Goal: Transaction & Acquisition: Purchase product/service

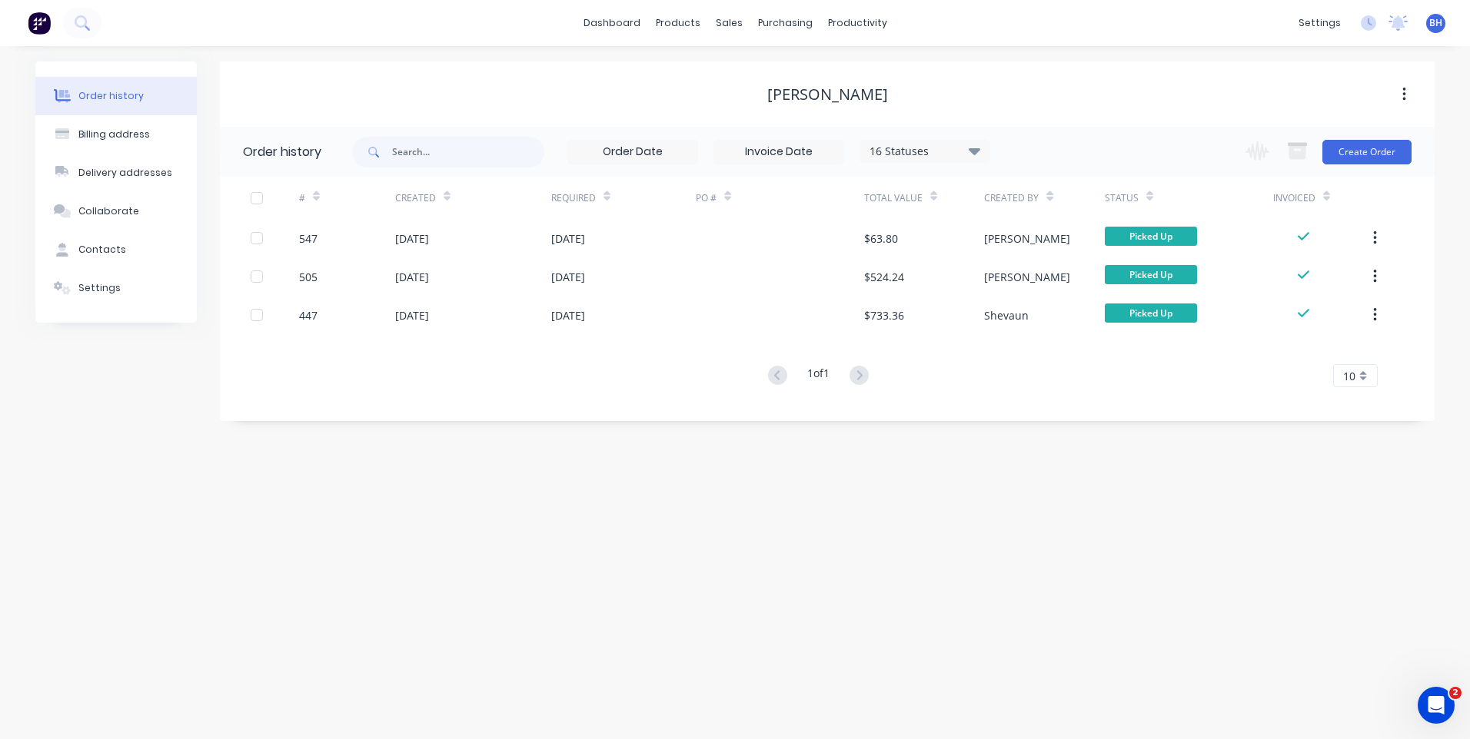
scroll to position [159, 0]
click at [802, 73] on div "Purchase Orders" at bounding box center [834, 74] width 81 height 14
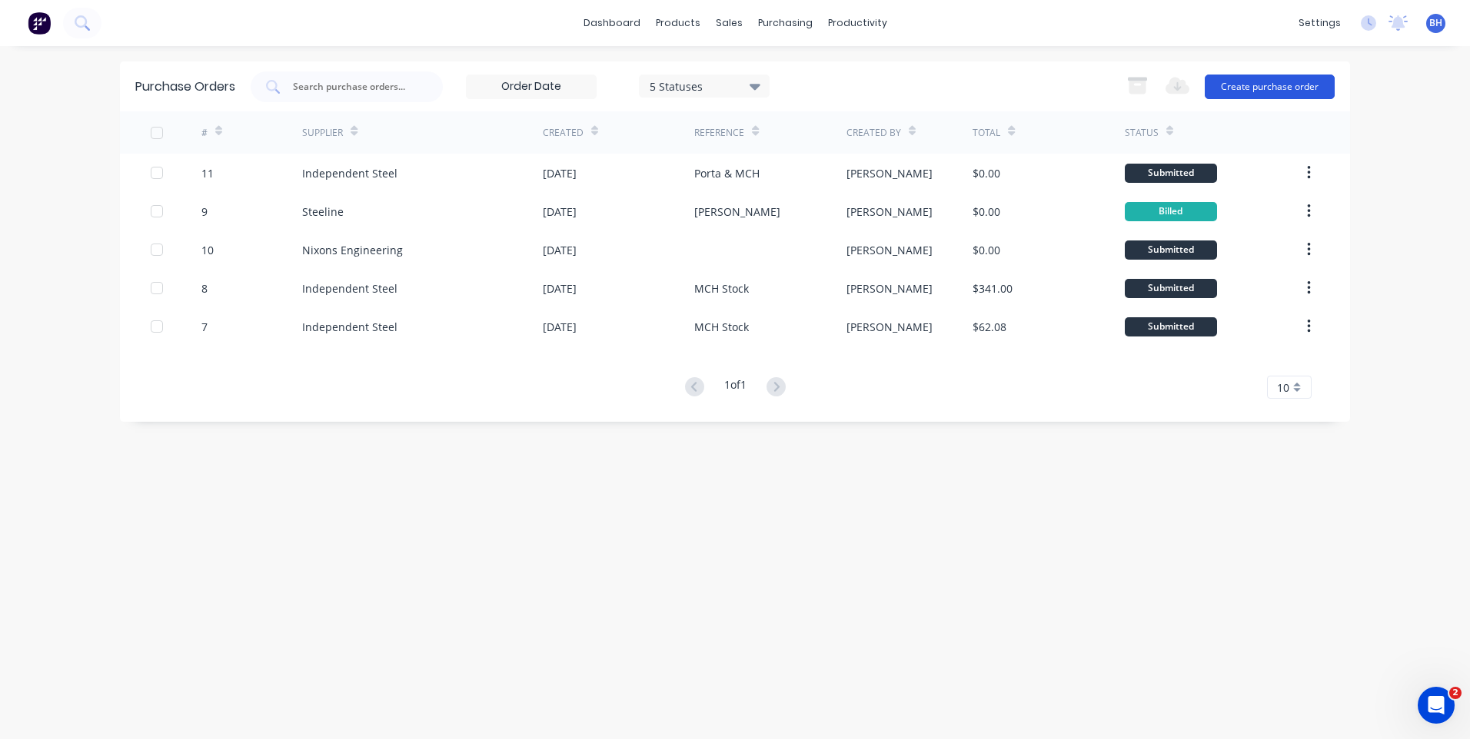
click at [1240, 81] on button "Create purchase order" at bounding box center [1269, 87] width 130 height 25
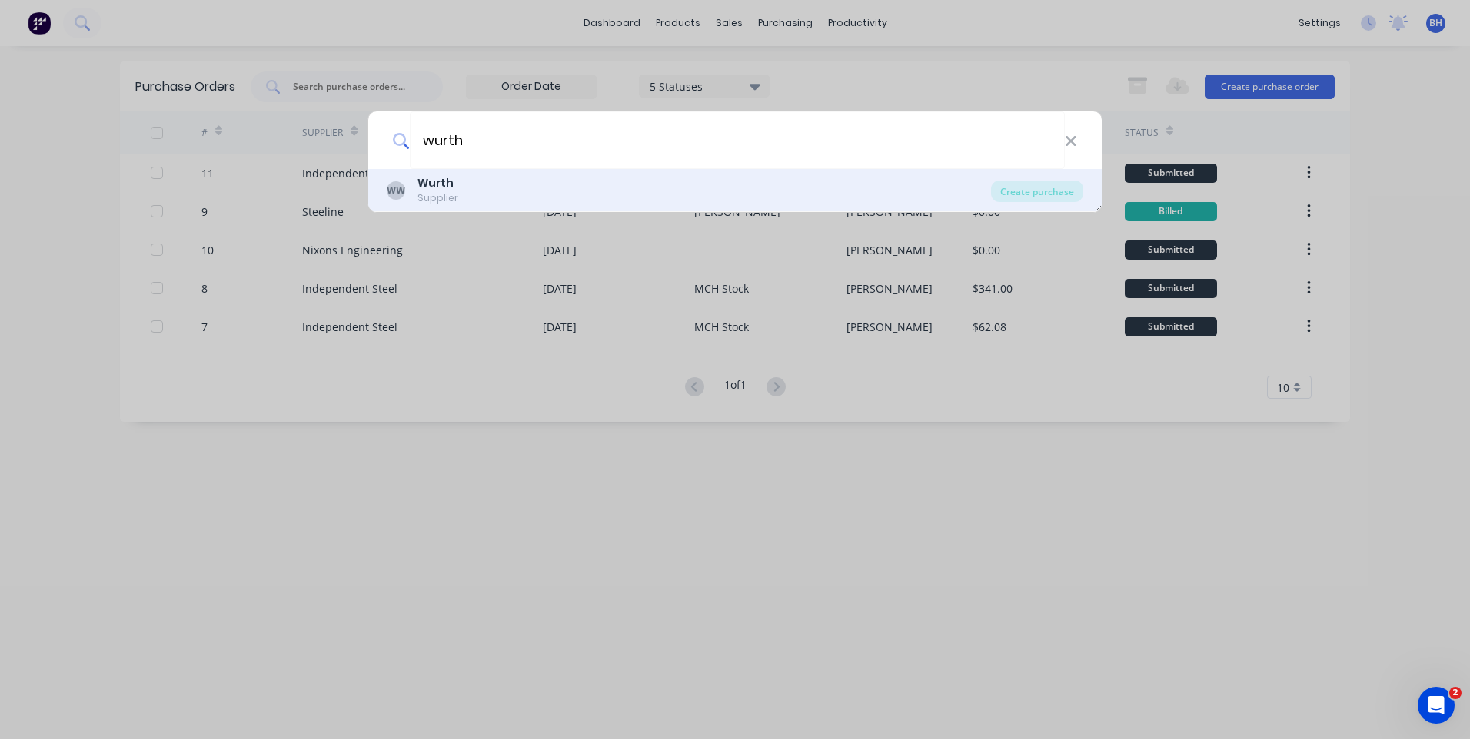
type input "wurth"
click at [427, 186] on b "Wurth" at bounding box center [435, 182] width 36 height 15
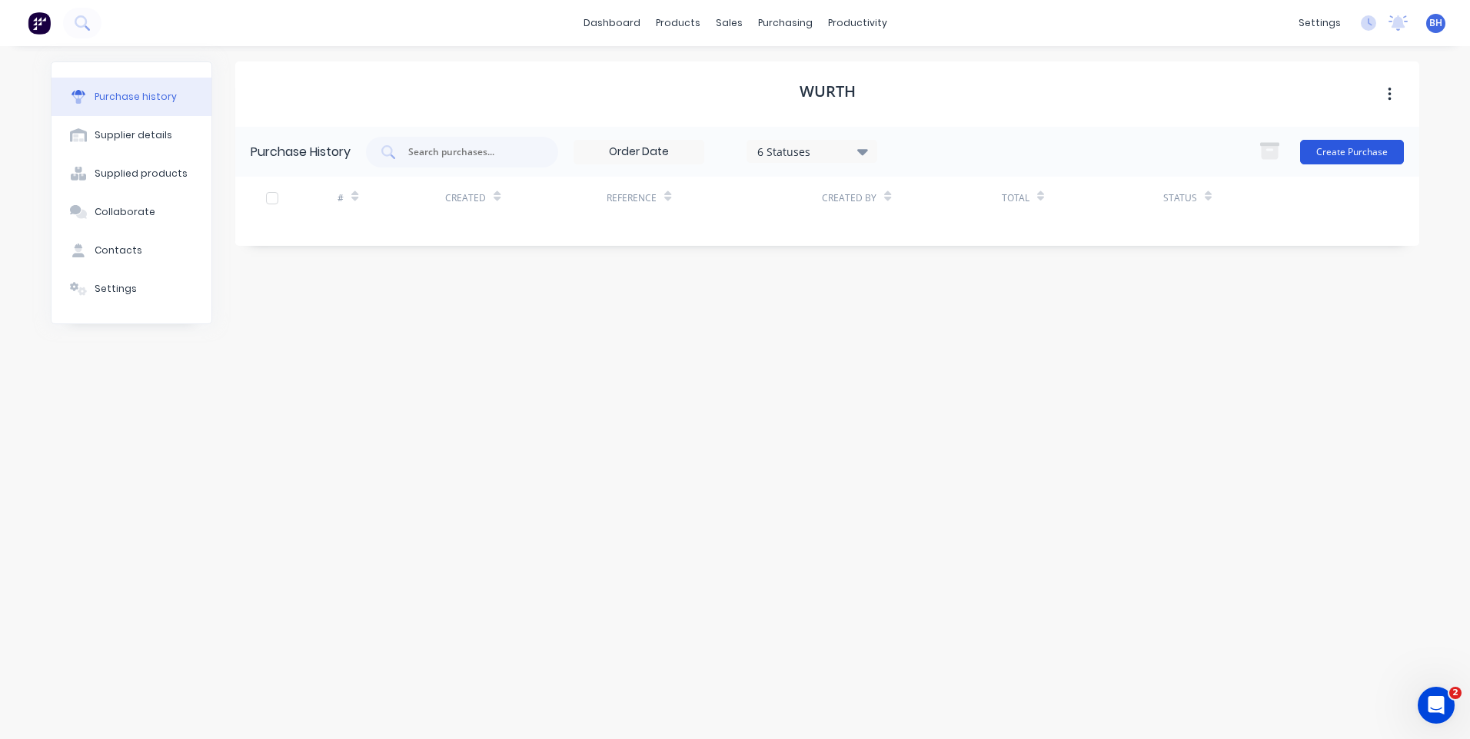
click at [1352, 145] on button "Create Purchase" at bounding box center [1352, 152] width 104 height 25
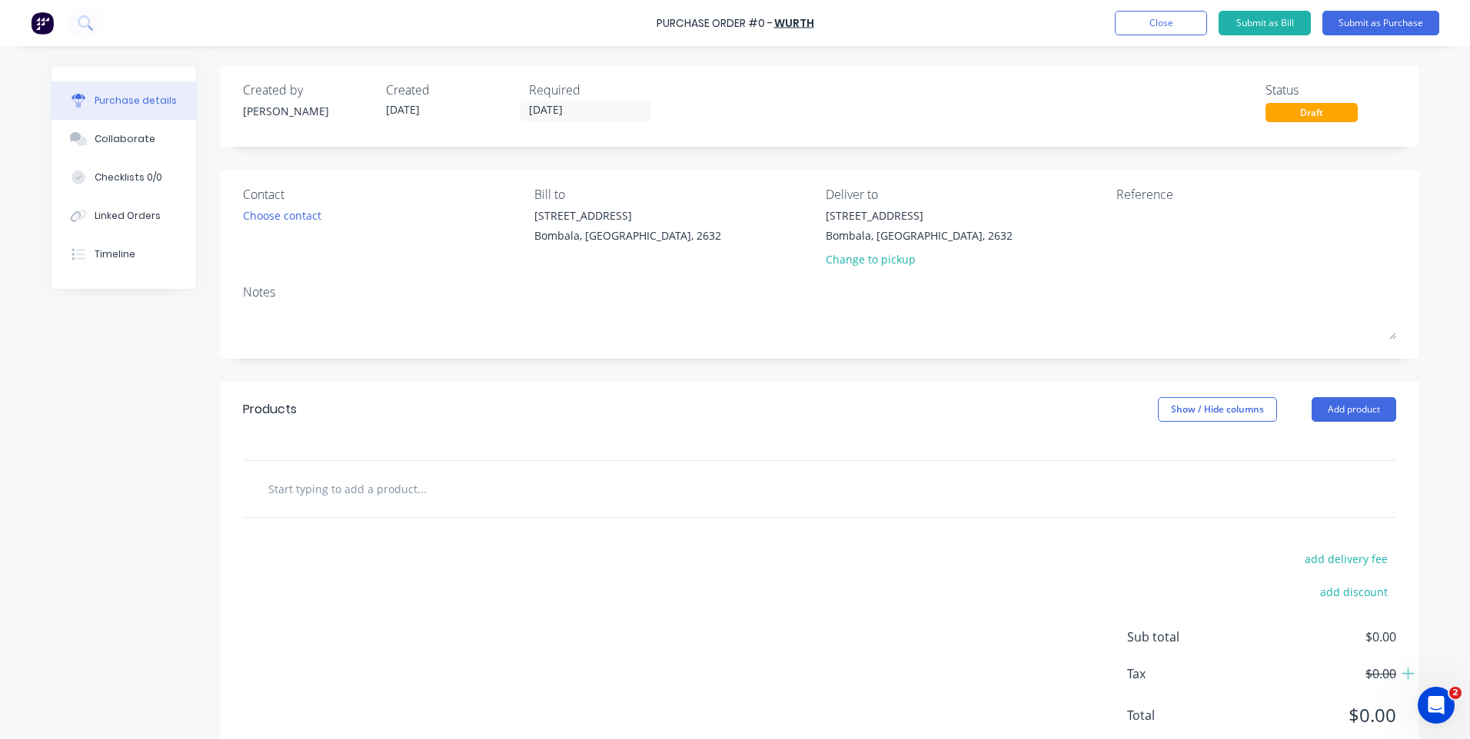
click at [329, 492] on input "text" at bounding box center [420, 488] width 307 height 31
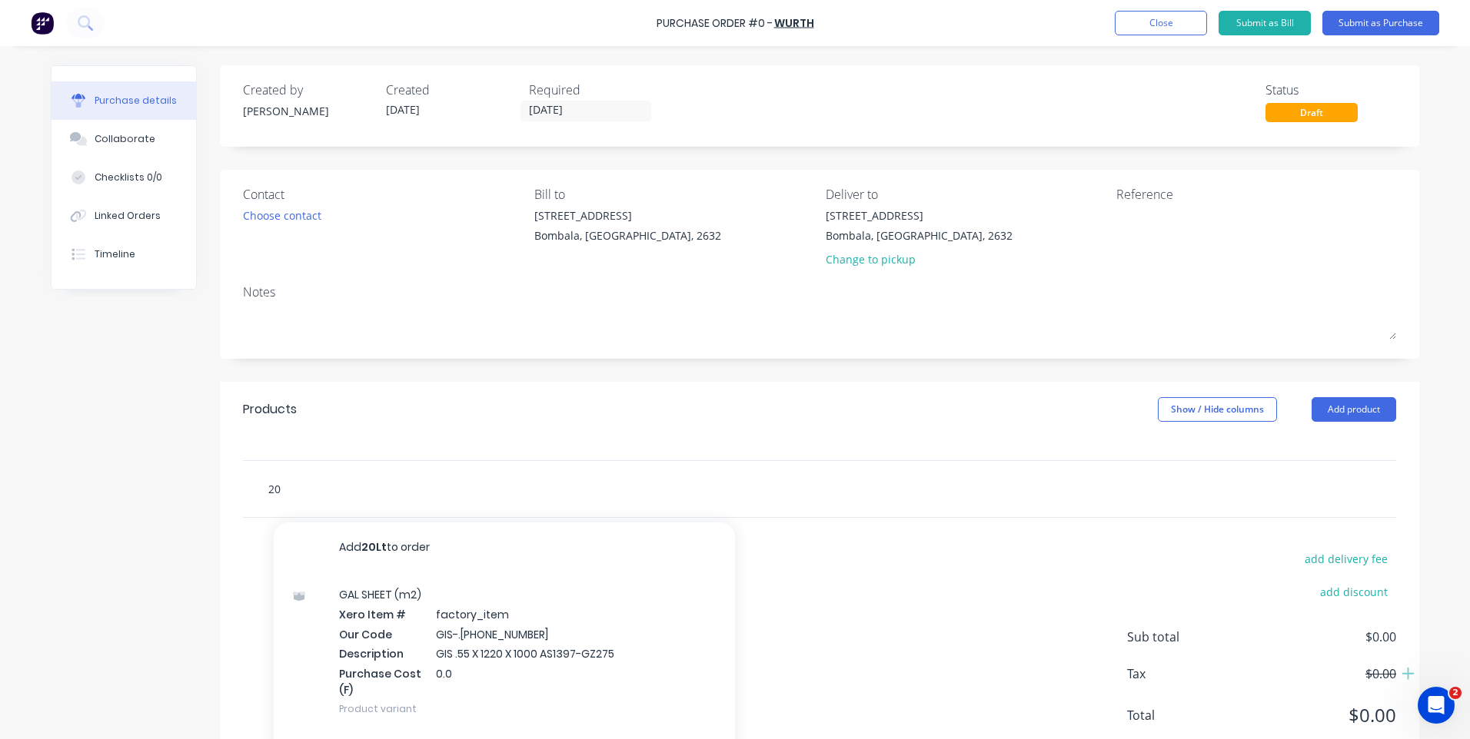
type input "2"
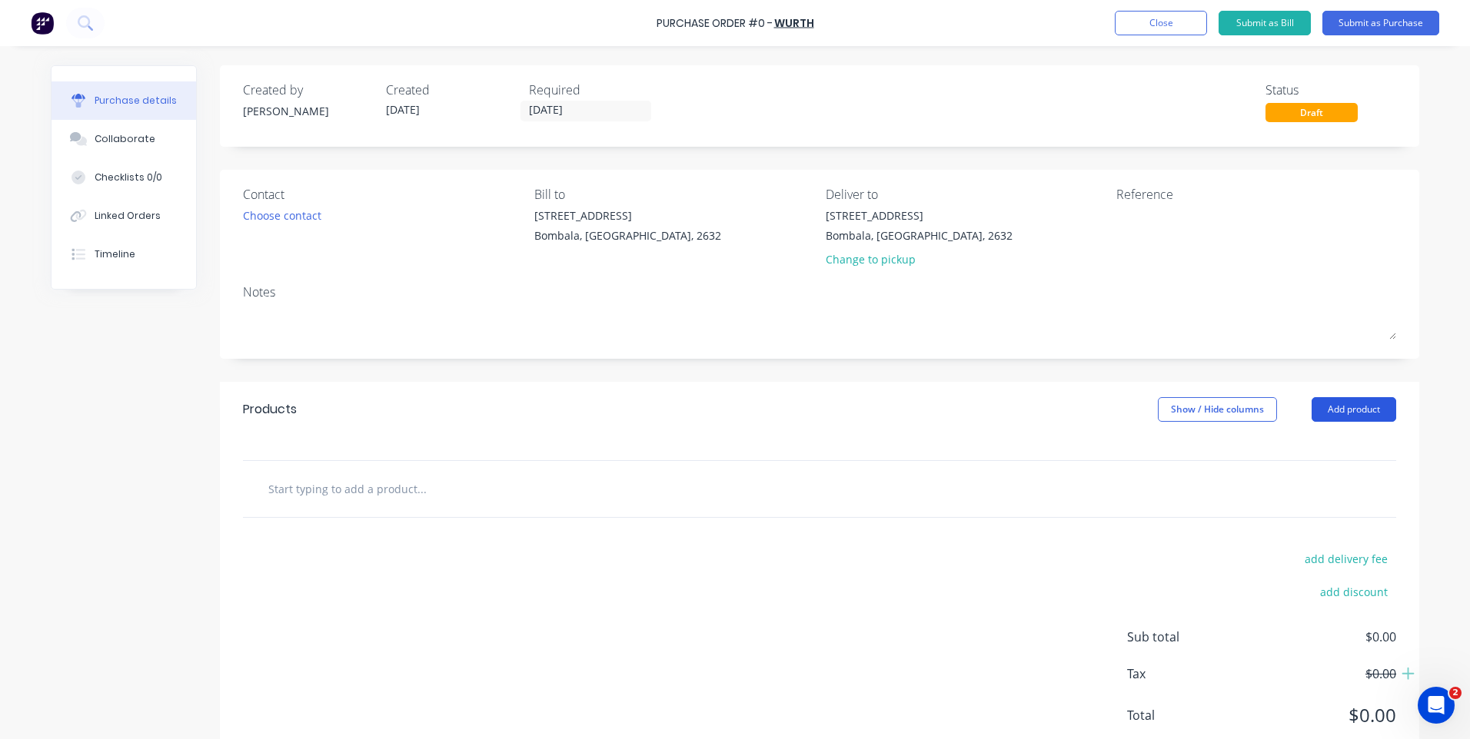
click at [1341, 400] on button "Add product" at bounding box center [1353, 409] width 85 height 25
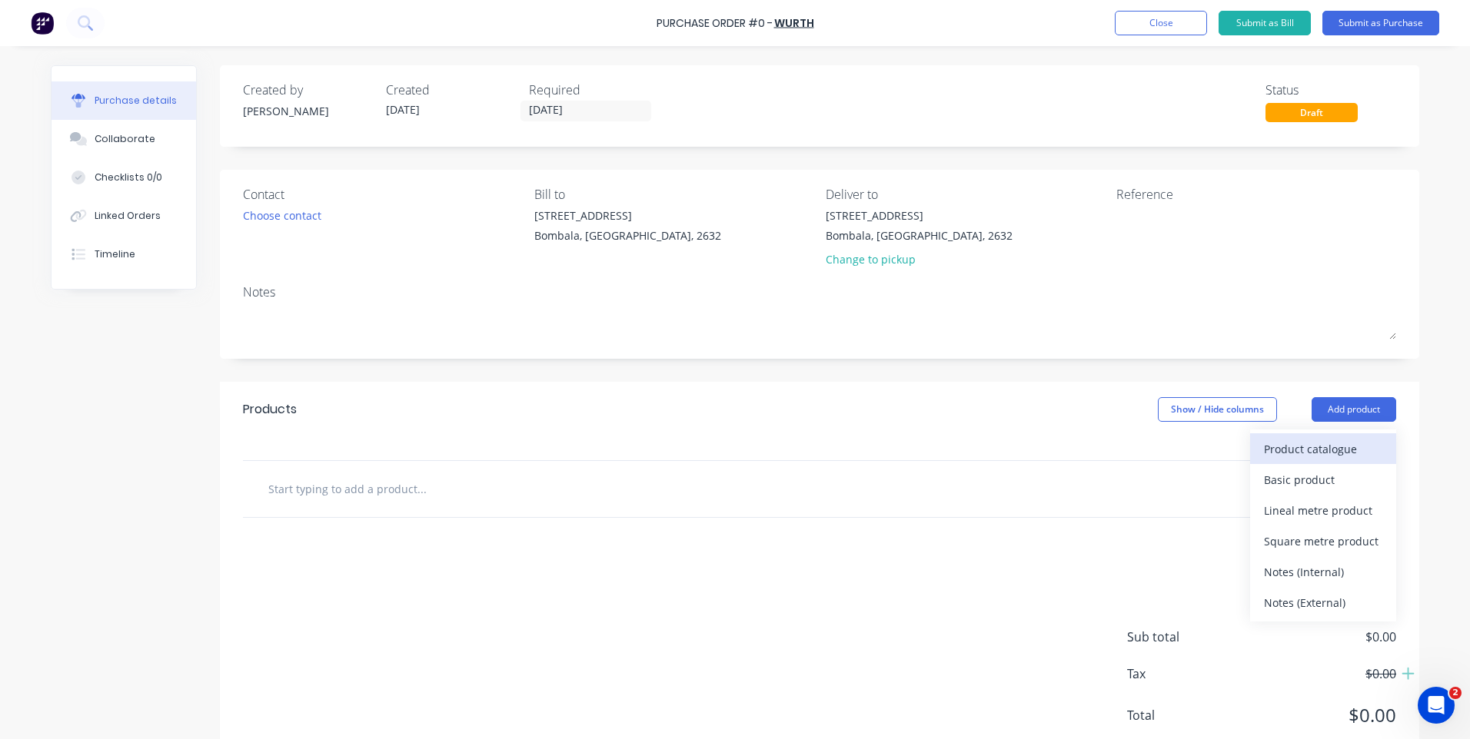
click at [1275, 445] on div "Product catalogue" at bounding box center [1323, 449] width 118 height 22
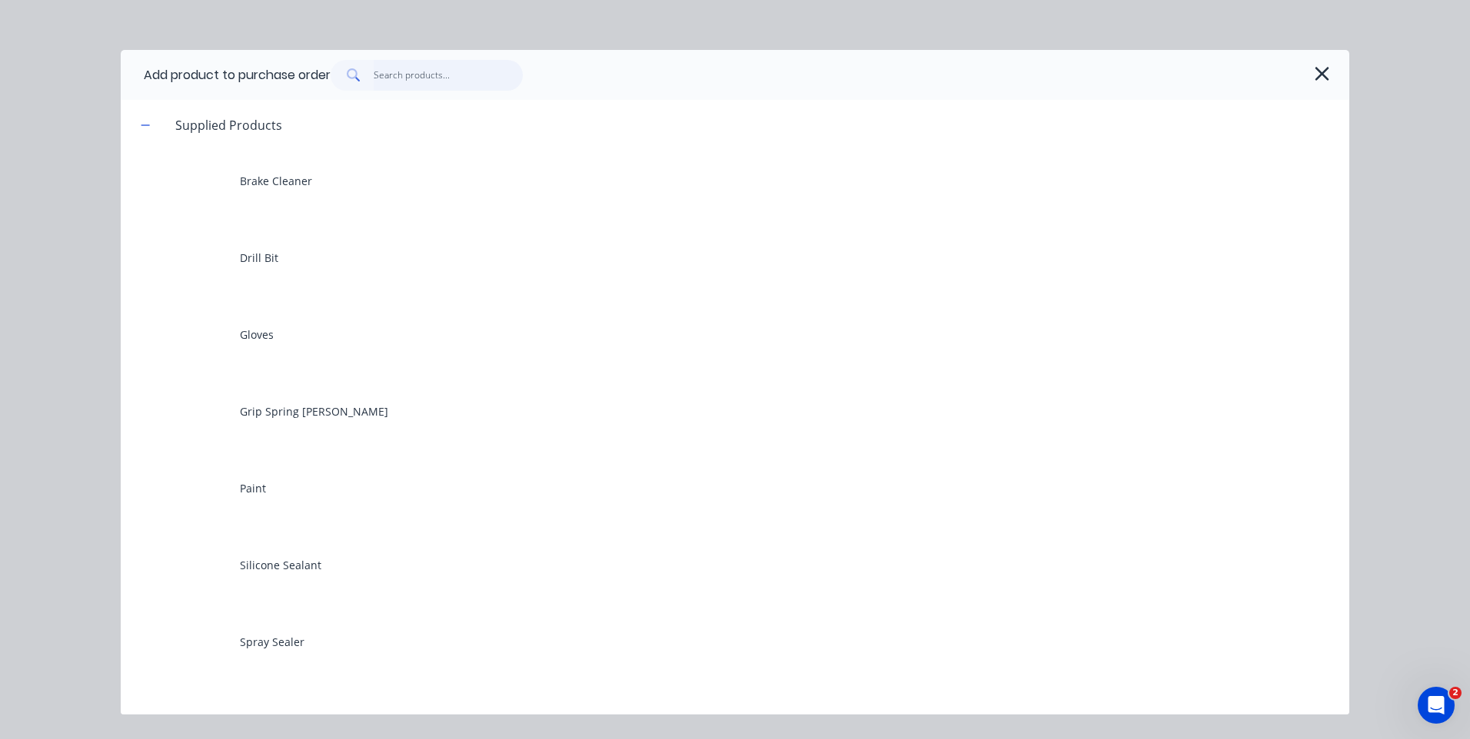
click at [387, 78] on input "text" at bounding box center [449, 75] width 150 height 31
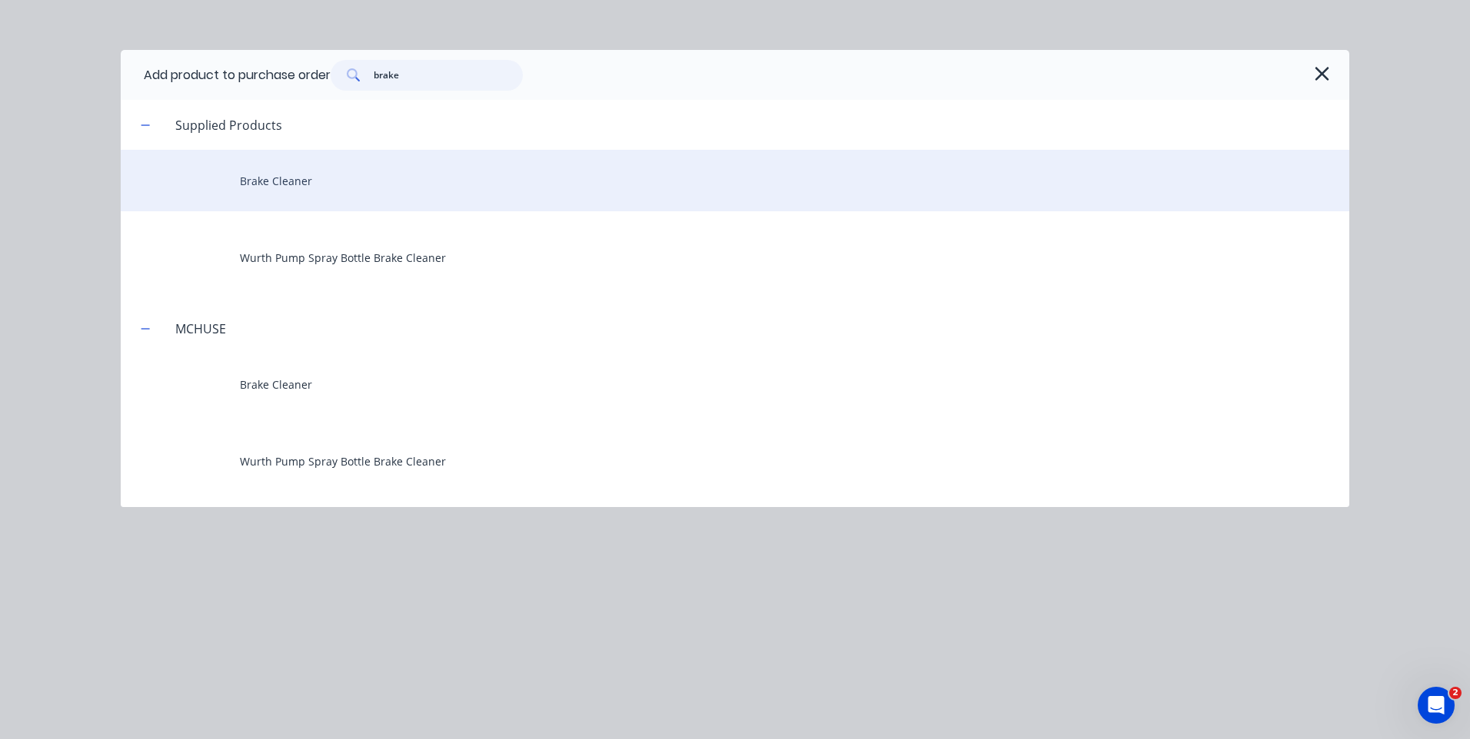
type input "brake"
click at [261, 176] on div "Brake Cleaner" at bounding box center [735, 180] width 1228 height 61
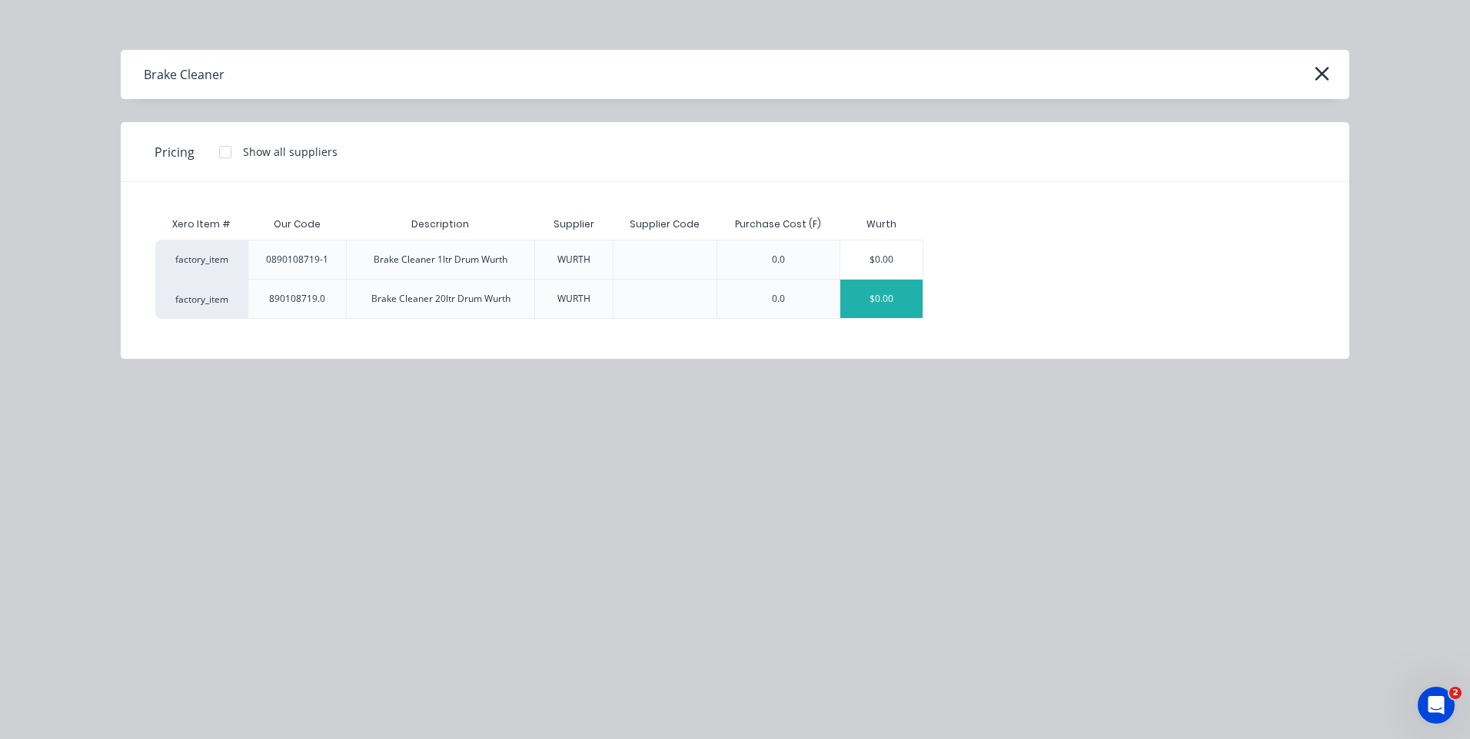
click at [885, 294] on div "$0.00" at bounding box center [881, 299] width 82 height 38
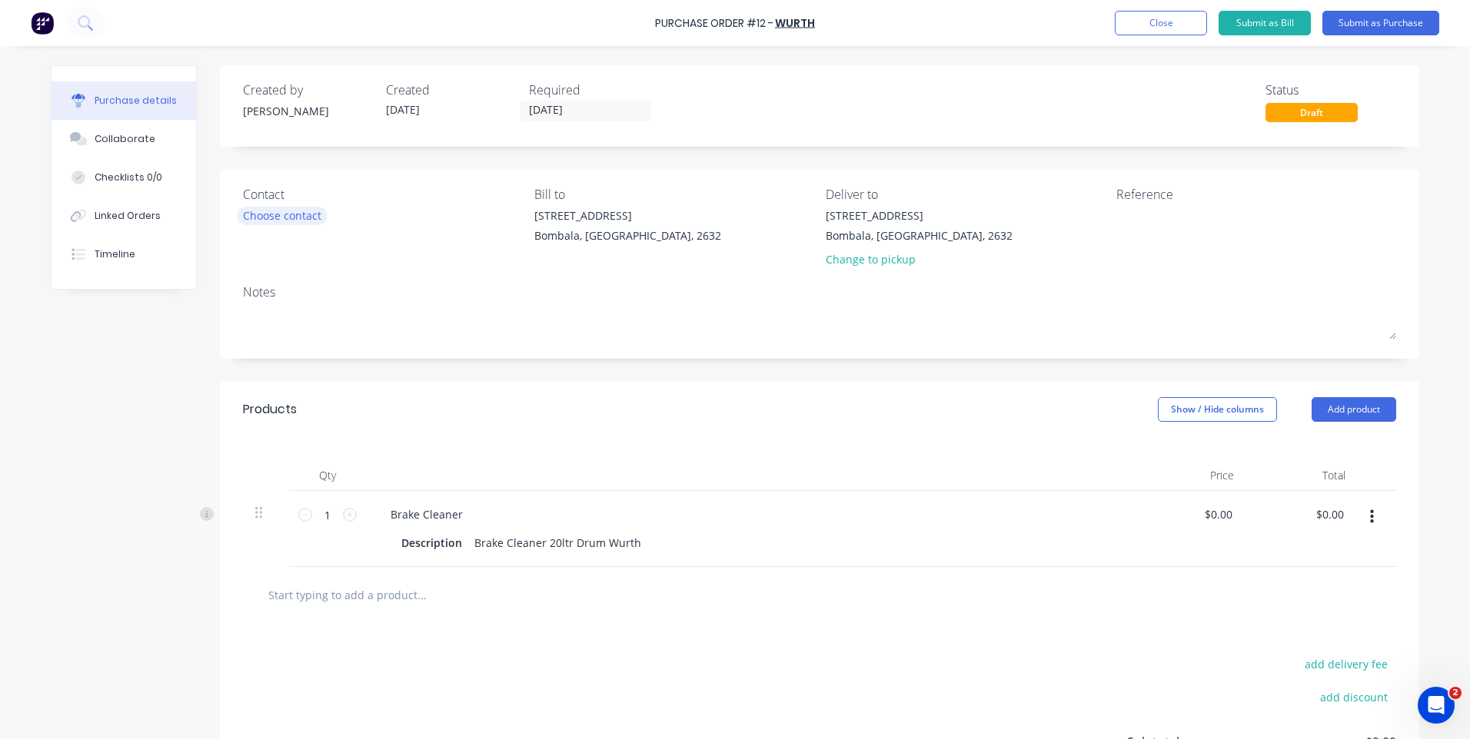
click at [305, 211] on div "Choose contact" at bounding box center [282, 216] width 78 height 16
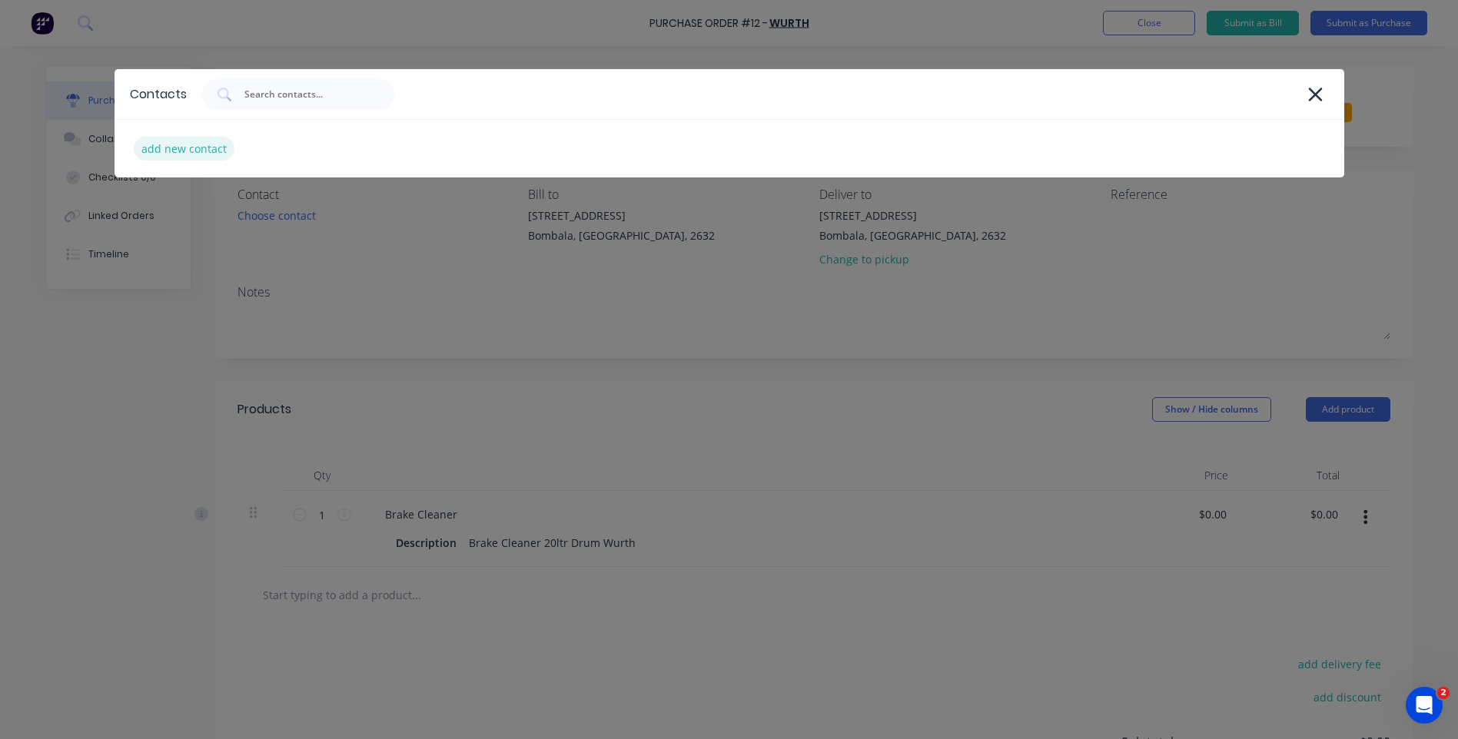
click at [197, 145] on div "add new contact" at bounding box center [184, 149] width 101 height 24
select select "AU"
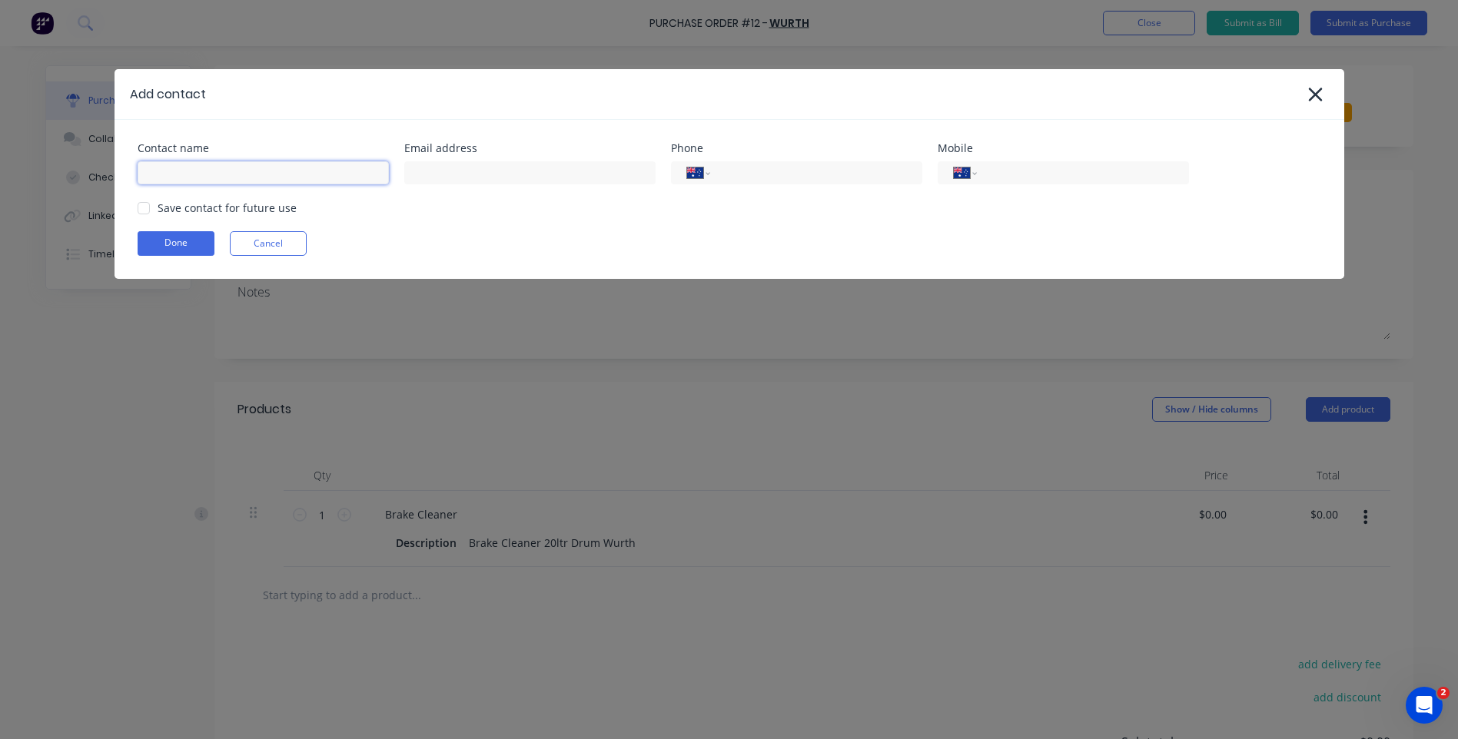
click at [181, 174] on input at bounding box center [263, 172] width 251 height 23
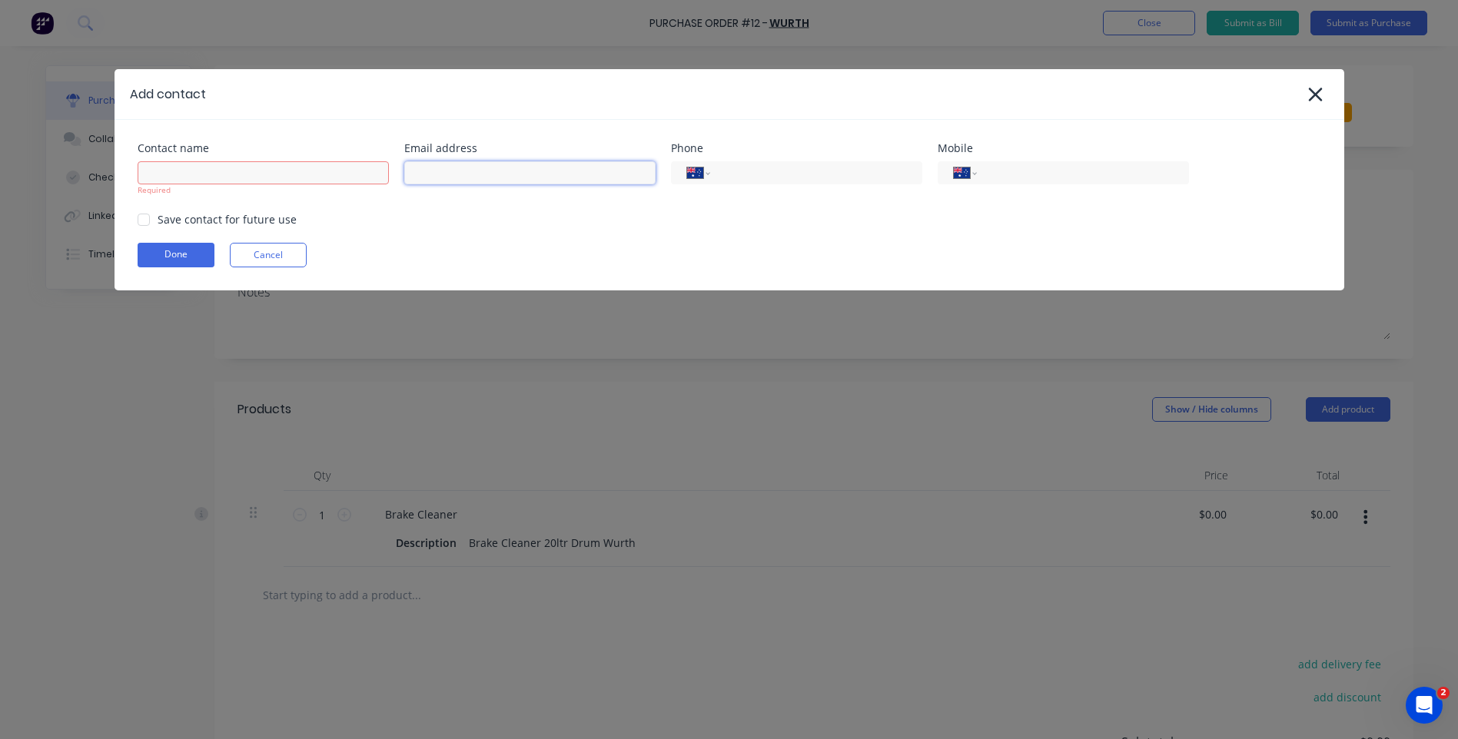
paste input "Alan.Stillie@wurth.com.au"
type input "Alan.Stillie@wurth.com.au"
click at [267, 181] on input at bounding box center [263, 172] width 251 height 23
type input "Alan Stilie"
click at [754, 174] on input "tel" at bounding box center [813, 173] width 184 height 18
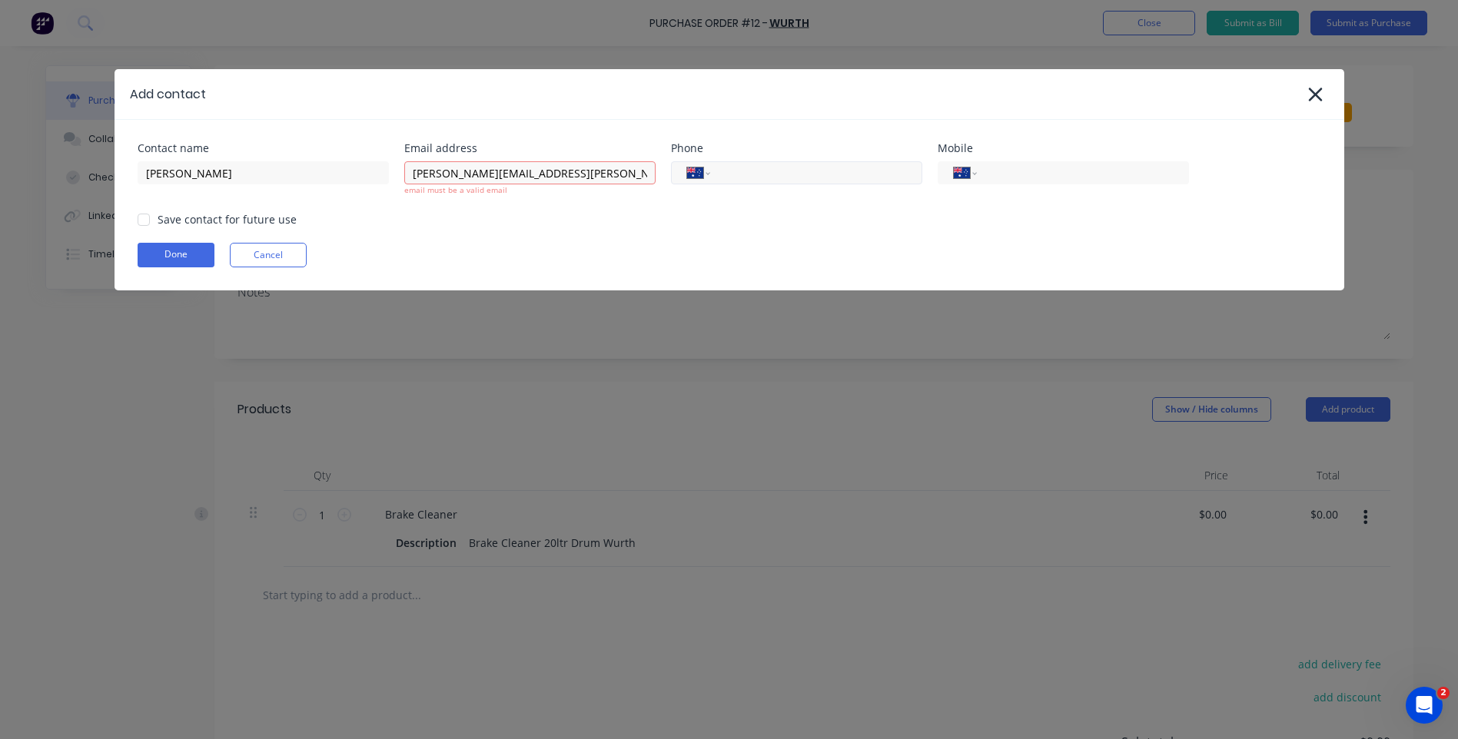
paste input "61 447 636 676"
type input "61 447 636 676"
click at [765, 331] on div "Add contact Contact name Alan Stilie Email address Alan.Stillie@wurth.com.au em…" at bounding box center [729, 369] width 1458 height 739
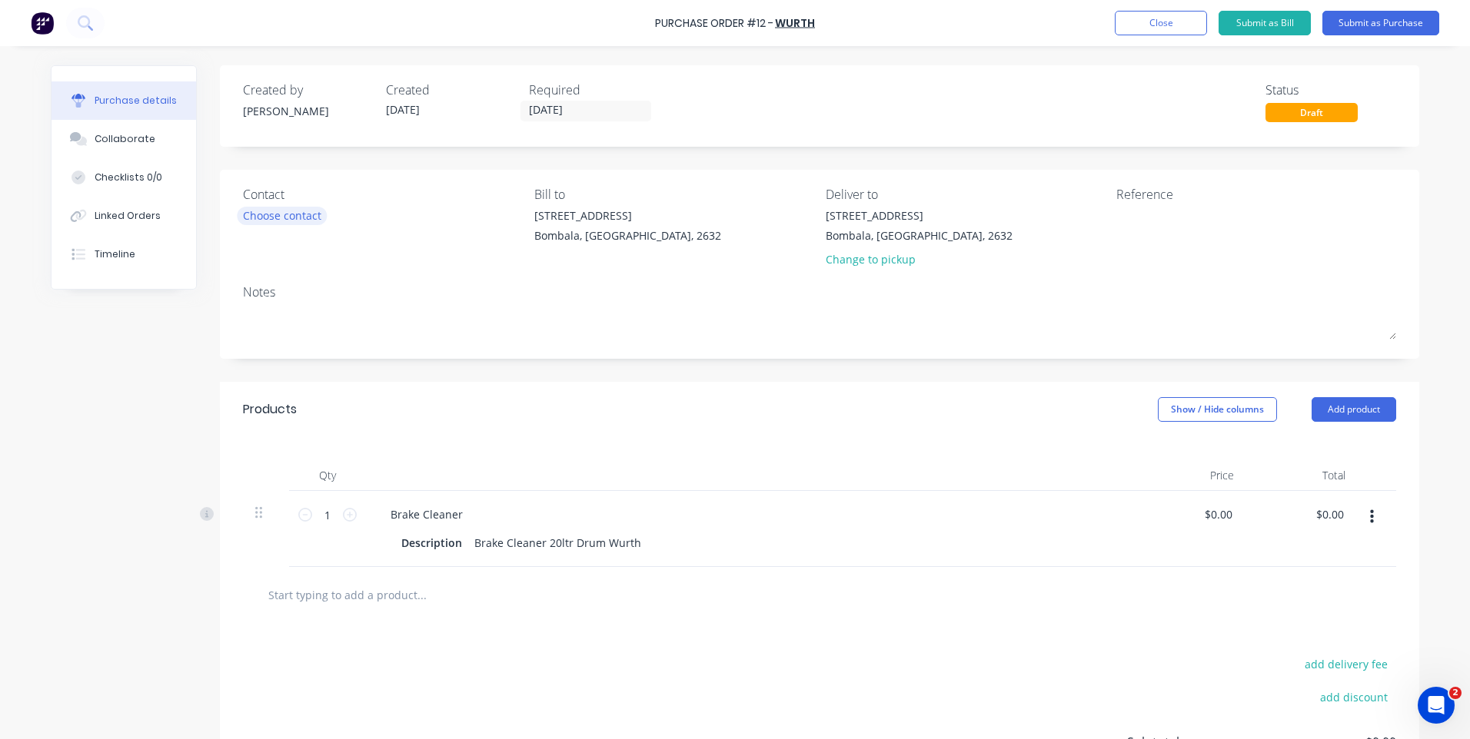
click at [254, 208] on div "Choose contact" at bounding box center [282, 216] width 78 height 16
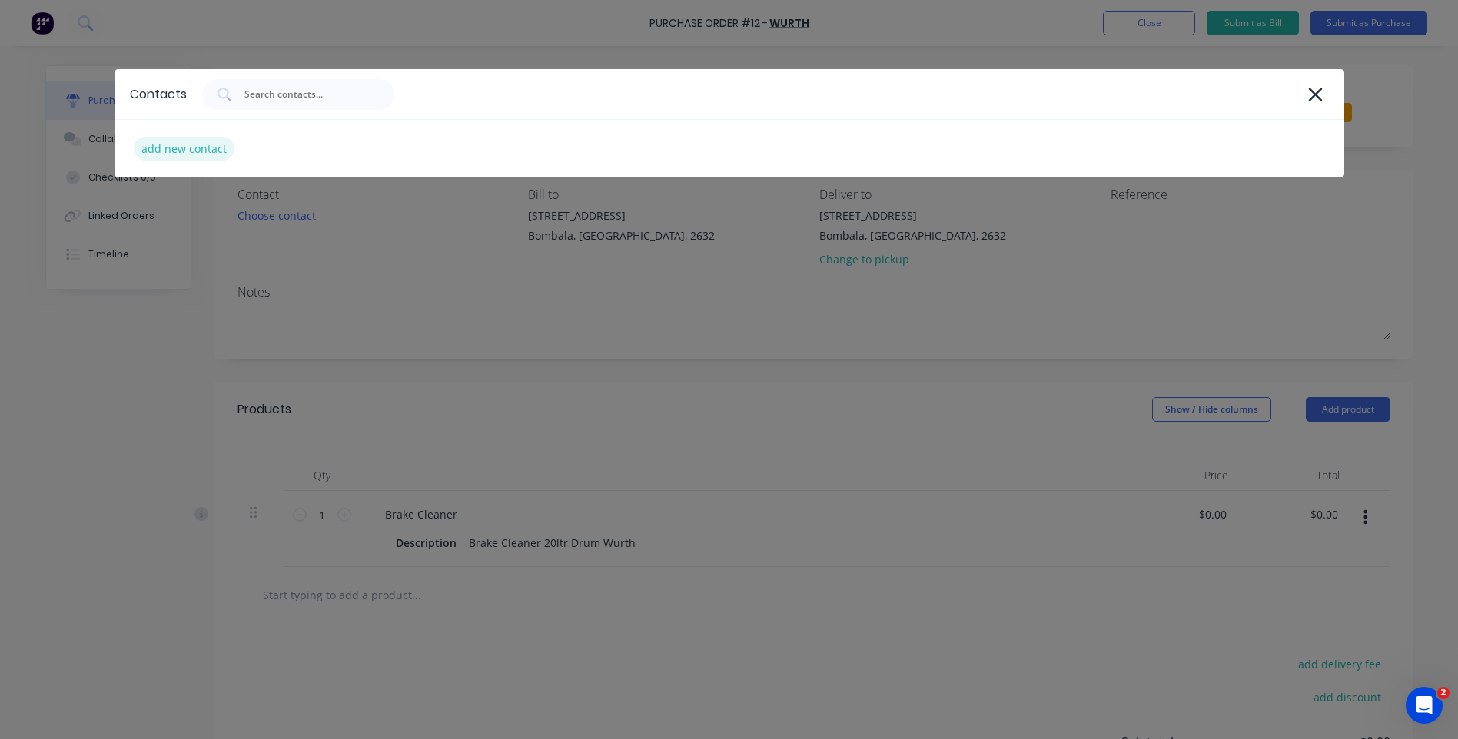
click at [208, 137] on div "add new contact" at bounding box center [184, 149] width 101 height 24
select select "AU"
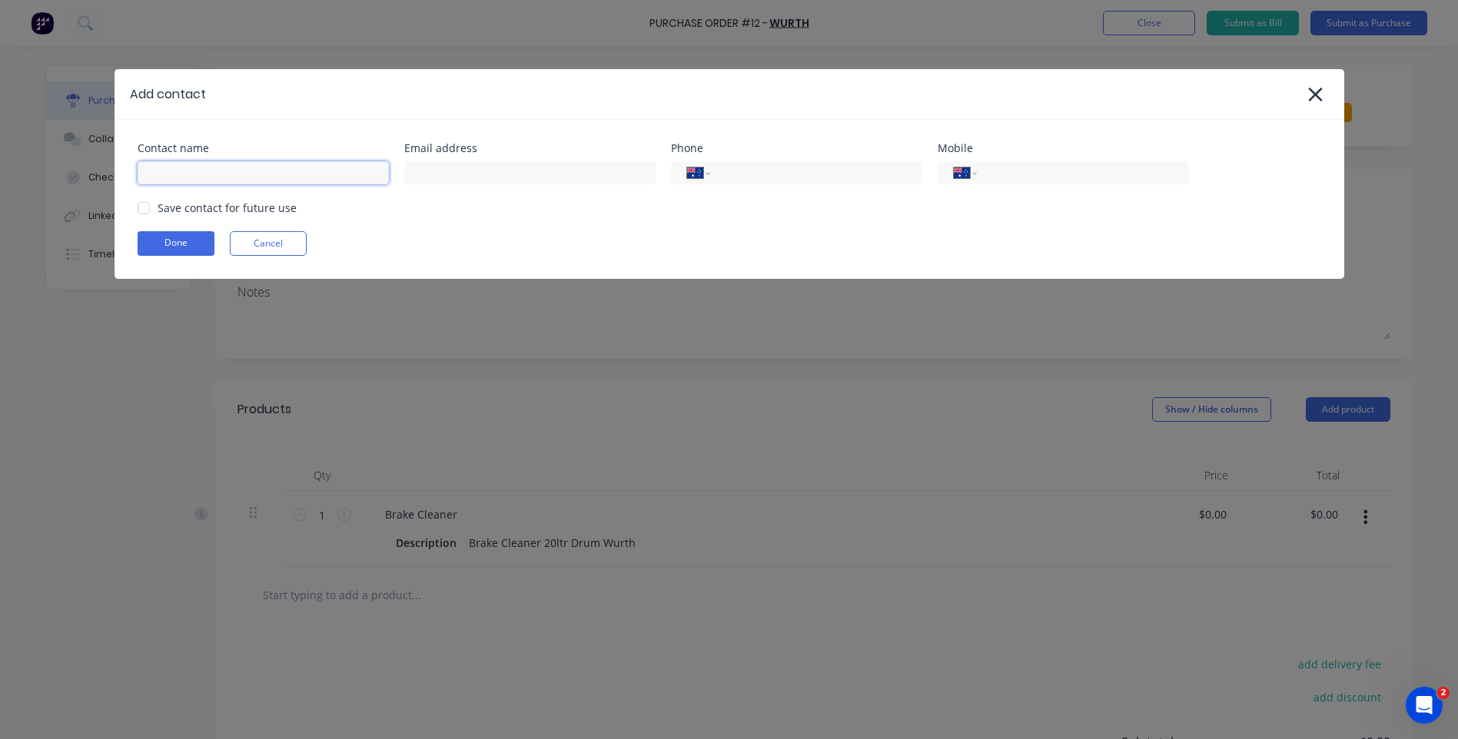
click at [198, 173] on input at bounding box center [263, 172] width 251 height 23
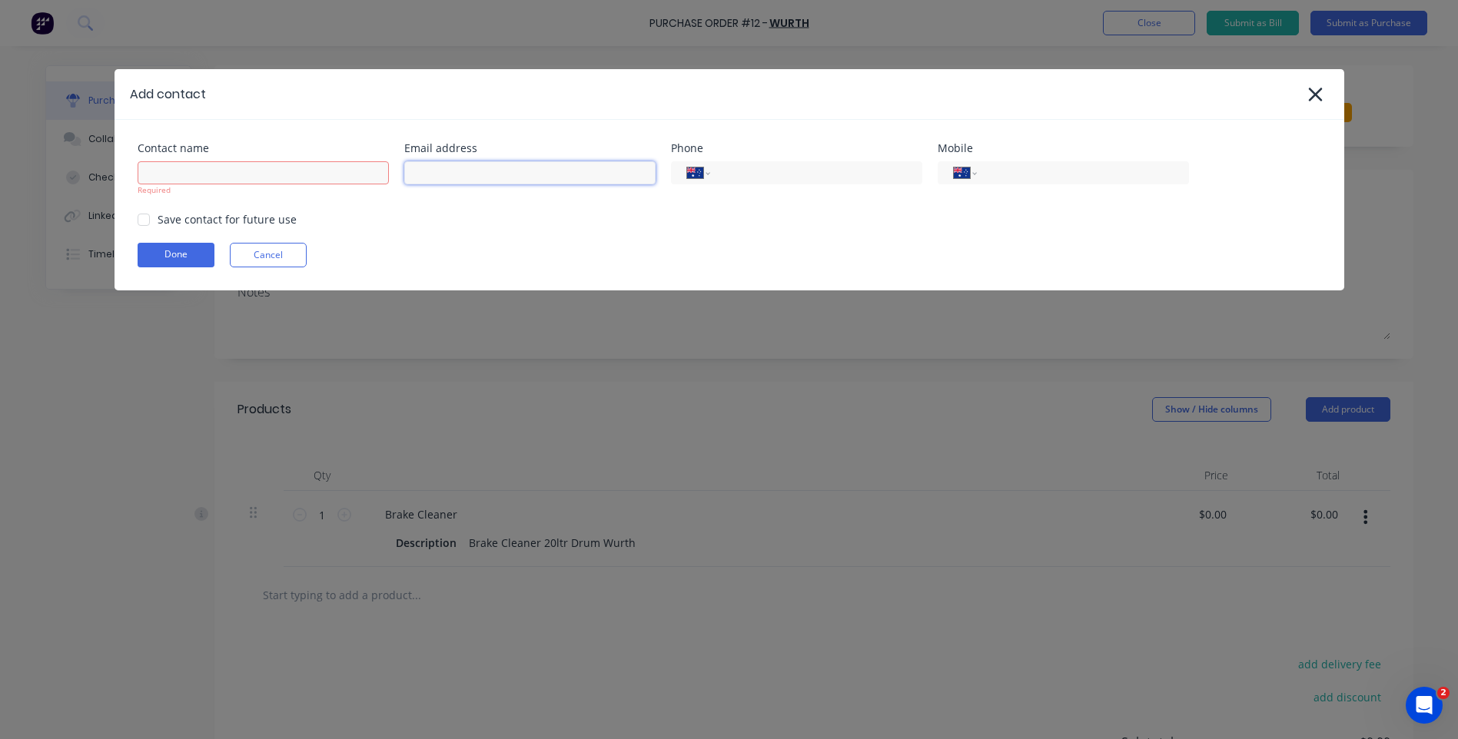
click at [444, 162] on input at bounding box center [529, 172] width 251 height 23
click at [211, 178] on input at bounding box center [263, 172] width 251 height 23
paste input "Alan.Stillie@wurth.com.au"
type input "Alan.Stillie@wurth.com.au"
click at [267, 165] on input at bounding box center [263, 172] width 251 height 23
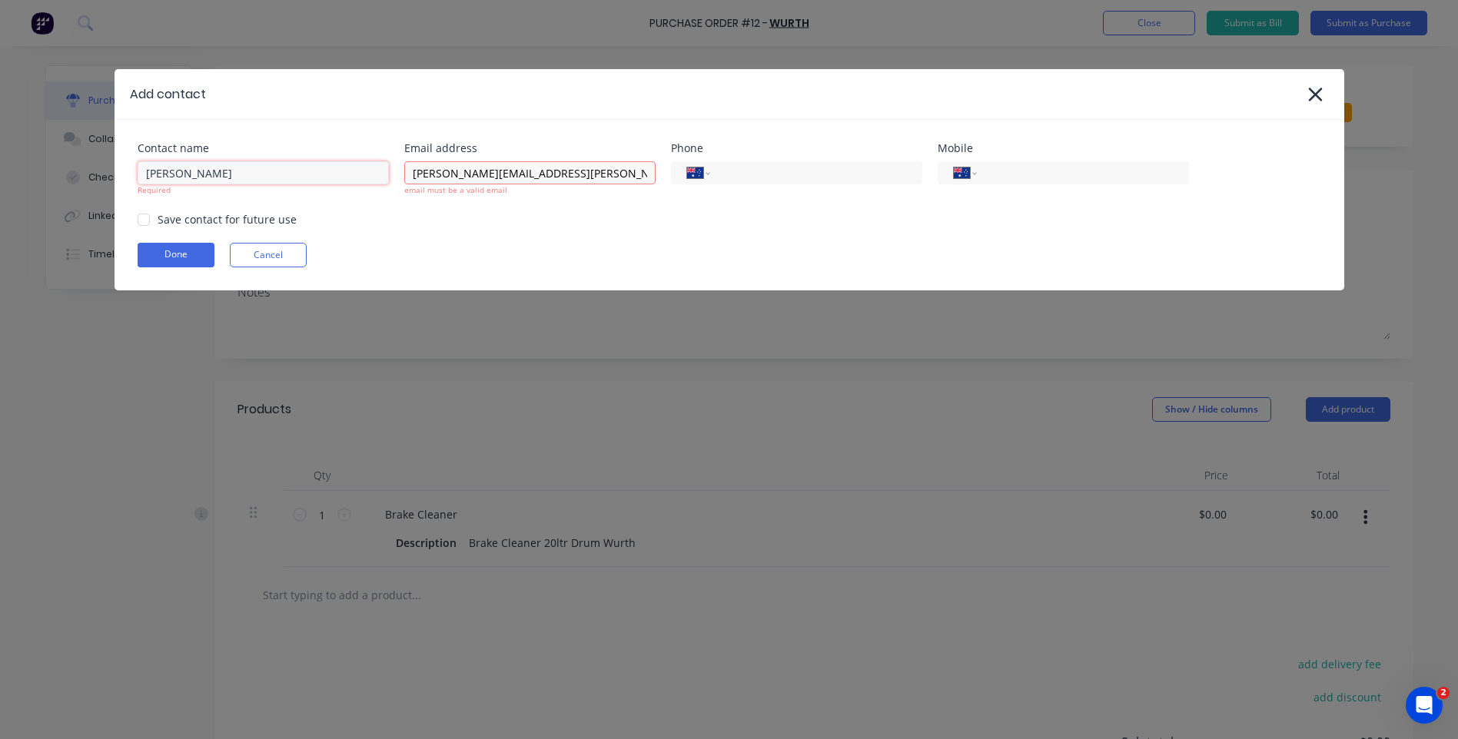
click at [146, 221] on div at bounding box center [143, 219] width 31 height 31
type input "Alan Stillie"
paste input "61 447 636 676"
type input "61 447 636 676"
click at [177, 253] on button "Done" at bounding box center [176, 255] width 77 height 25
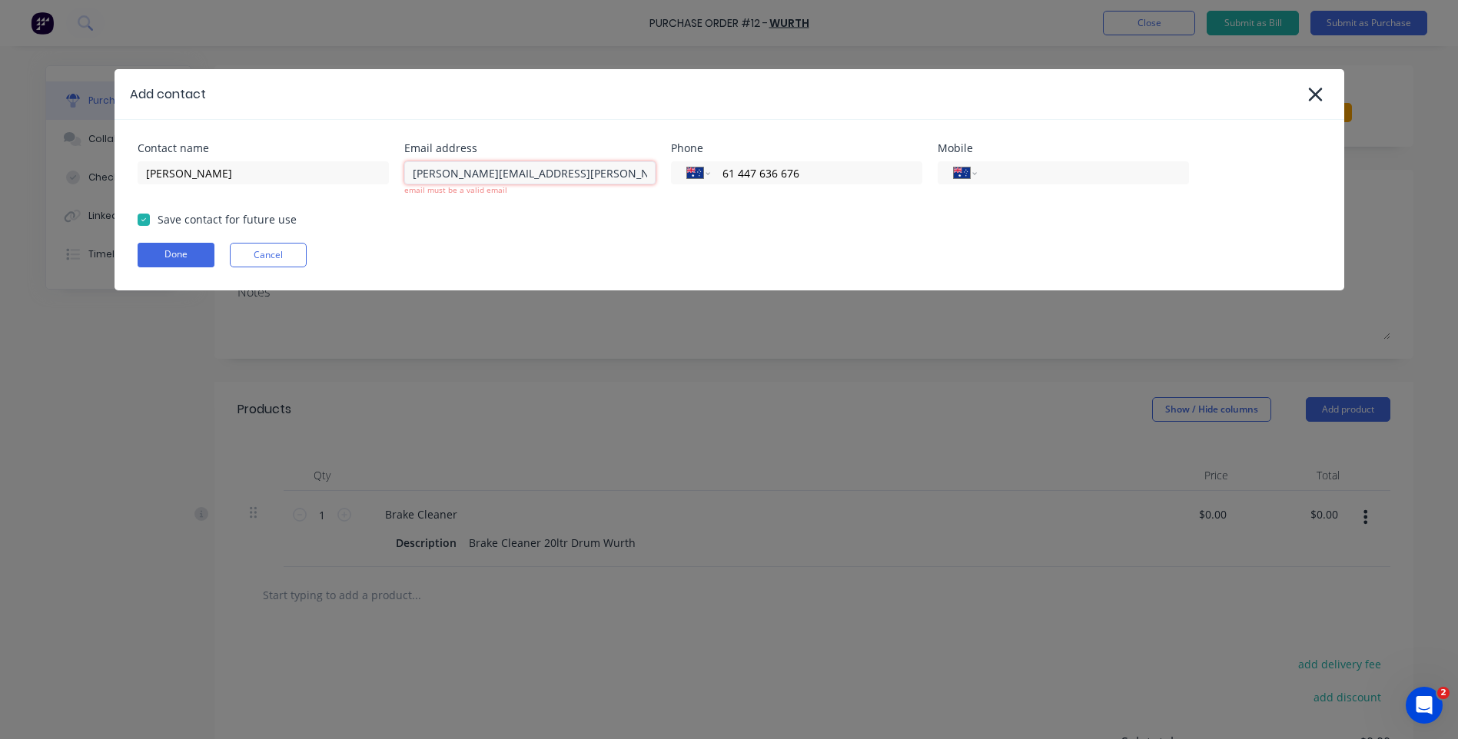
click at [413, 171] on input "Alan.Stillie@wurth.com.au" at bounding box center [529, 172] width 251 height 23
click at [561, 170] on input "Alan.Stillie@wurth.com.au" at bounding box center [529, 172] width 251 height 23
click at [547, 173] on input "Alan.Stillie@wurth.com.au" at bounding box center [529, 172] width 251 height 23
click at [172, 252] on button "Done" at bounding box center [176, 255] width 77 height 25
click at [556, 173] on input "Alan.Stillie@wurth.com.au" at bounding box center [529, 172] width 251 height 23
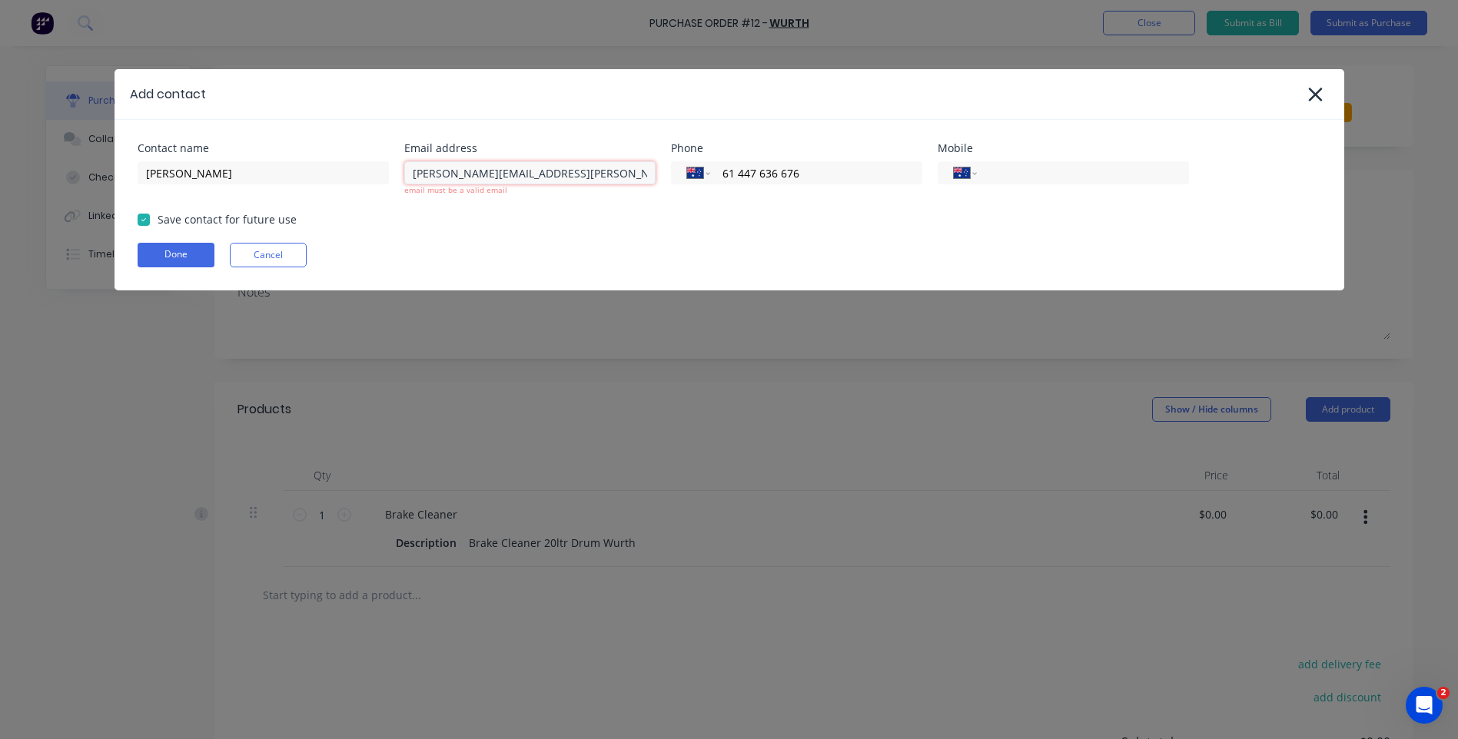
click at [410, 178] on input "Alan.Stillie@wurth.com.au" at bounding box center [529, 172] width 251 height 23
click at [549, 176] on input "Alan.Stillie@wurth.com.au" at bounding box center [529, 172] width 251 height 23
click at [161, 248] on button "Done" at bounding box center [176, 255] width 77 height 25
click at [557, 171] on input "Alan.Stillie@wurth.com.au" at bounding box center [529, 172] width 251 height 23
type input "A"
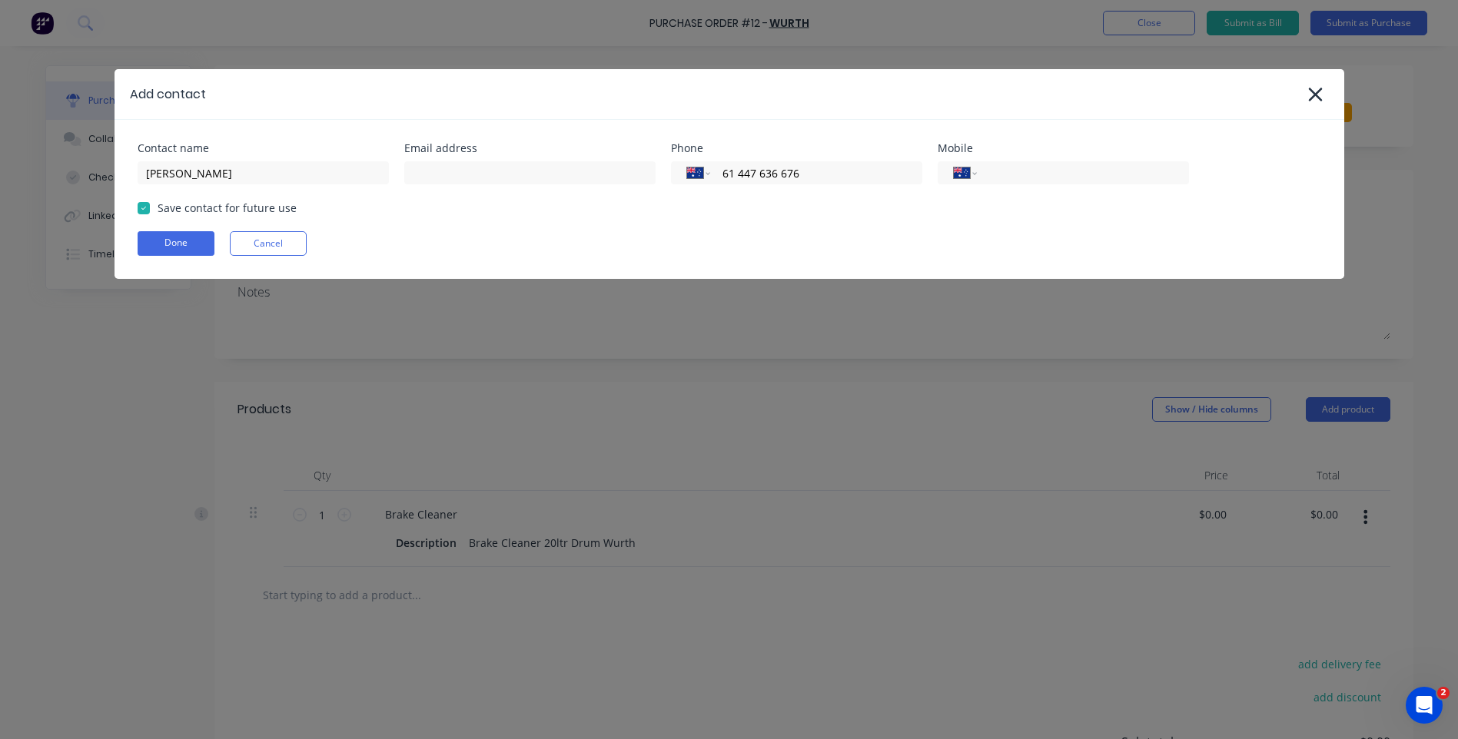
click at [558, 264] on div "Contact name Alan Stillie Email address Phone International Afghanistan Åland I…" at bounding box center [730, 199] width 1230 height 159
paste input "61447636676"
type input "6"
paste input "Stillie, Alan <Alan.Stillie@wurth.com.au>"
click at [473, 171] on input "Stillie, Alan <Alan.Stillie@wurth.com.au>" at bounding box center [529, 172] width 251 height 23
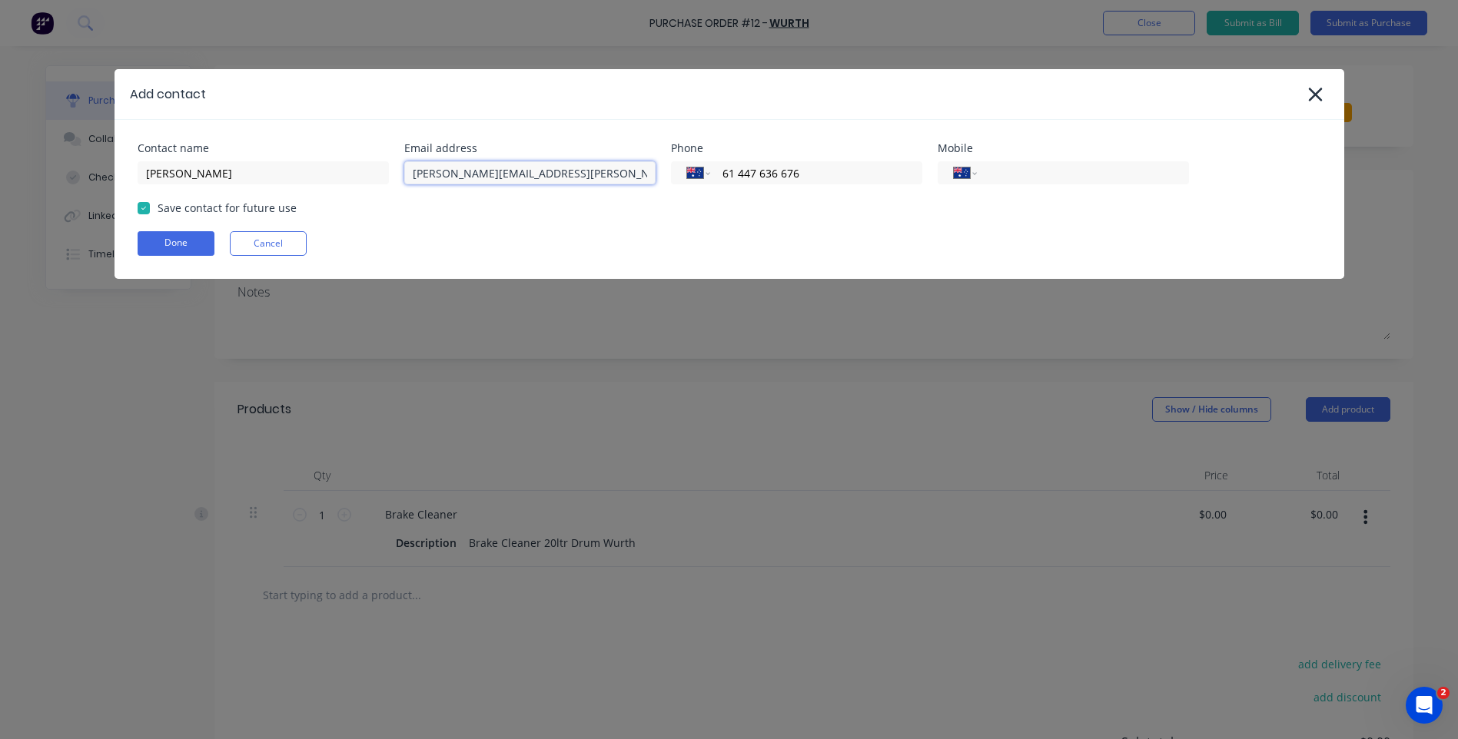
click at [550, 176] on input "Alan.Stillie@wurth.com.au>" at bounding box center [529, 172] width 251 height 23
type input "Alan.Stillie@wurth.com.au"
click at [797, 244] on div "Done Cancel" at bounding box center [730, 243] width 1184 height 25
click at [174, 239] on button "Done" at bounding box center [176, 243] width 77 height 25
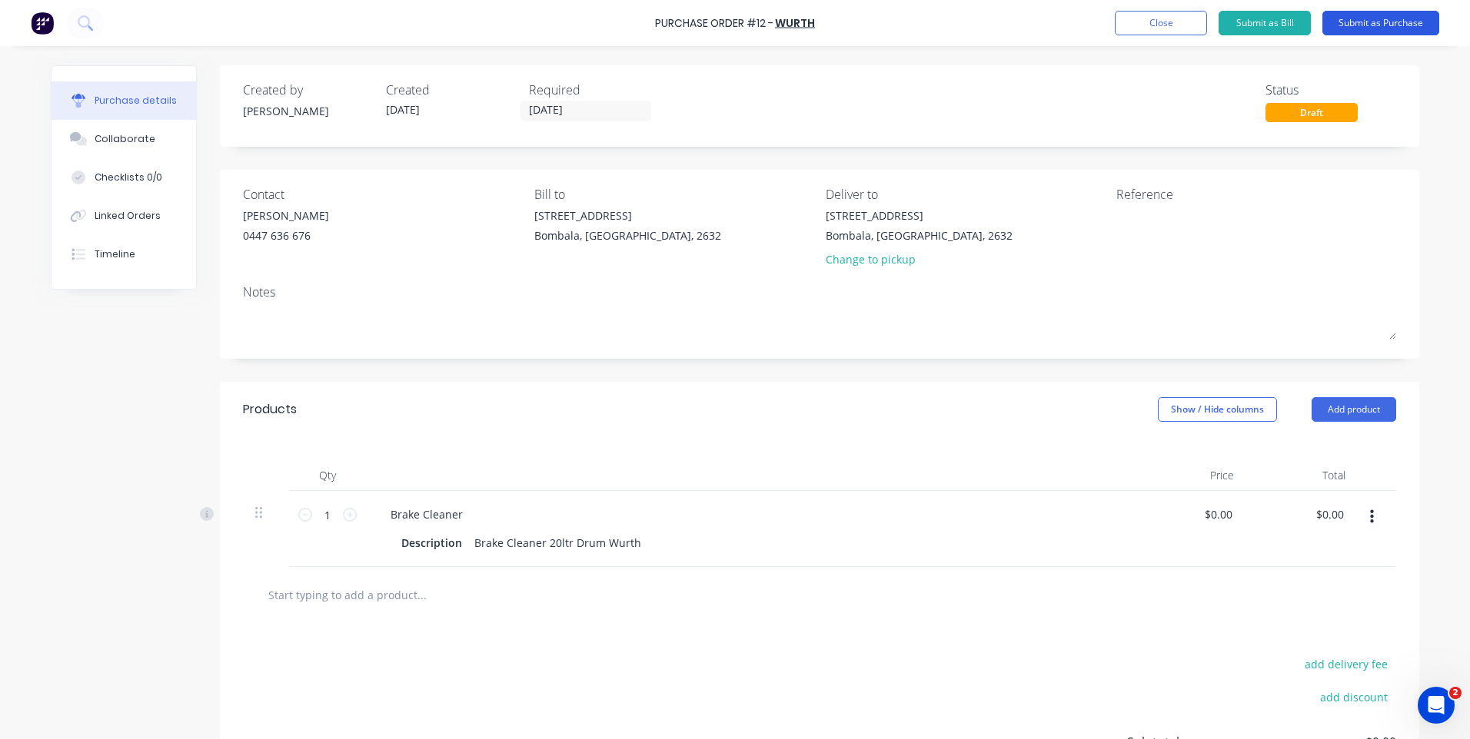
click at [1369, 18] on button "Submit as Purchase" at bounding box center [1380, 23] width 117 height 25
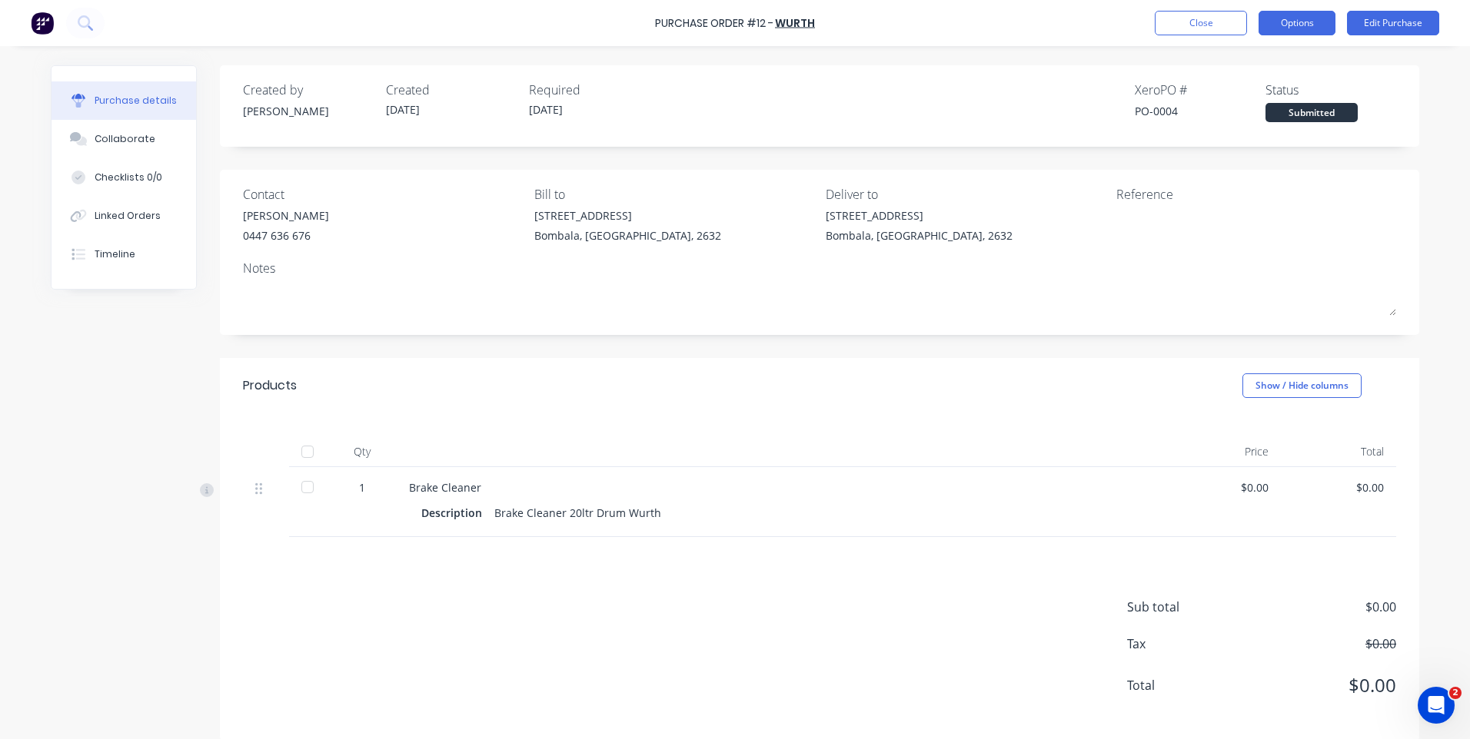
click at [1267, 27] on button "Options" at bounding box center [1296, 23] width 77 height 25
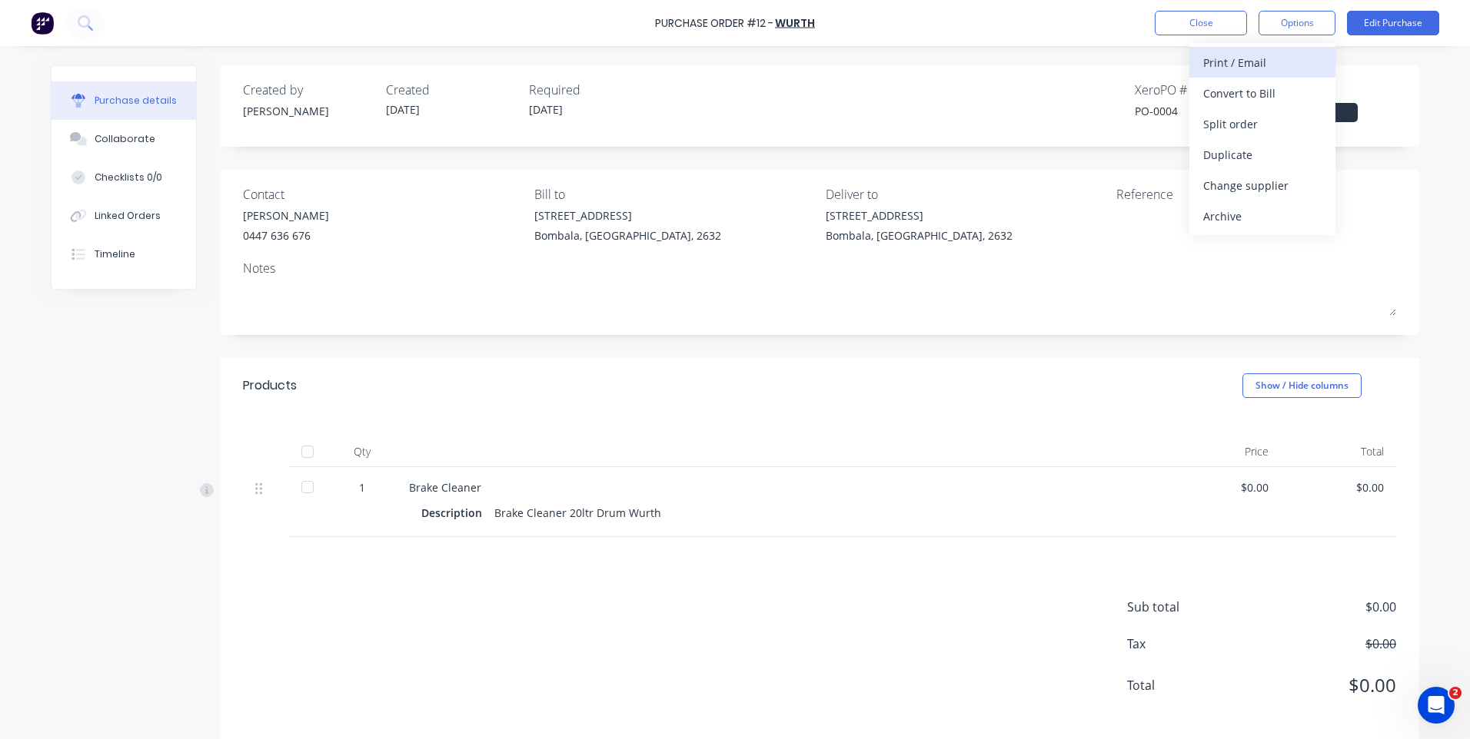
click at [1238, 61] on div "Print / Email" at bounding box center [1262, 62] width 118 height 22
click at [1256, 121] on div "Without pricing" at bounding box center [1262, 124] width 118 height 22
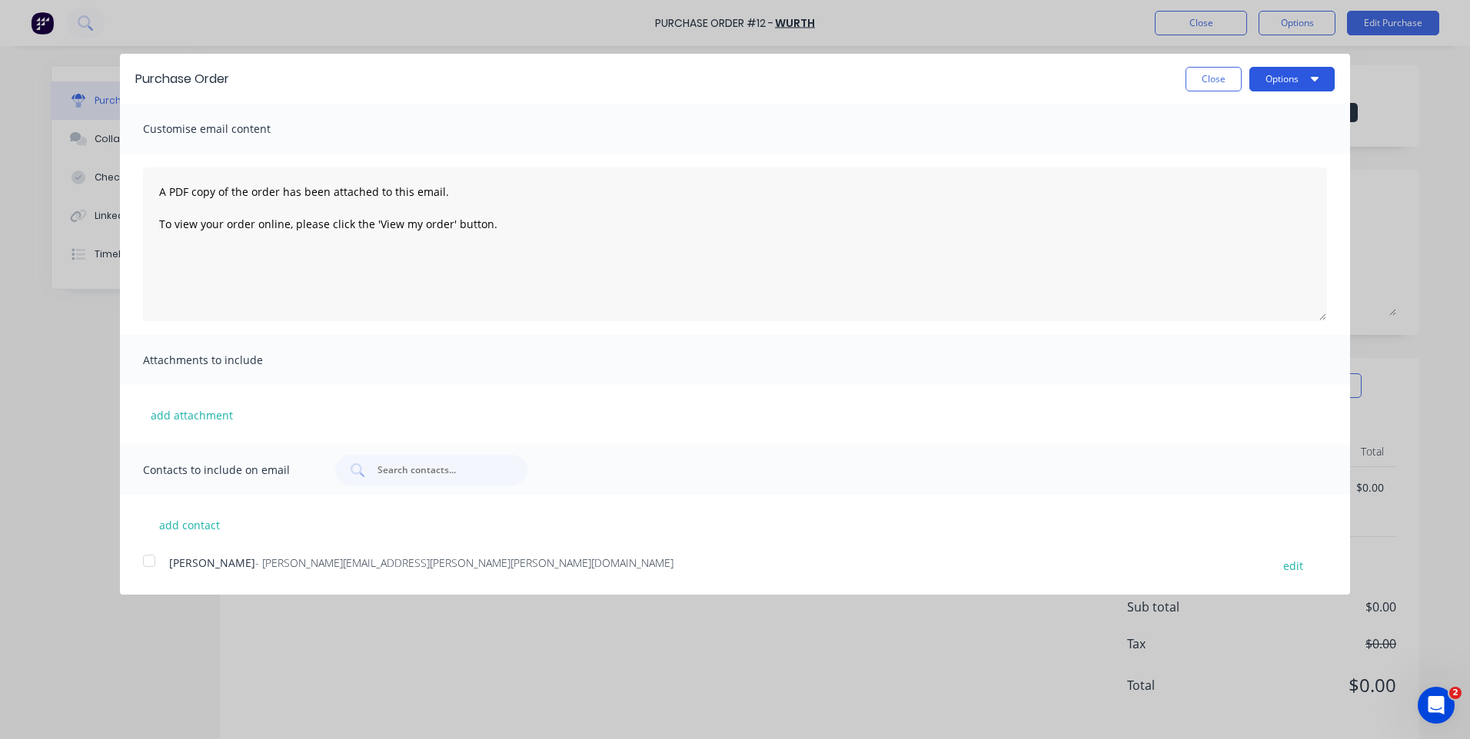
click at [1301, 81] on button "Options" at bounding box center [1291, 79] width 85 height 25
click at [1210, 109] on div "Print" at bounding box center [1261, 118] width 118 height 22
click at [148, 563] on div at bounding box center [149, 561] width 31 height 31
click at [1295, 81] on button "Options" at bounding box center [1291, 79] width 85 height 25
click at [1211, 147] on div "Email" at bounding box center [1261, 149] width 118 height 22
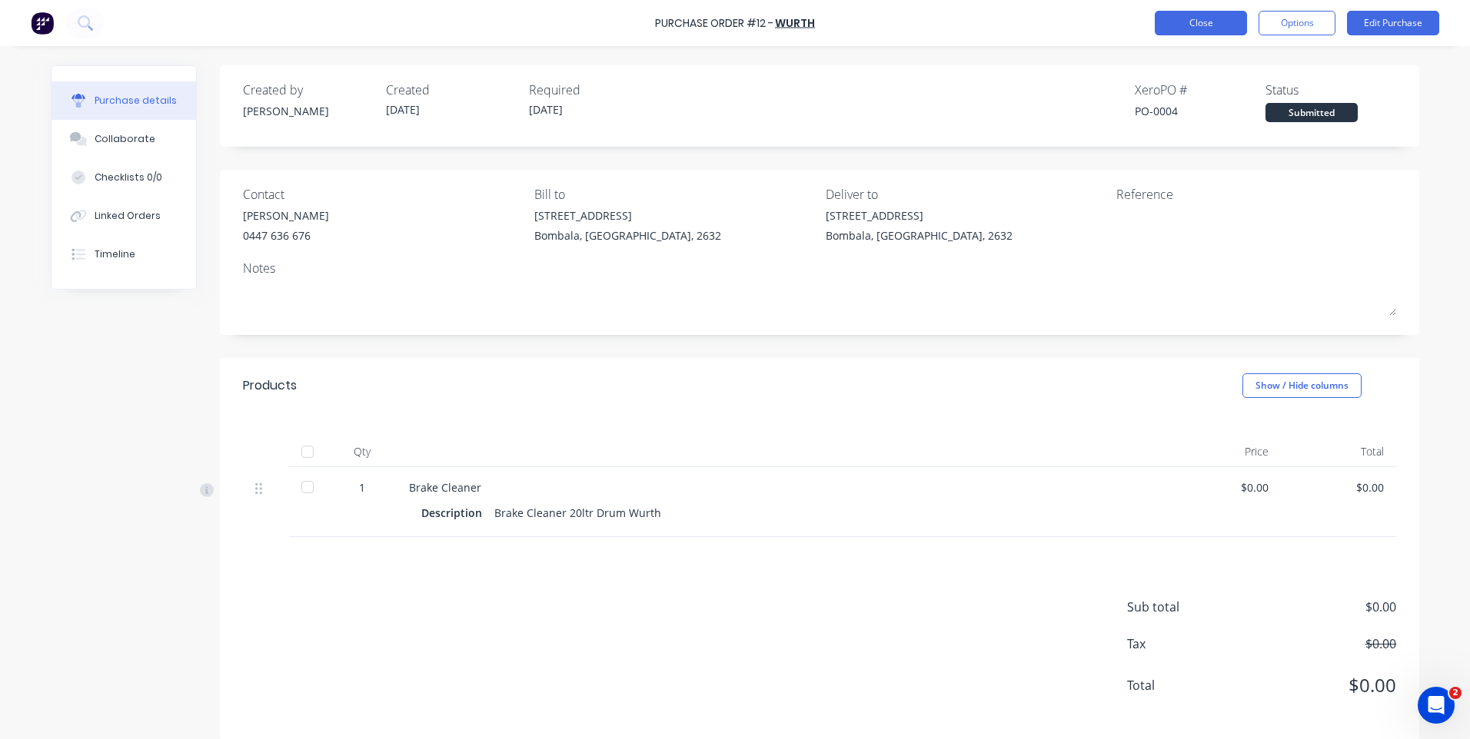
click at [1178, 18] on button "Close" at bounding box center [1201, 23] width 92 height 25
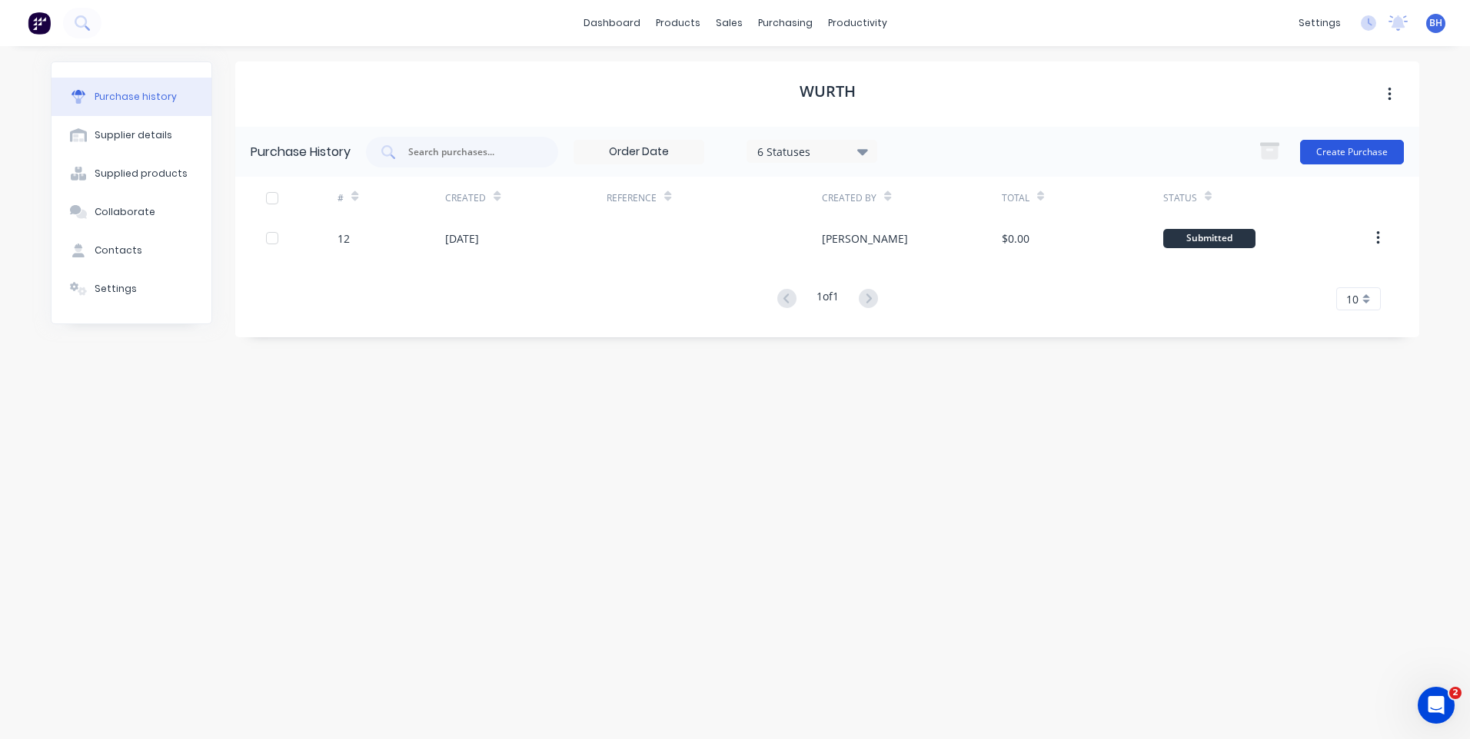
click at [1330, 145] on button "Create Purchase" at bounding box center [1352, 152] width 104 height 25
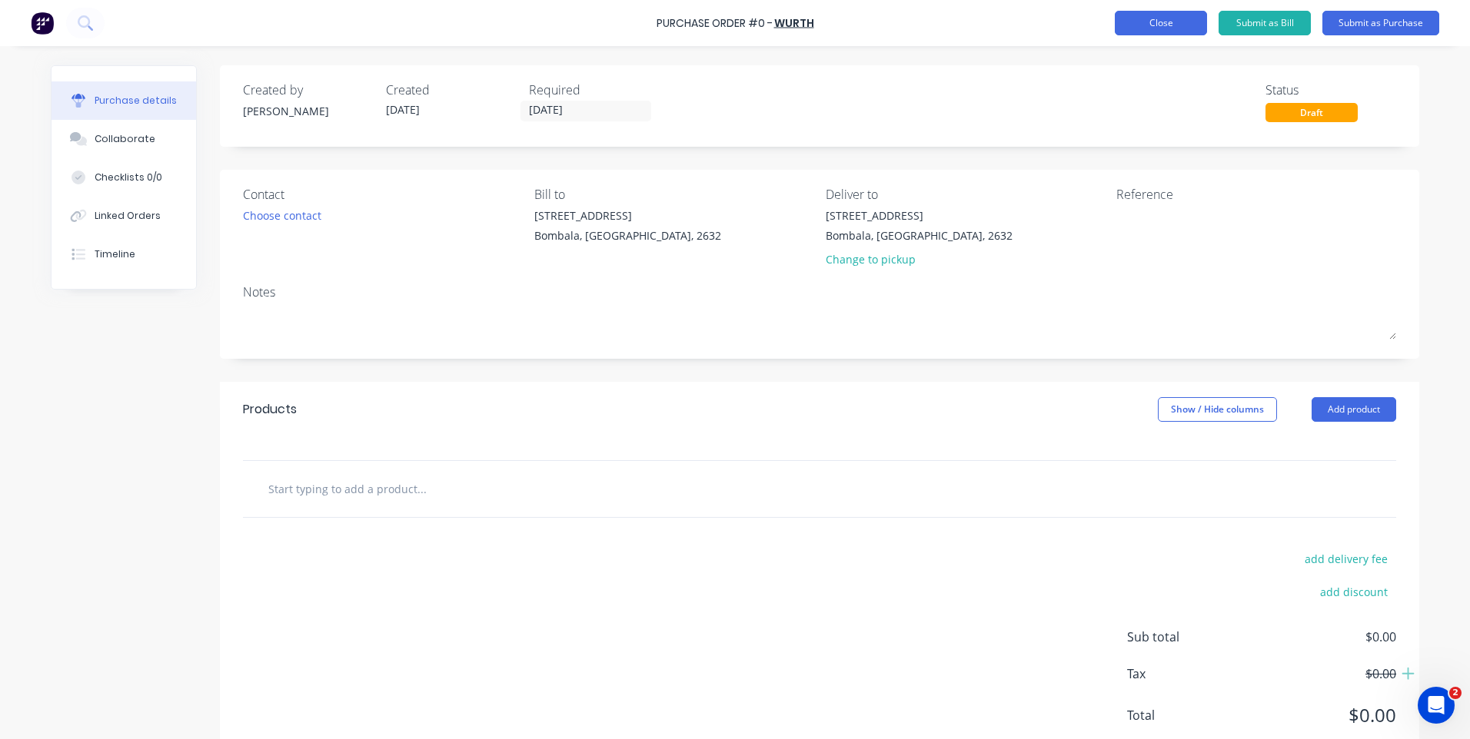
click at [1149, 16] on button "Close" at bounding box center [1161, 23] width 92 height 25
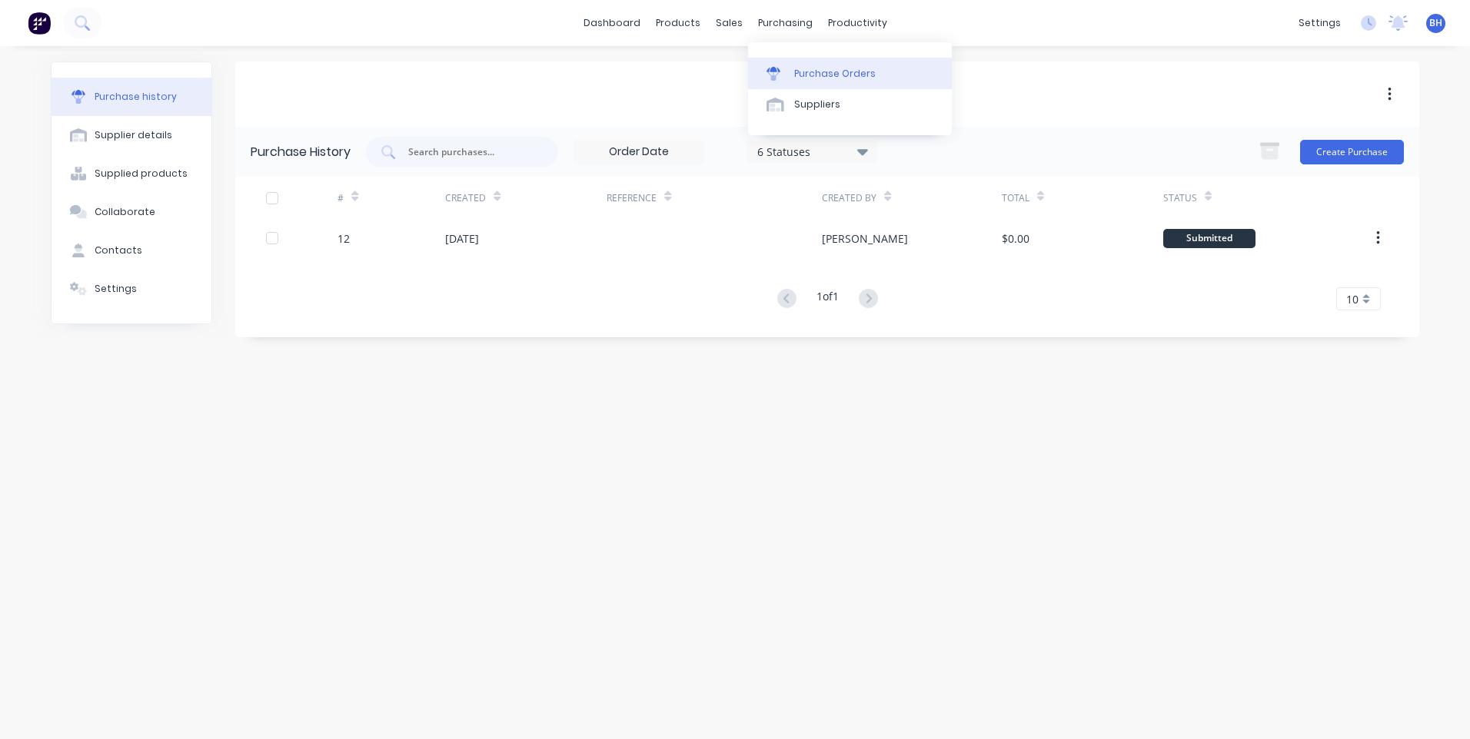
click at [806, 71] on div "Purchase Orders" at bounding box center [834, 74] width 81 height 14
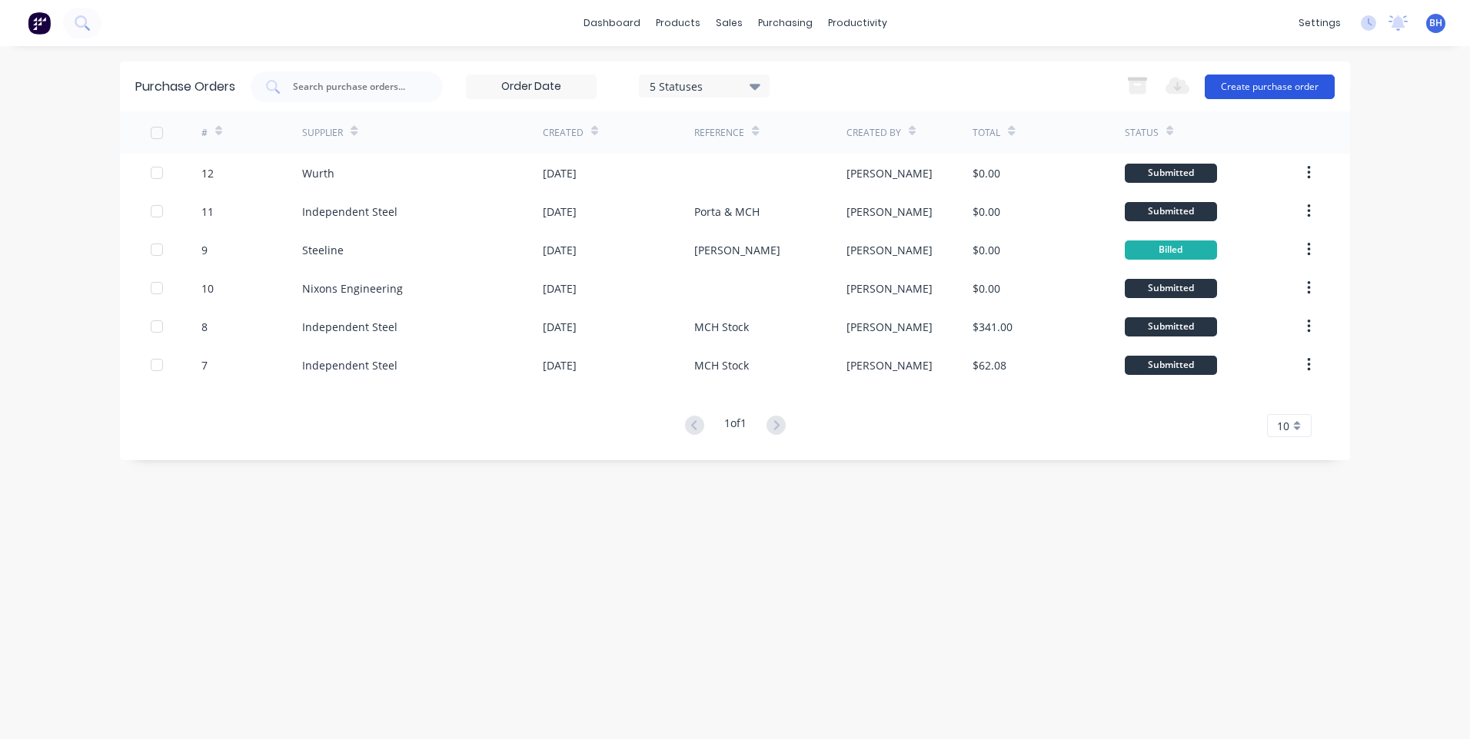
click at [1298, 81] on button "Create purchase order" at bounding box center [1269, 87] width 130 height 25
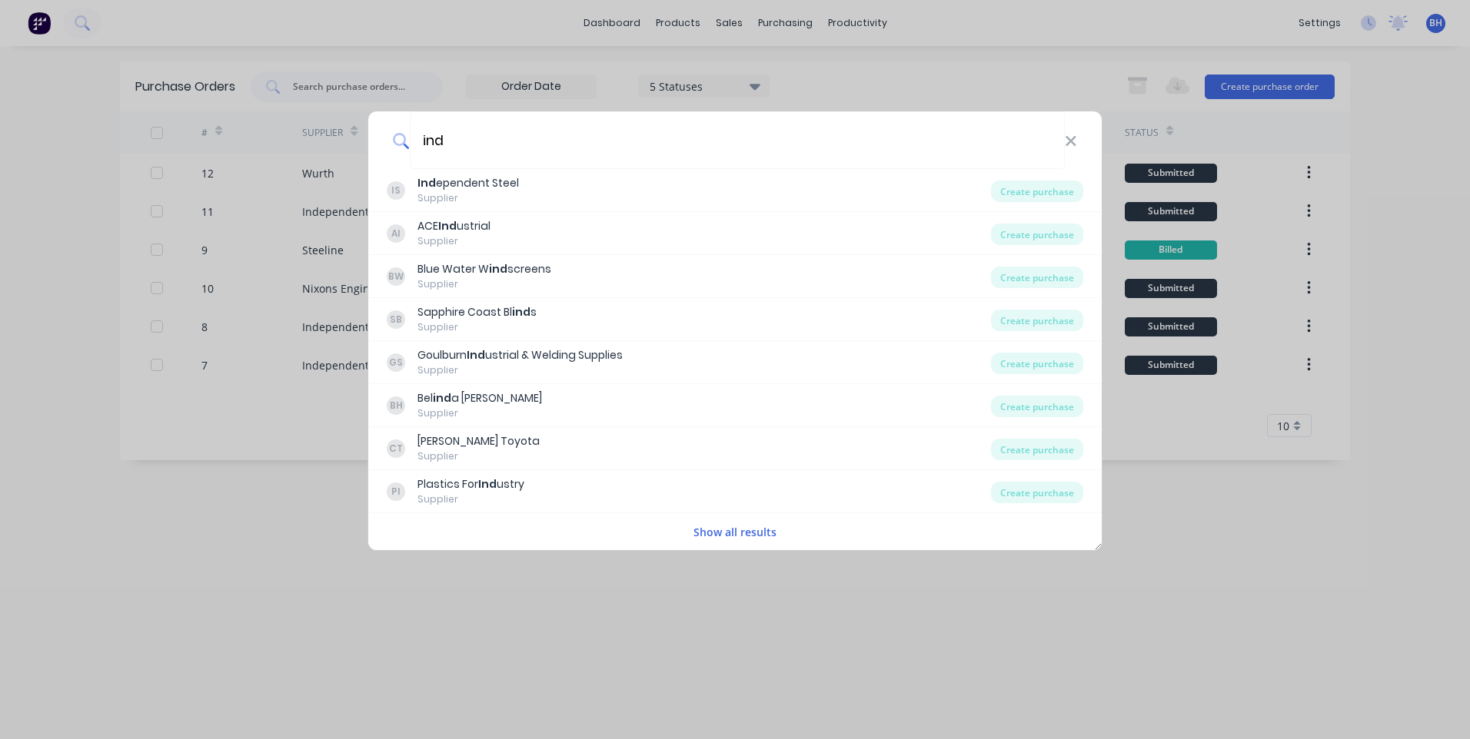
type input "Independant Steel - Payee 032-724 162167"
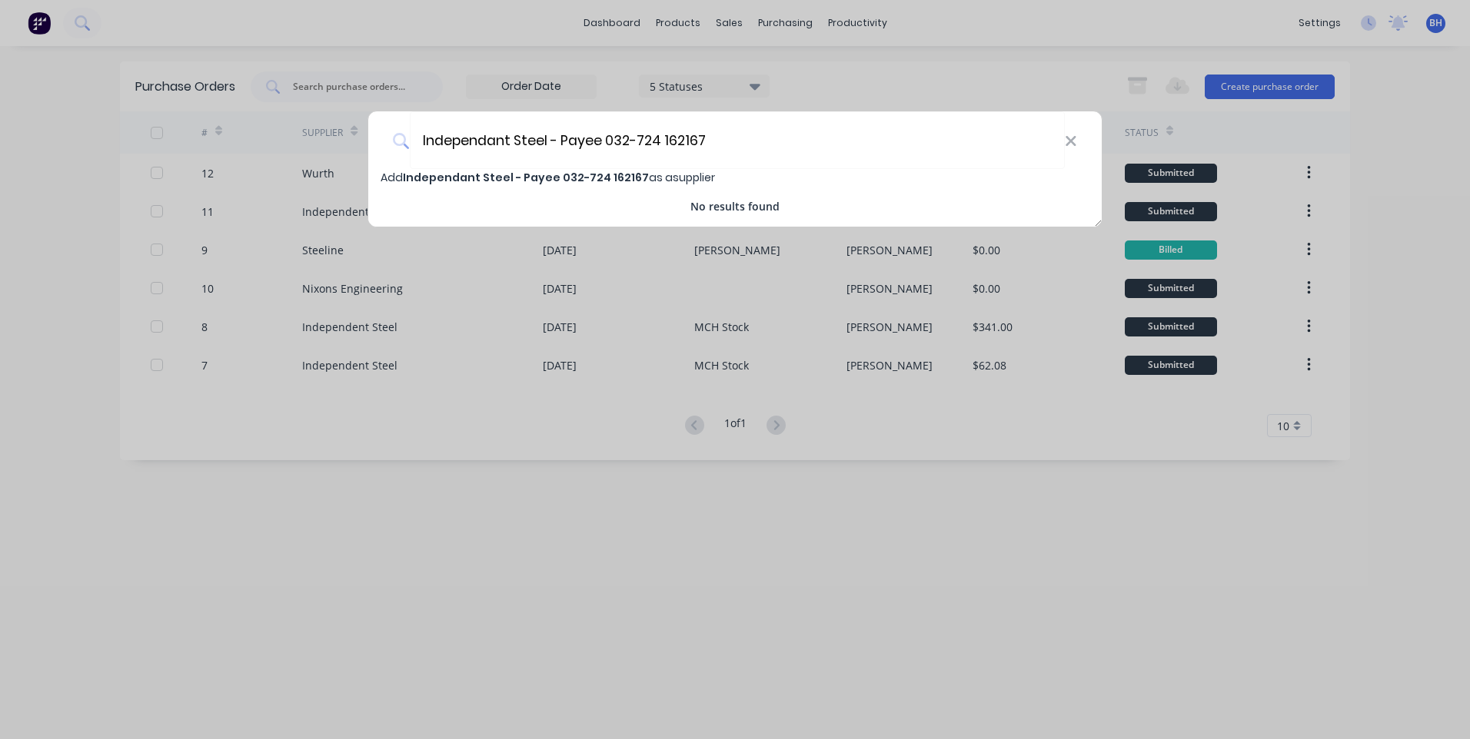
click at [576, 177] on span "Independant Steel - Payee 032-724 162167" at bounding box center [526, 177] width 246 height 15
select select "AU"
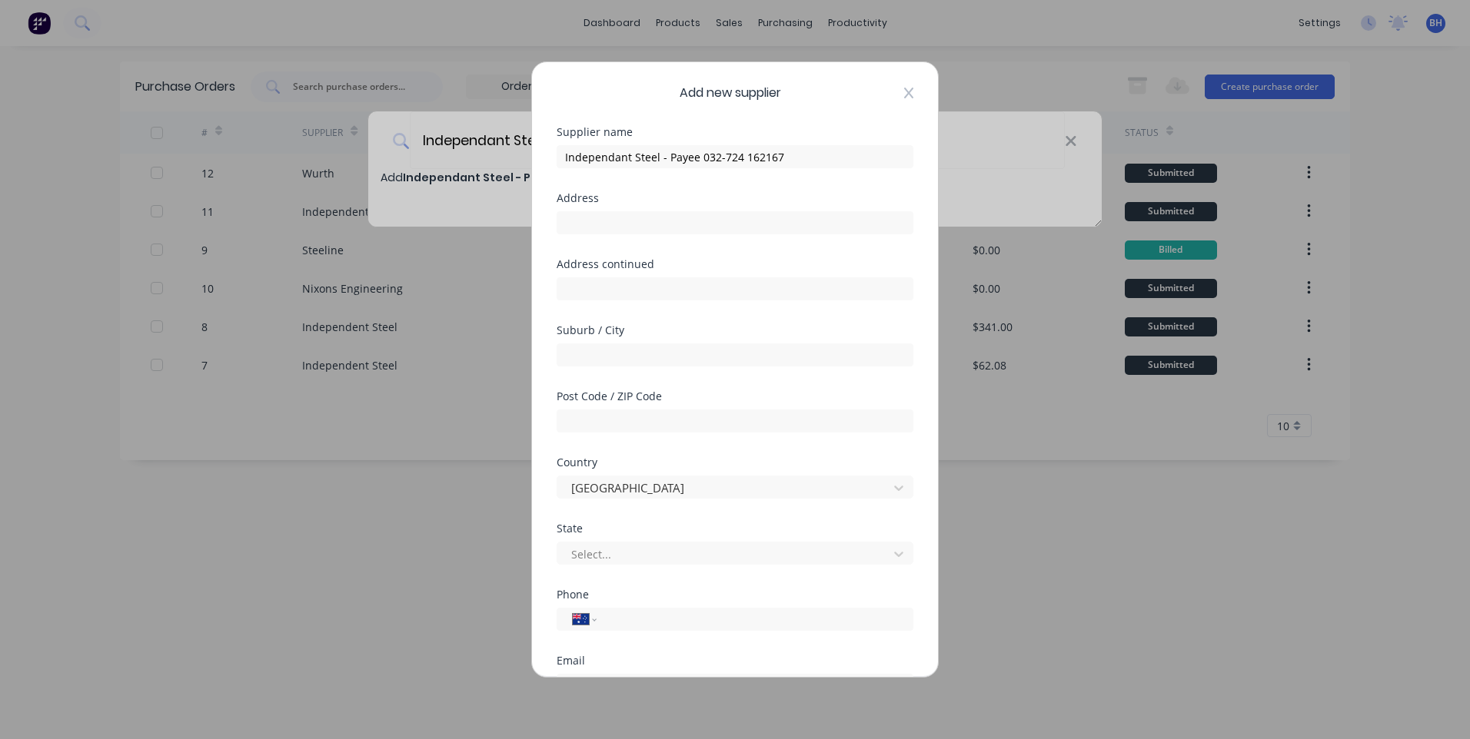
click at [904, 95] on icon at bounding box center [908, 93] width 9 height 12
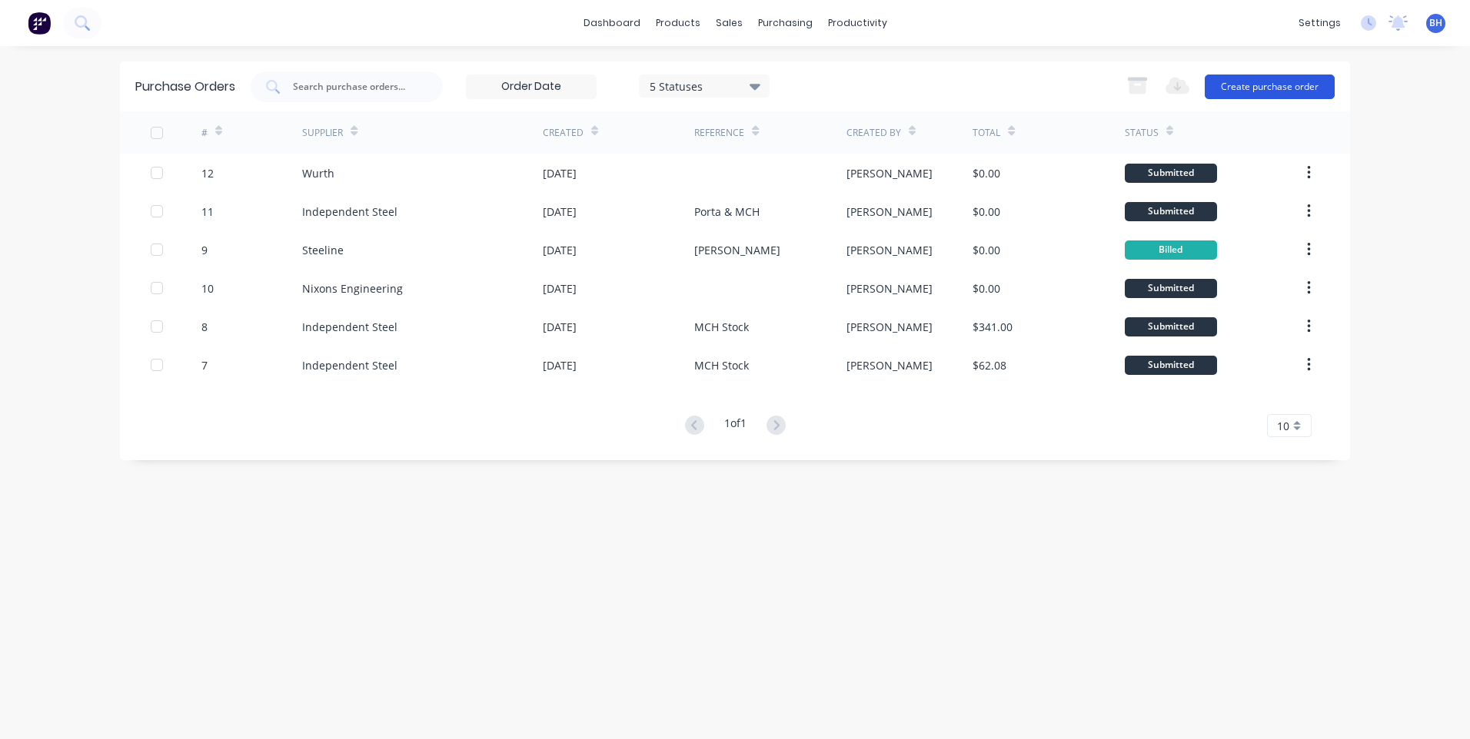
click at [1273, 80] on button "Create purchase order" at bounding box center [1269, 87] width 130 height 25
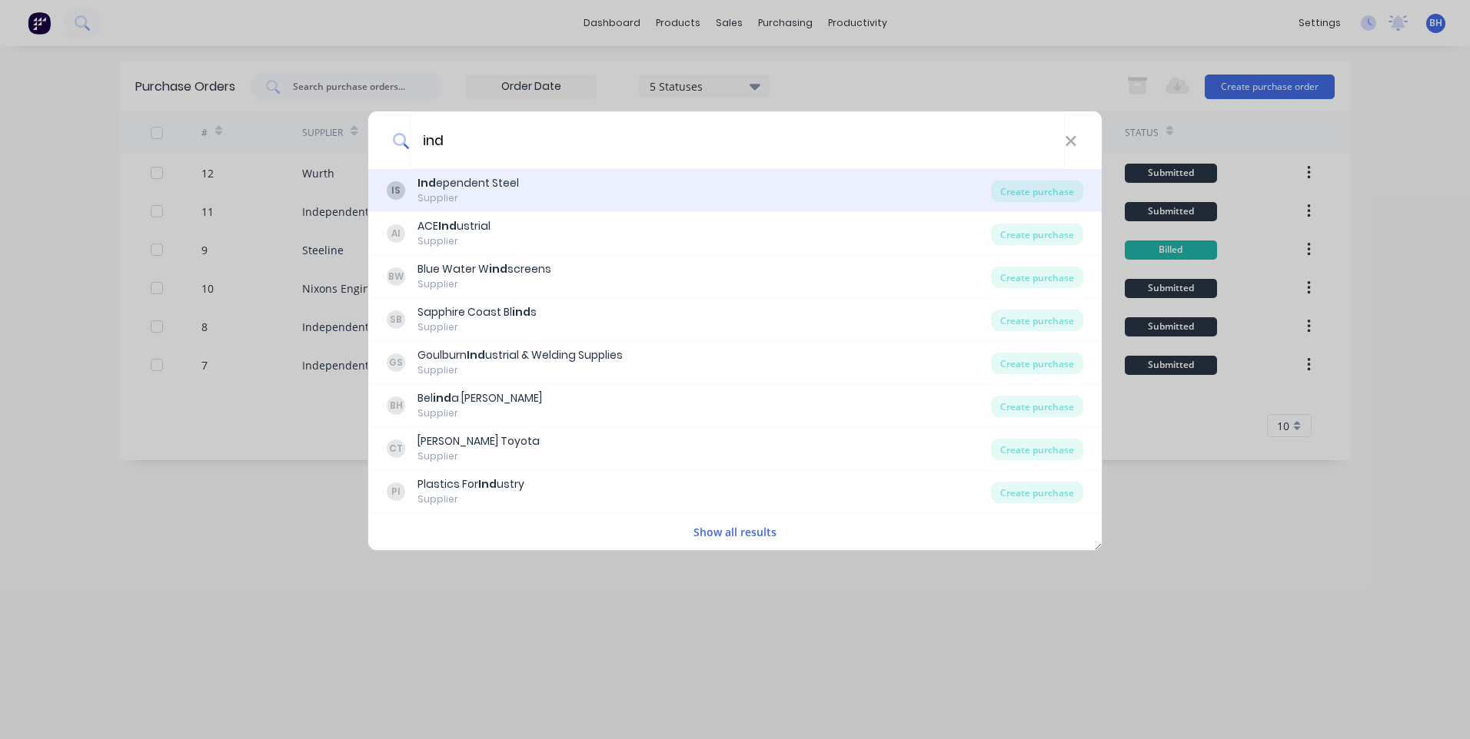
type input "ind"
click at [772, 190] on div "IS Ind ependent Steel Supplier" at bounding box center [689, 190] width 604 height 30
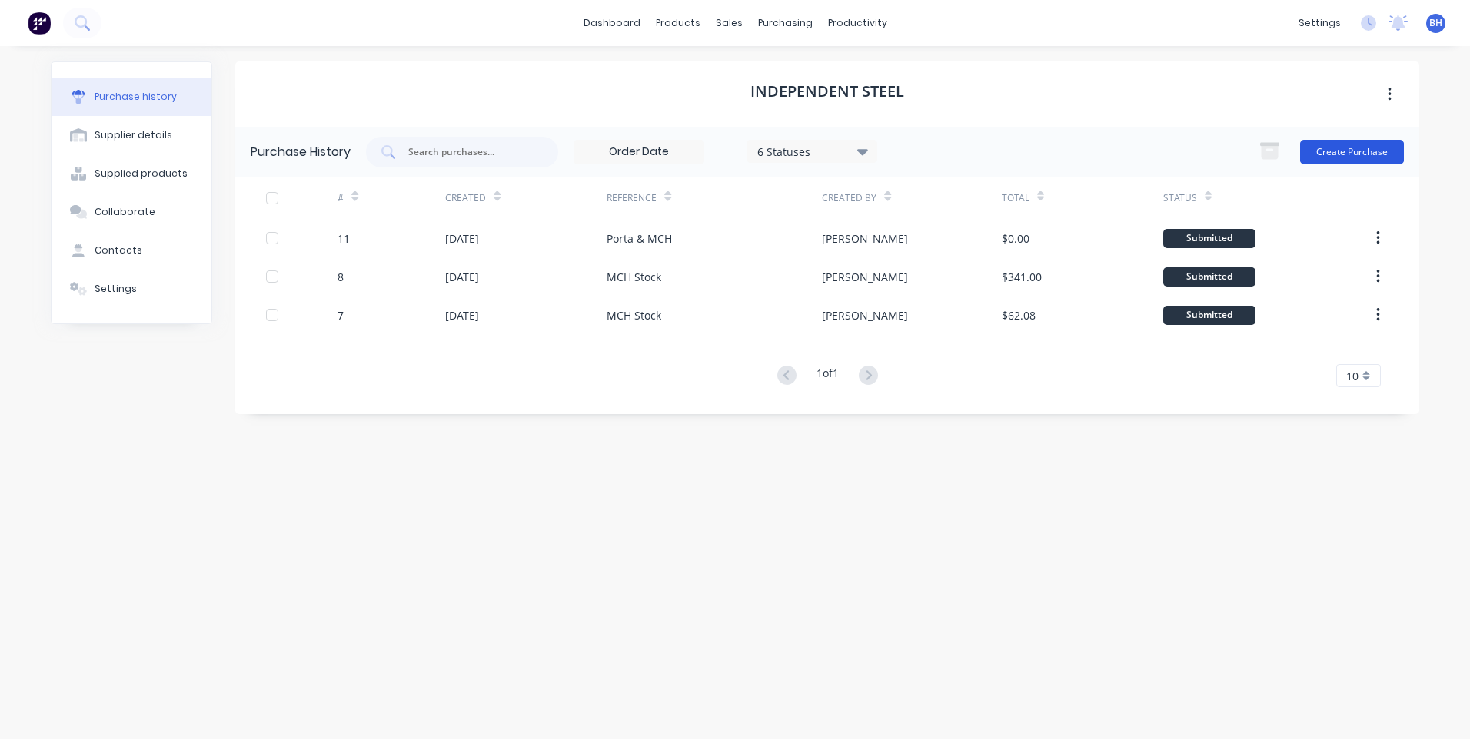
click at [1357, 146] on button "Create Purchase" at bounding box center [1352, 152] width 104 height 25
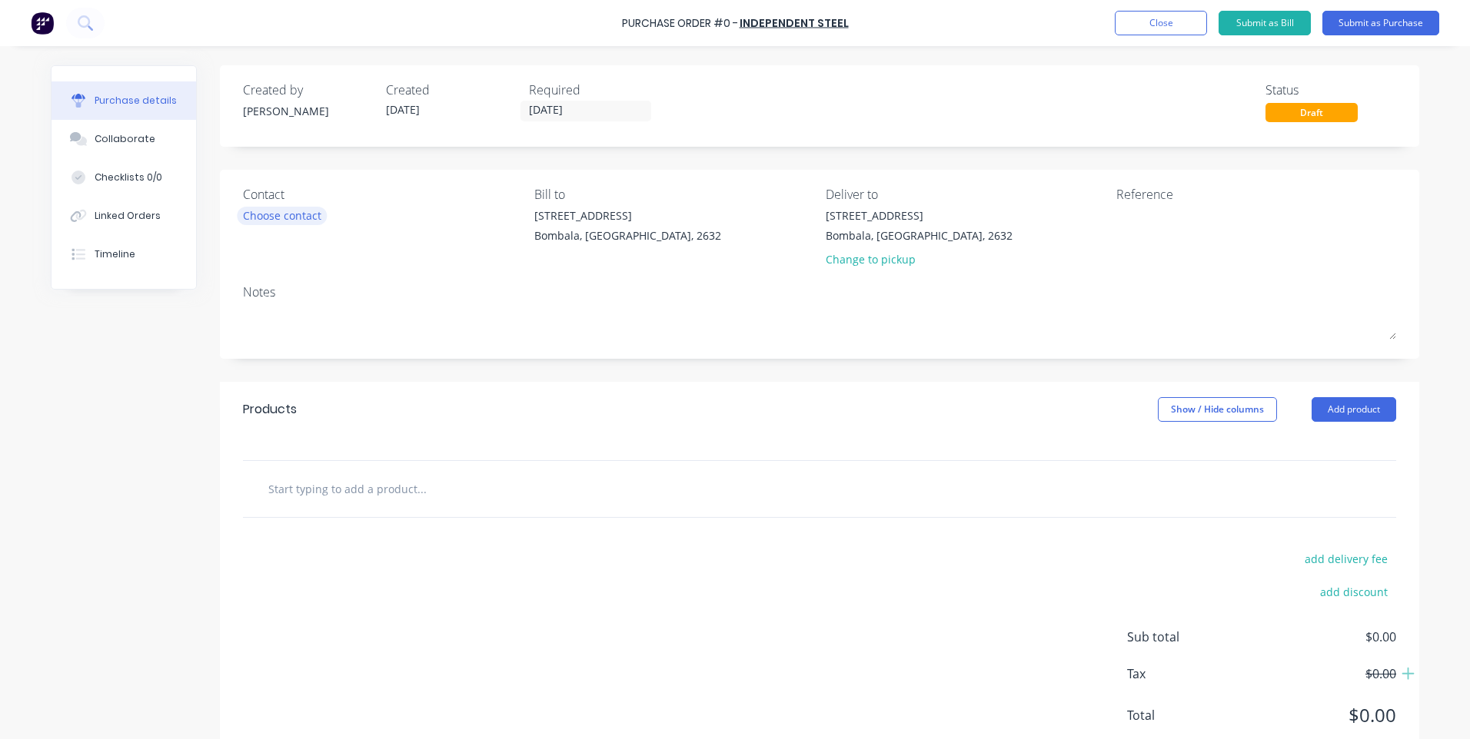
click at [311, 212] on div "Choose contact" at bounding box center [282, 216] width 78 height 16
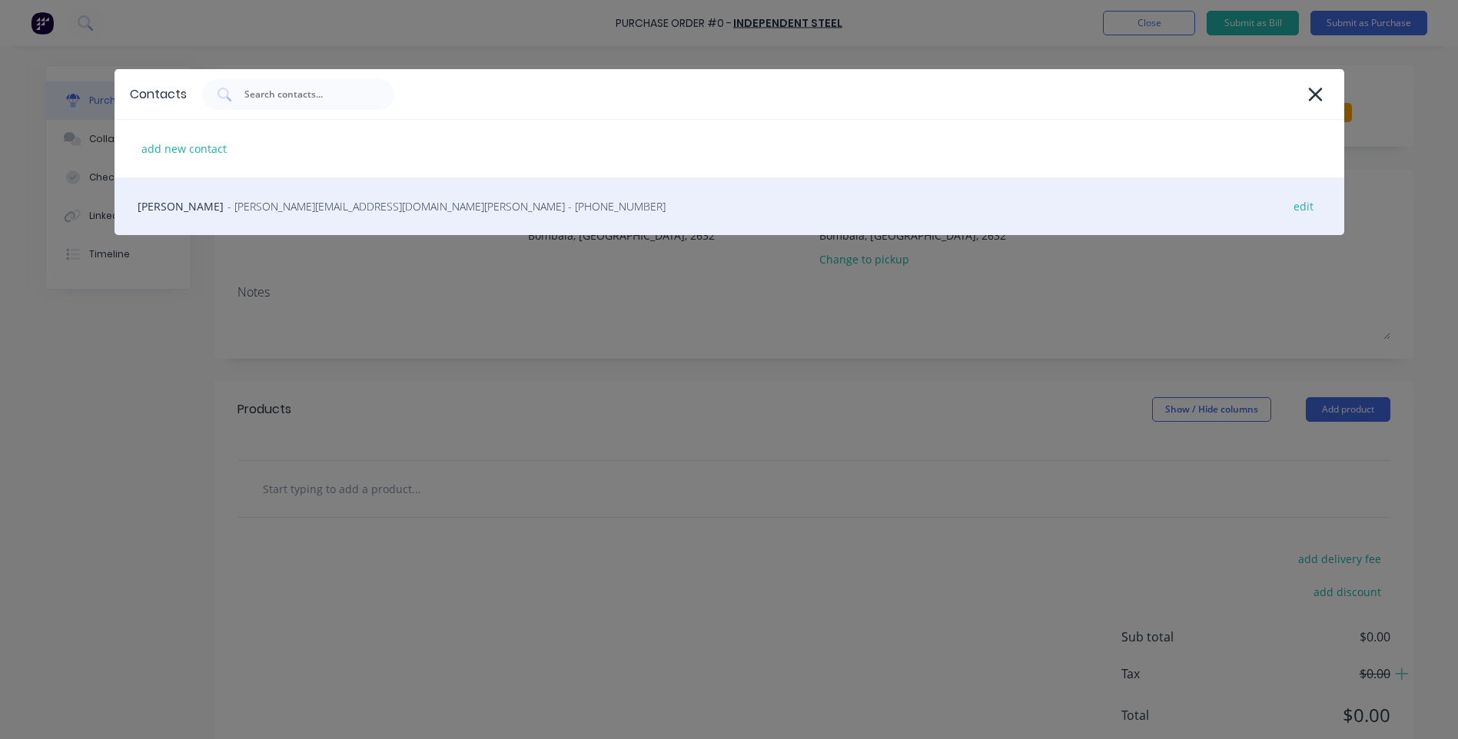
click at [323, 206] on span "- [PERSON_NAME][EMAIL_ADDRESS][DOMAIN_NAME][PERSON_NAME] - [PHONE_NUMBER]" at bounding box center [447, 206] width 438 height 16
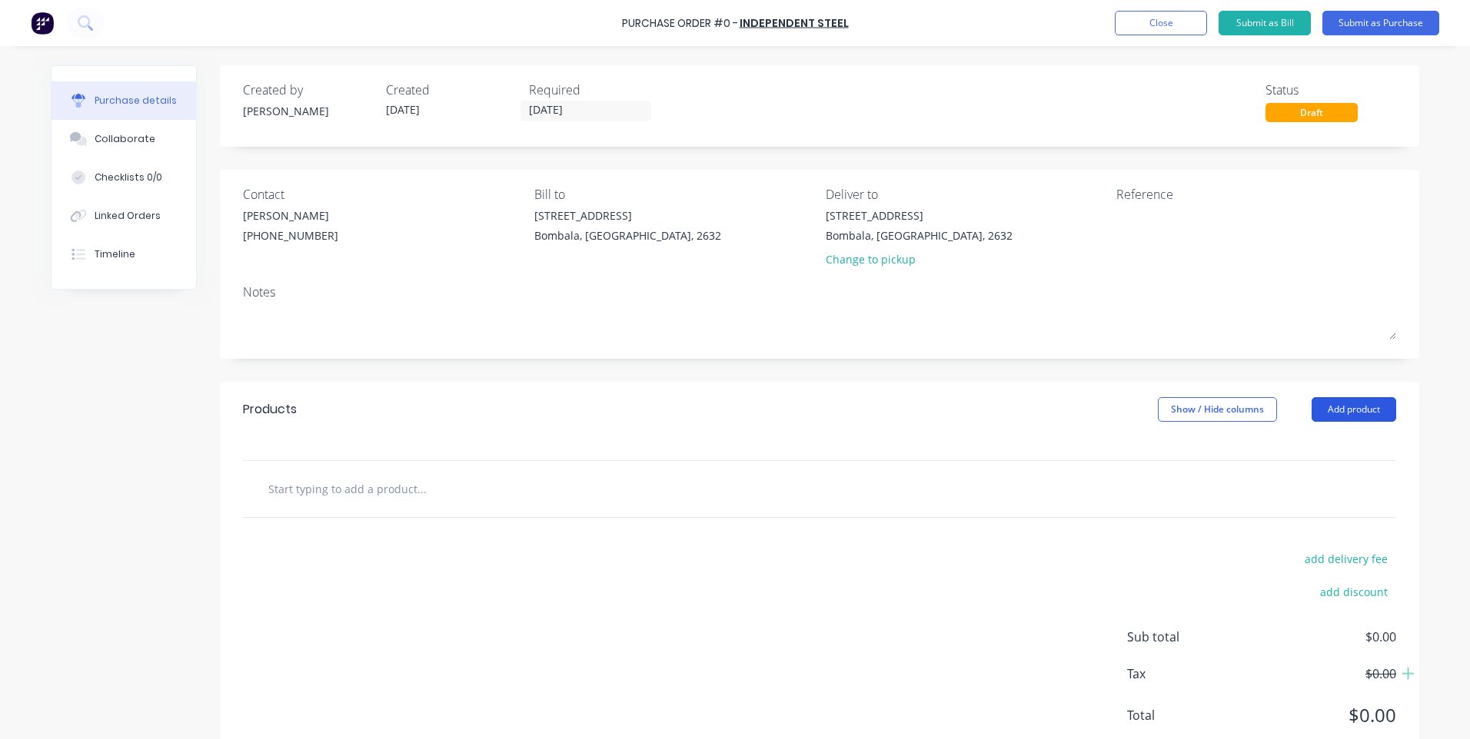
click at [1311, 401] on button "Add product" at bounding box center [1353, 409] width 85 height 25
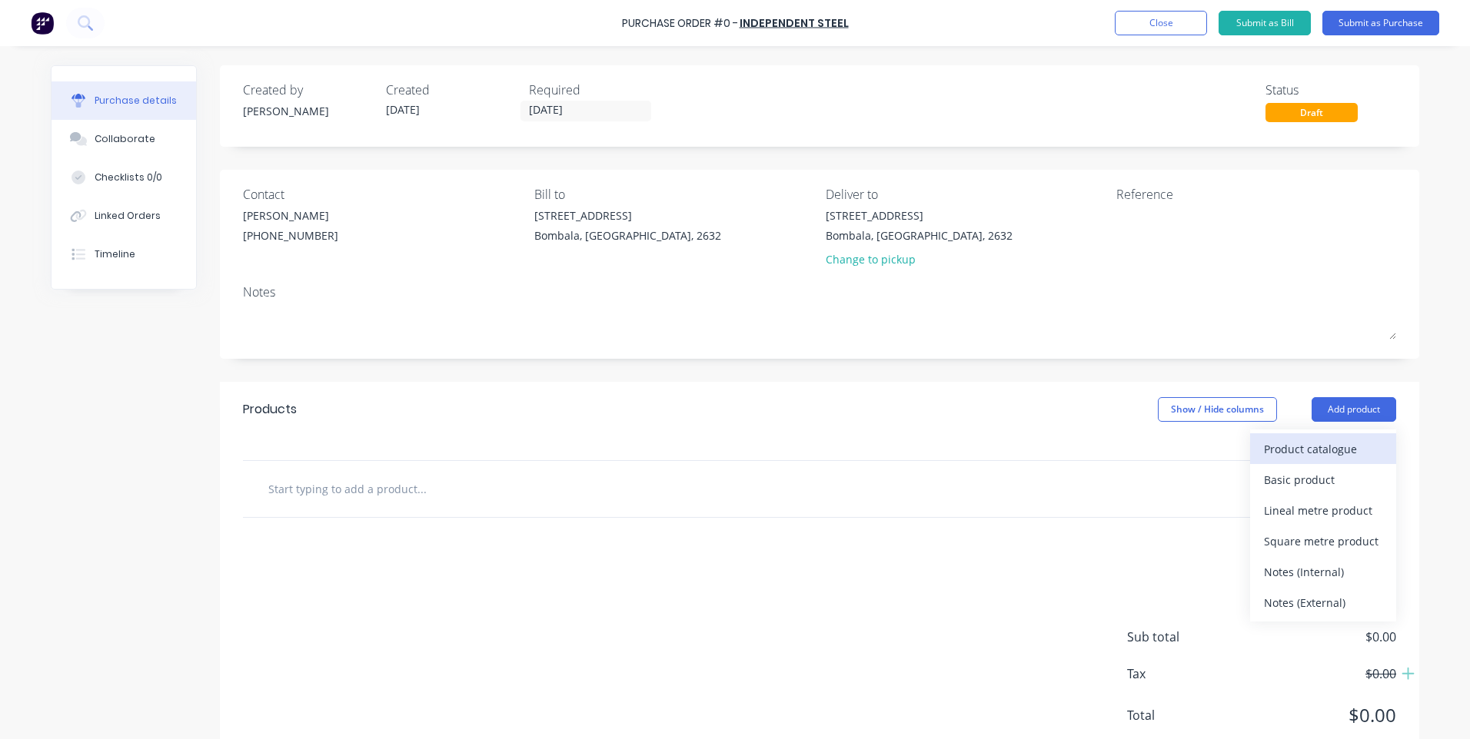
click at [1300, 444] on div "Product catalogue" at bounding box center [1323, 449] width 118 height 22
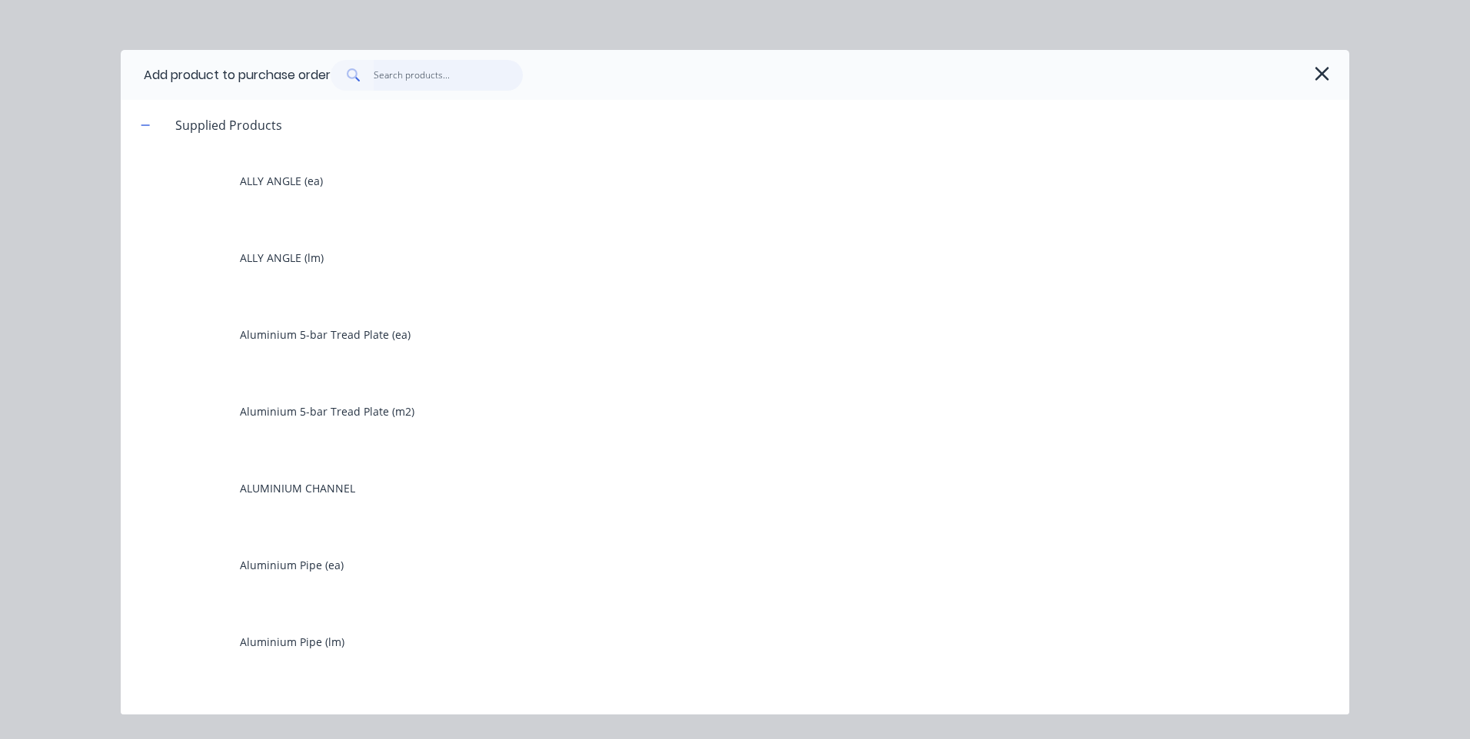
click at [394, 78] on input "text" at bounding box center [449, 75] width 150 height 31
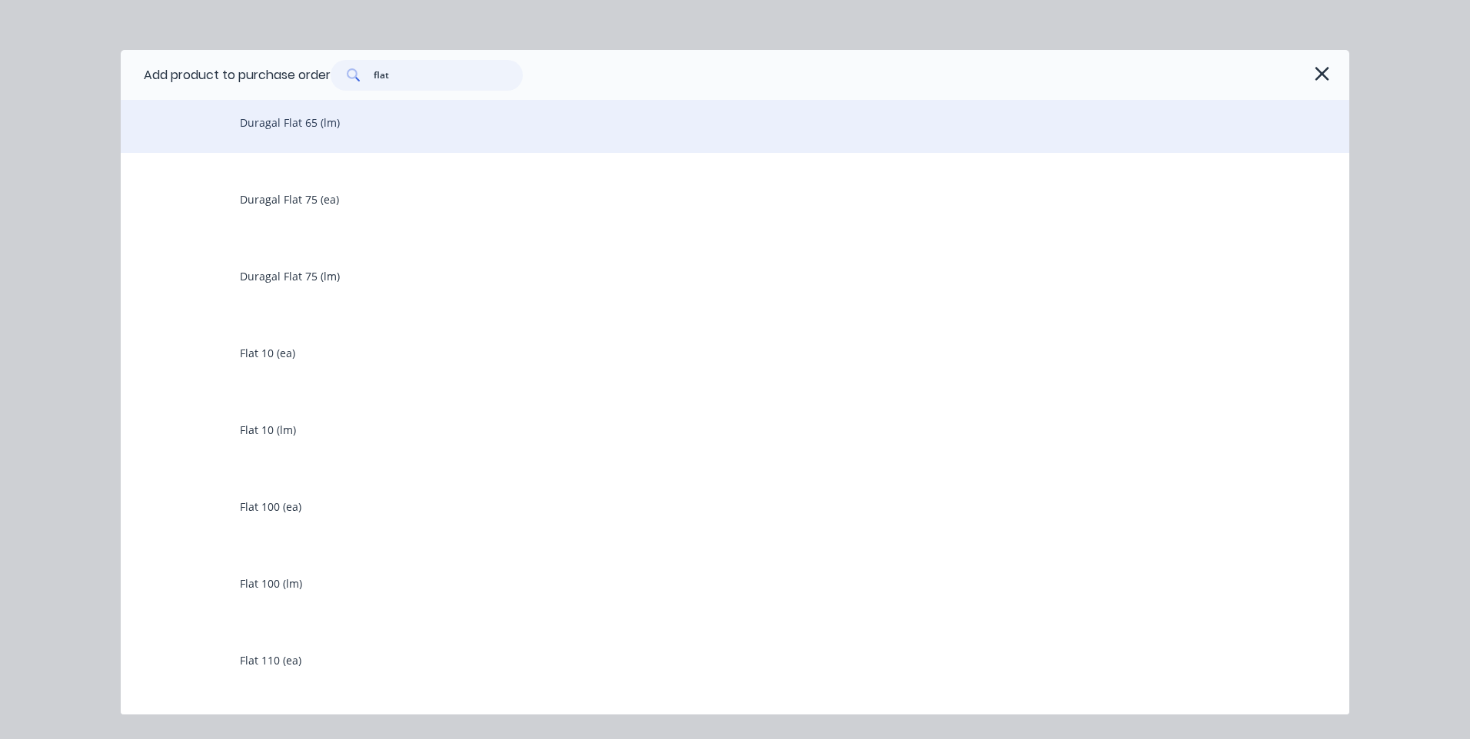
scroll to position [1384, 0]
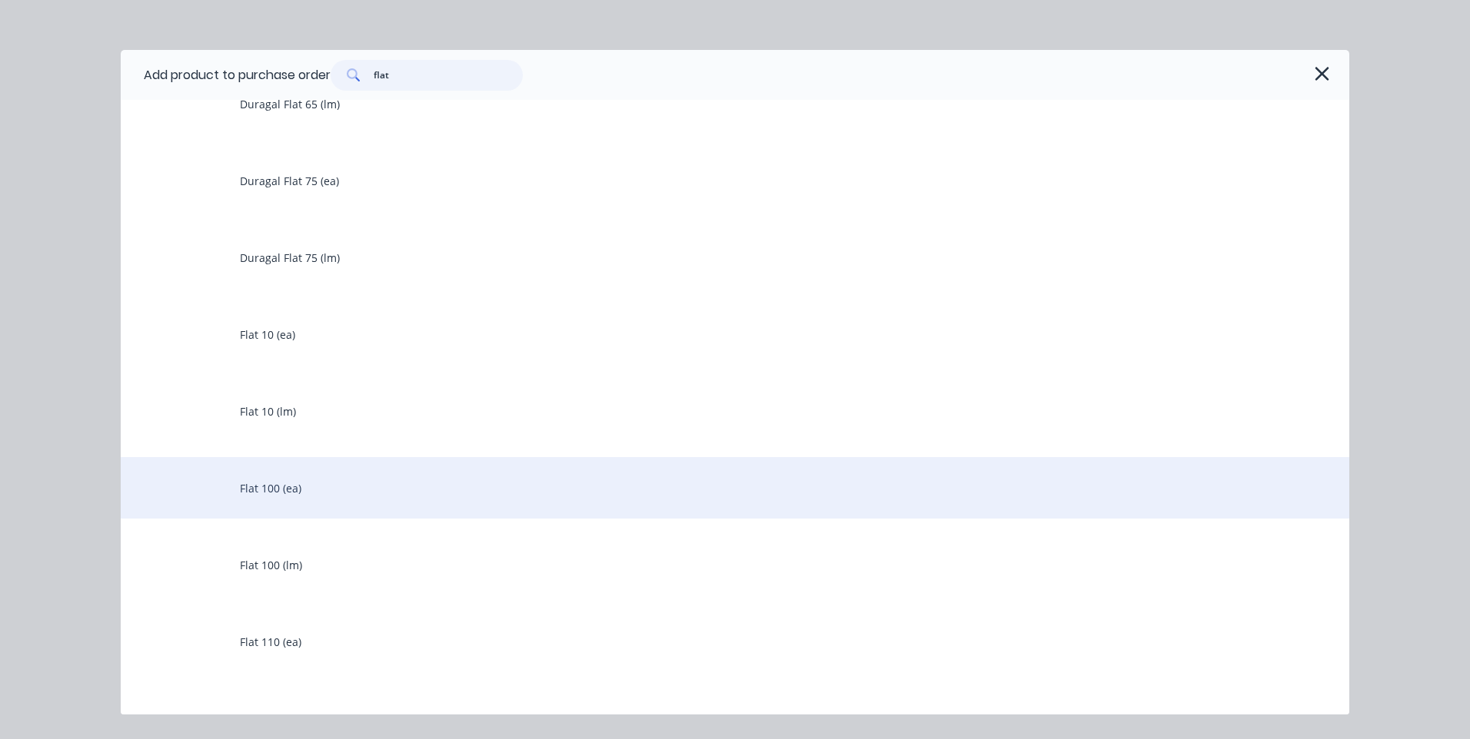
type input "flat"
click at [277, 480] on div "Flat 100 (ea)" at bounding box center [735, 487] width 1228 height 61
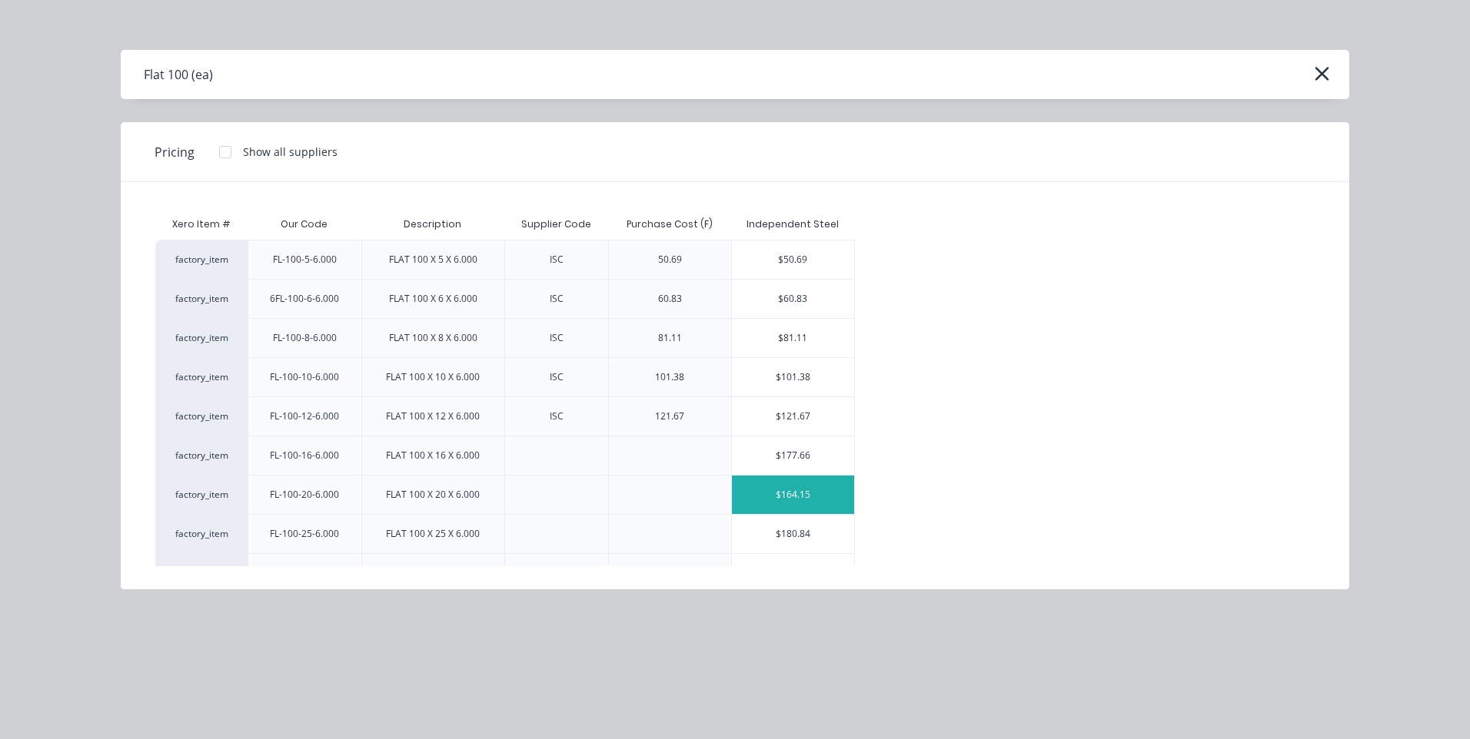
click at [803, 487] on div "$164.15" at bounding box center [793, 495] width 122 height 38
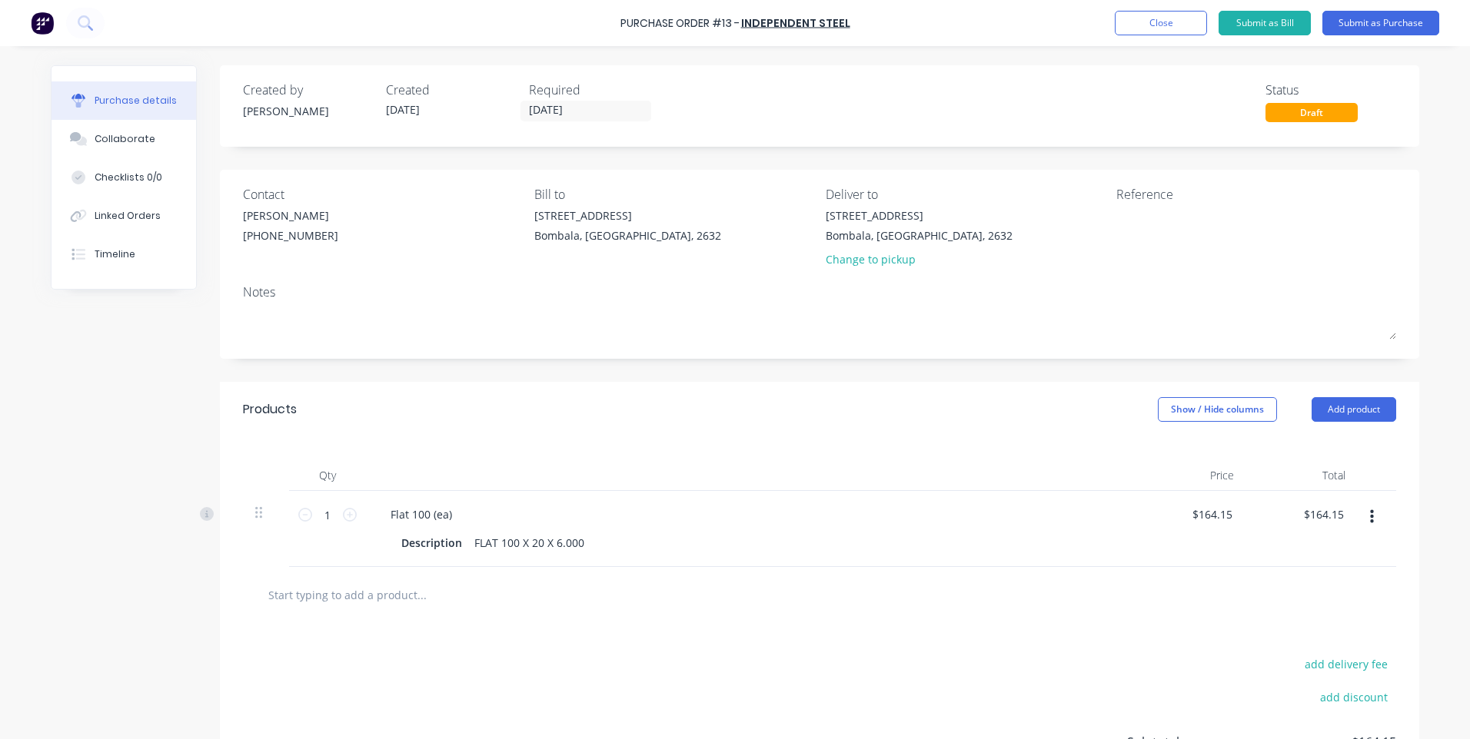
drag, startPoint x: 338, startPoint y: 511, endPoint x: 353, endPoint y: 508, distance: 14.9
click at [343, 510] on icon at bounding box center [350, 515] width 14 height 14
type input "2"
type input "$328.30"
click at [1128, 221] on textarea at bounding box center [1212, 225] width 192 height 35
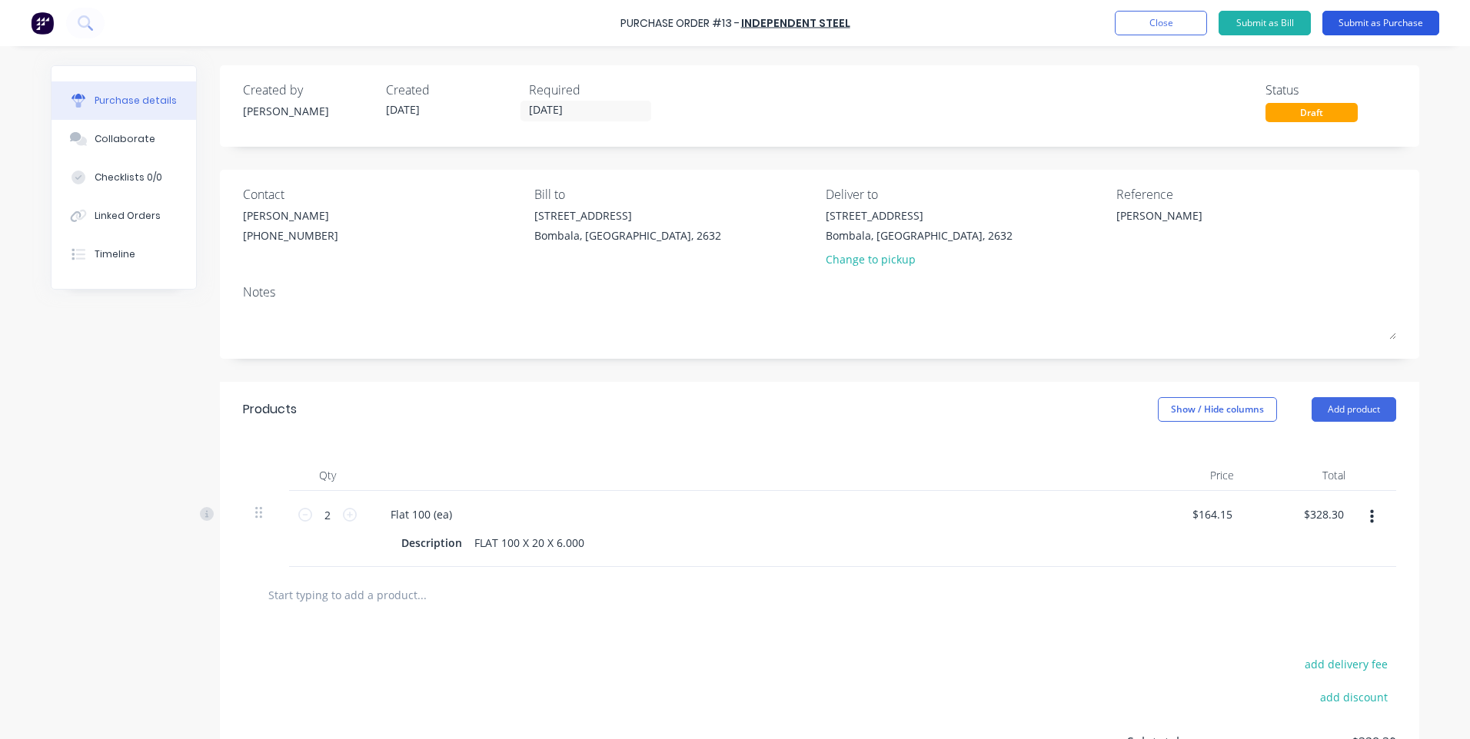
type textarea "[PERSON_NAME]"
type textarea "x"
type textarea "[PERSON_NAME]"
click at [1356, 18] on button "Submit as Purchase" at bounding box center [1380, 23] width 117 height 25
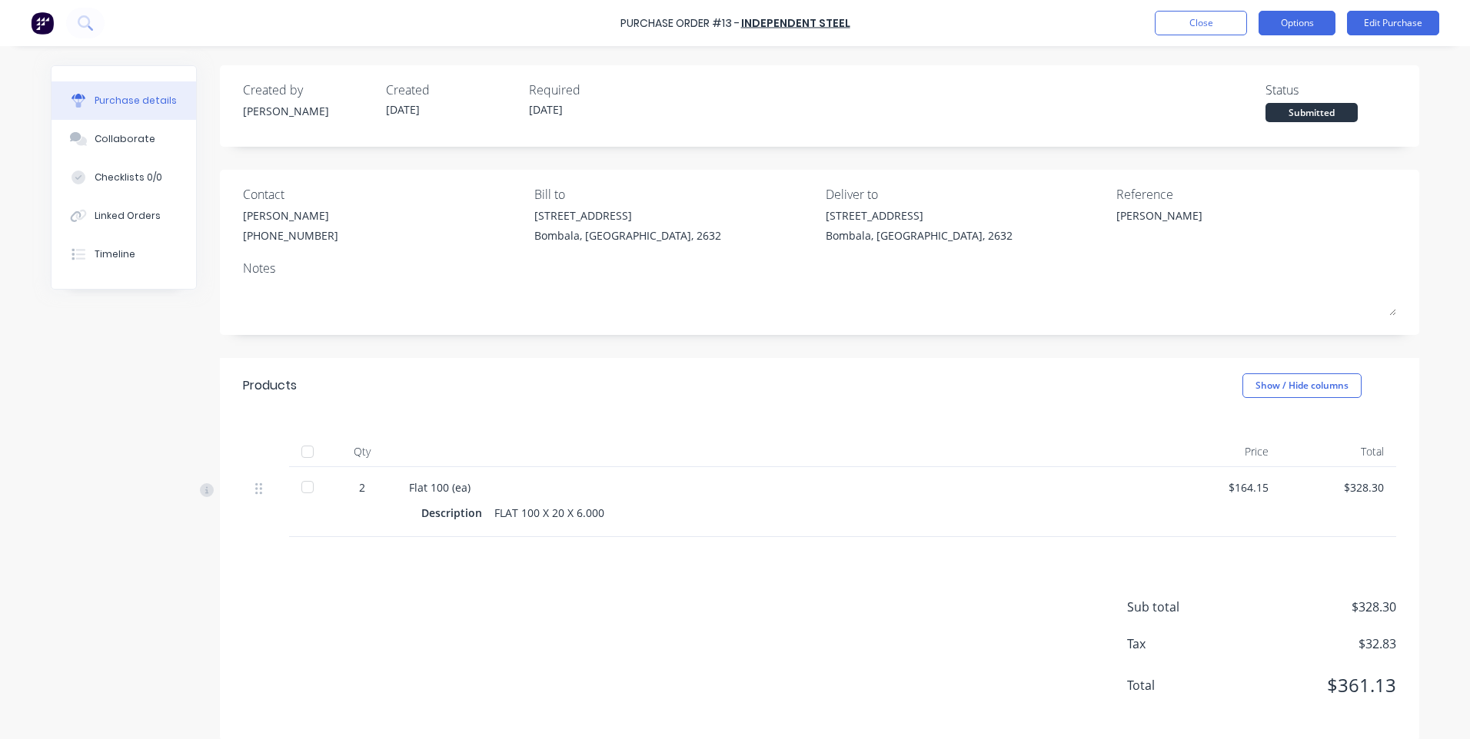
click at [1313, 28] on button "Options" at bounding box center [1296, 23] width 77 height 25
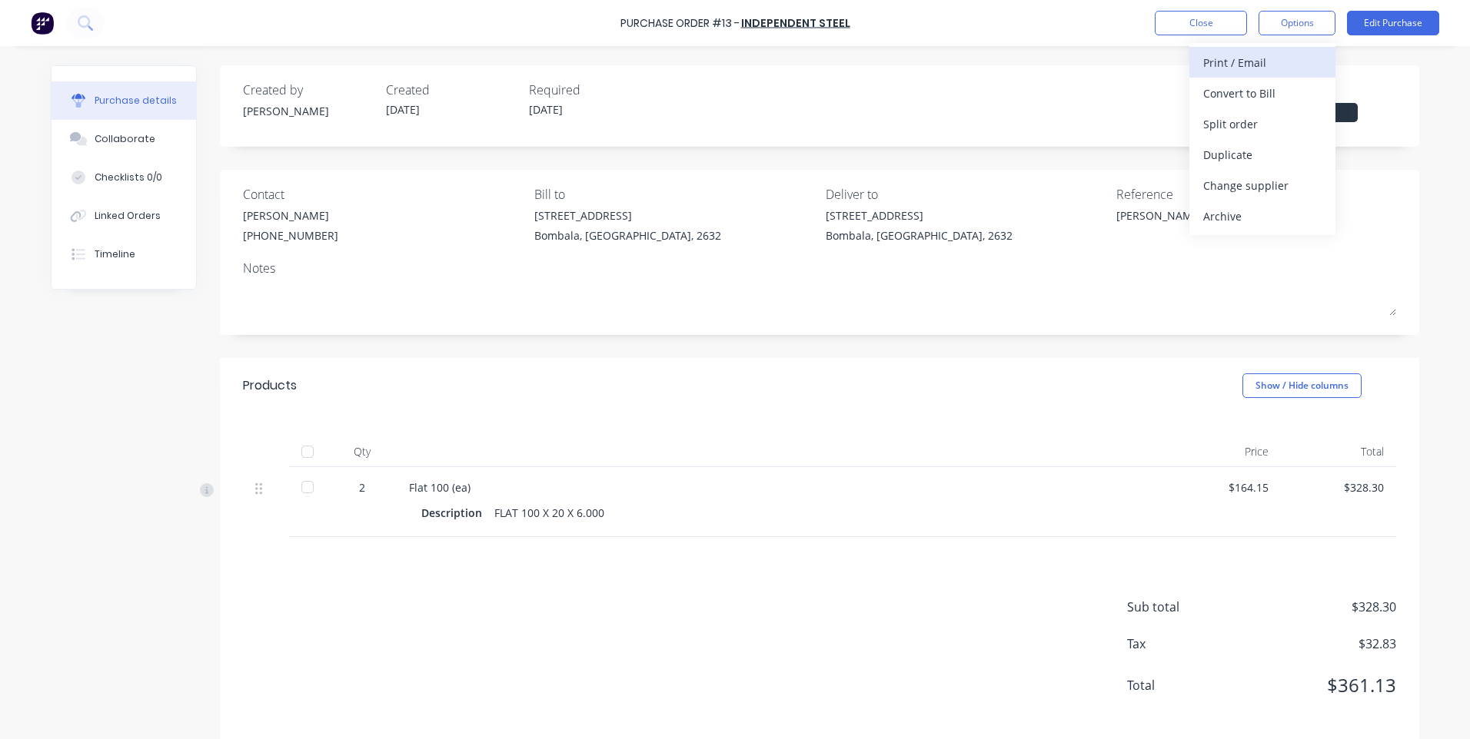
click at [1221, 58] on div "Print / Email" at bounding box center [1262, 62] width 118 height 22
click at [1222, 124] on div "Without pricing" at bounding box center [1262, 124] width 118 height 22
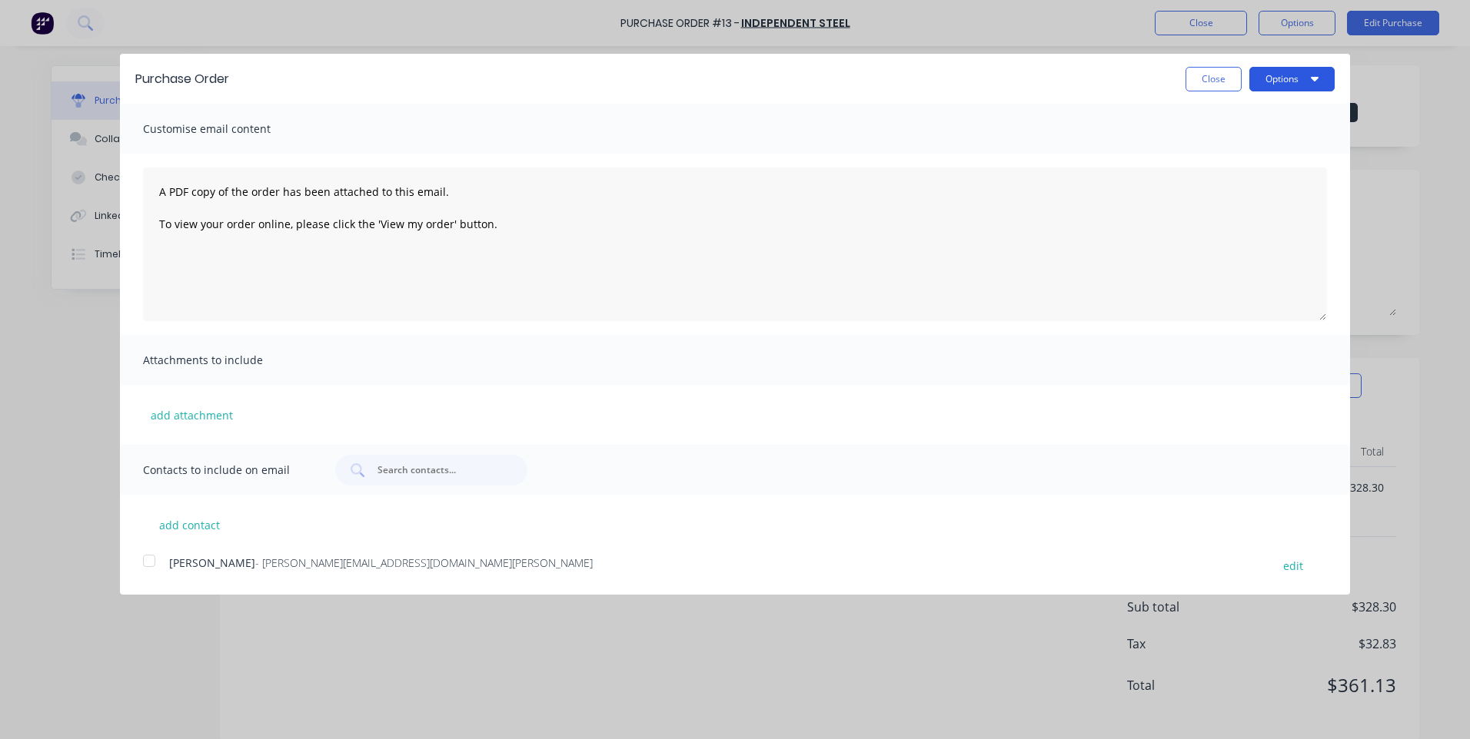
click at [1285, 78] on button "Options" at bounding box center [1291, 79] width 85 height 25
click at [1208, 114] on div "Print" at bounding box center [1261, 118] width 118 height 22
click at [1213, 74] on button "Close" at bounding box center [1213, 79] width 56 height 25
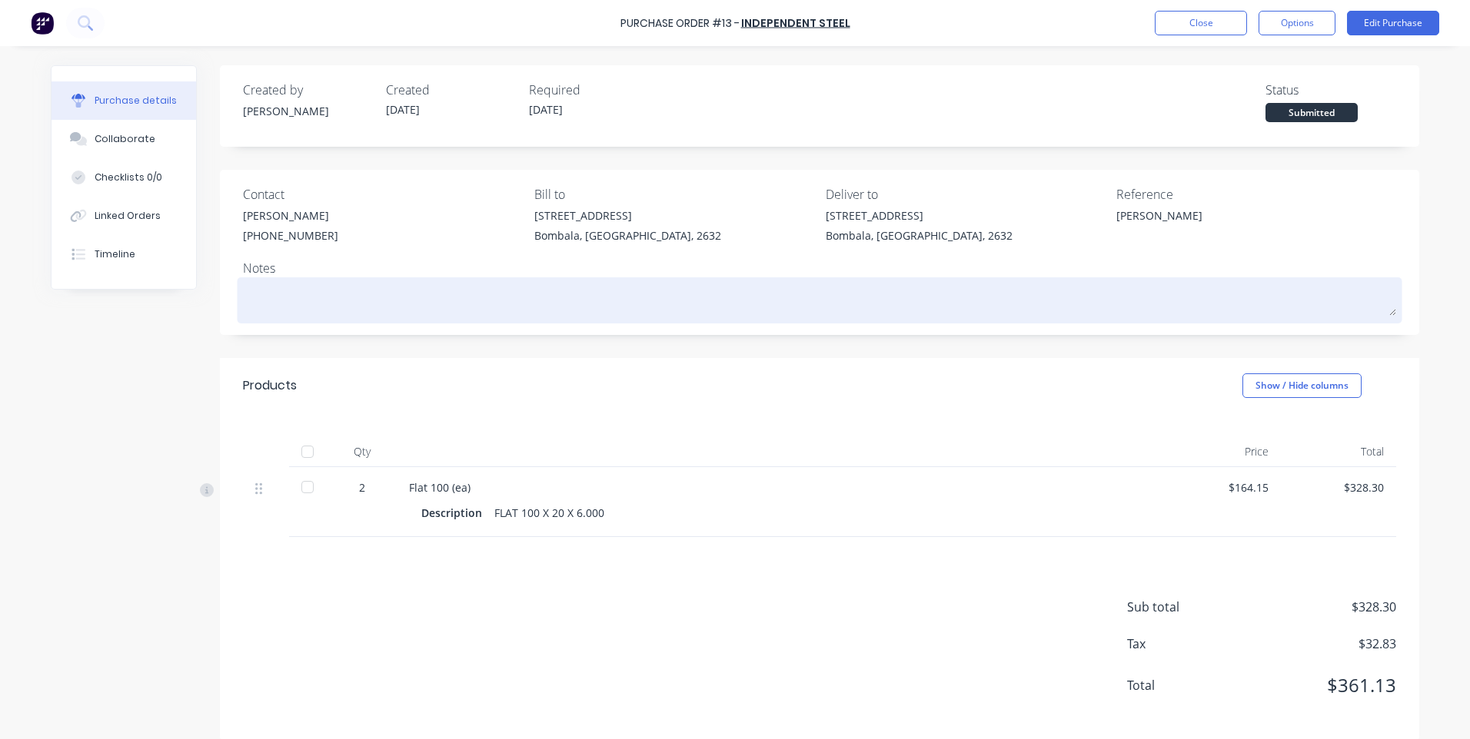
click at [268, 293] on textarea at bounding box center [819, 298] width 1153 height 35
type textarea "x"
type textarea "R"
type textarea "x"
type textarea "RA"
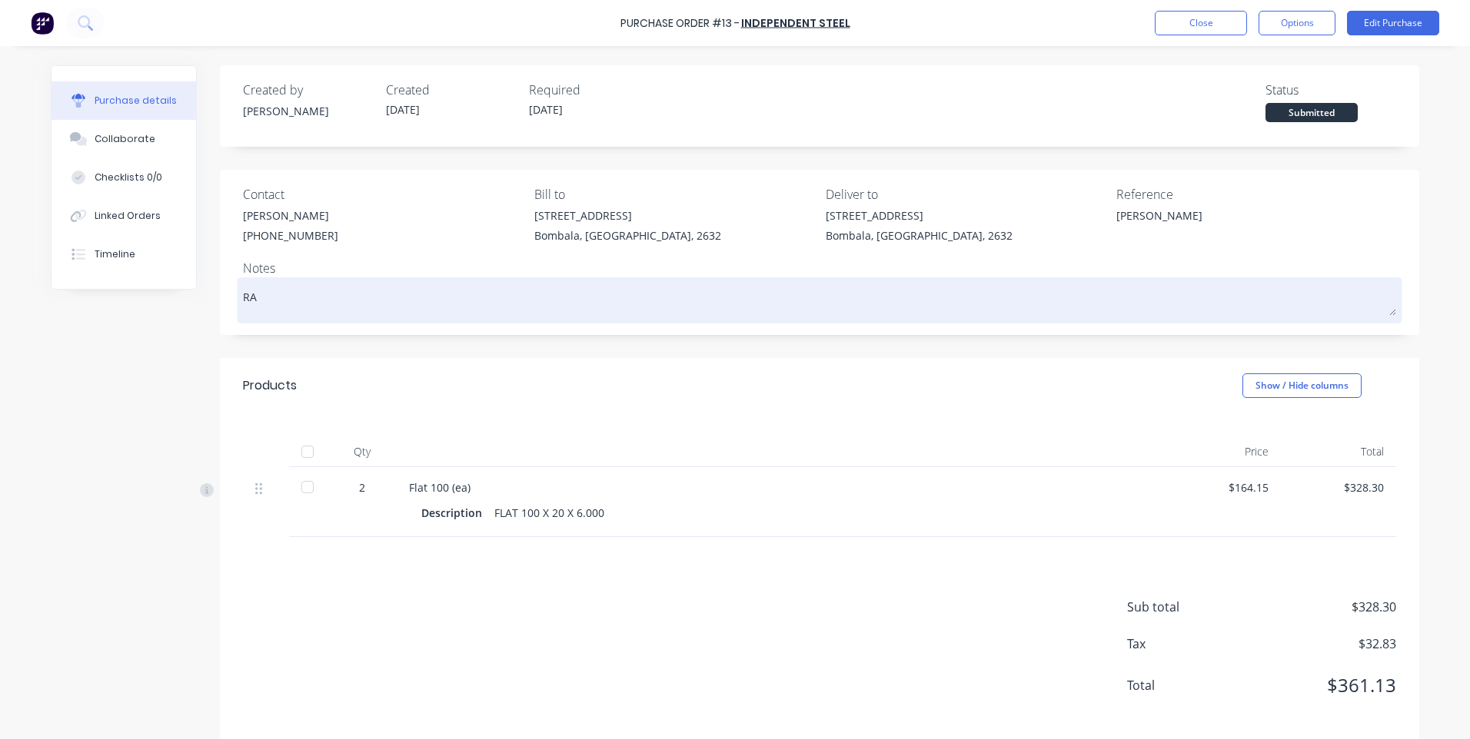
type textarea "x"
type textarea "RAD"
type textarea "x"
type textarea "RADI"
type textarea "x"
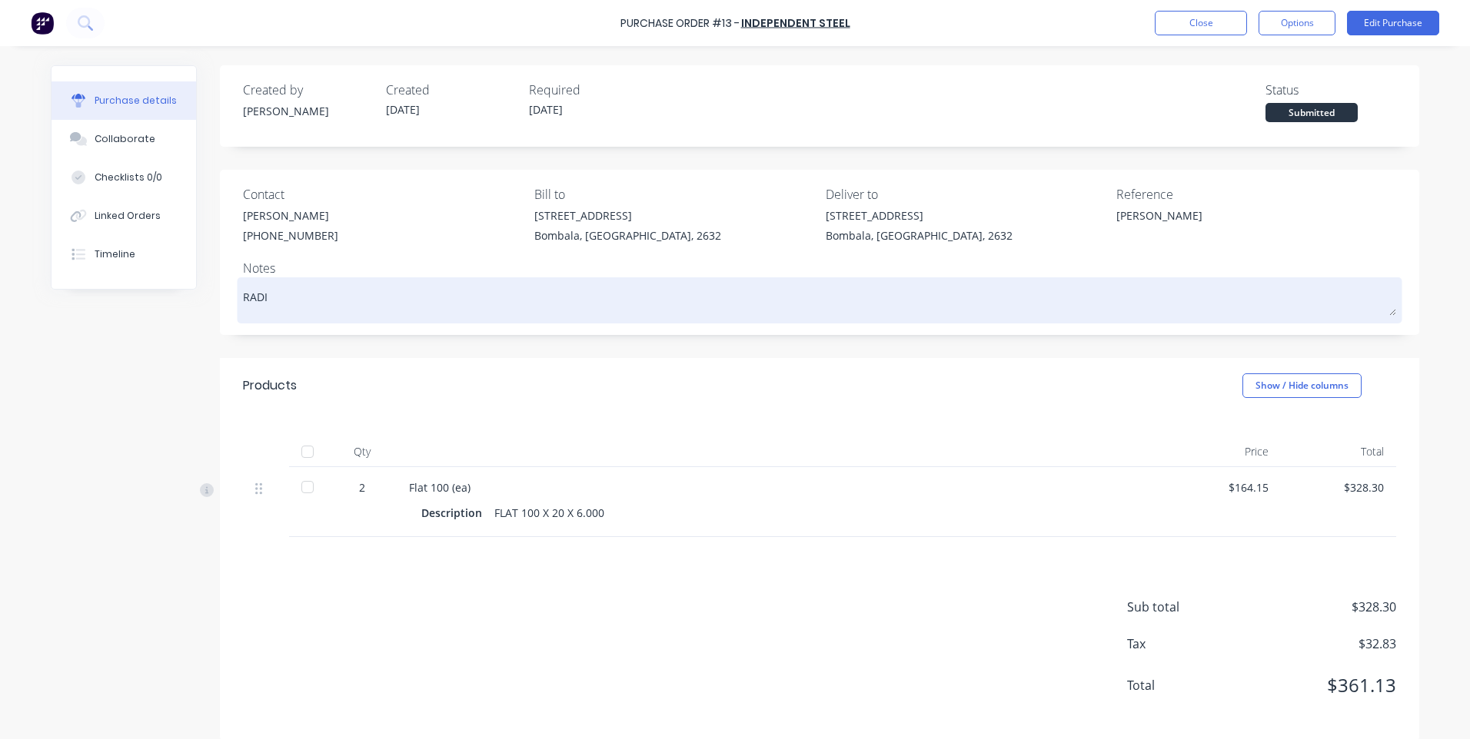
type textarea "[PERSON_NAME]"
type textarea "x"
type textarea "RADIER"
type textarea "x"
type textarea "RADIERS"
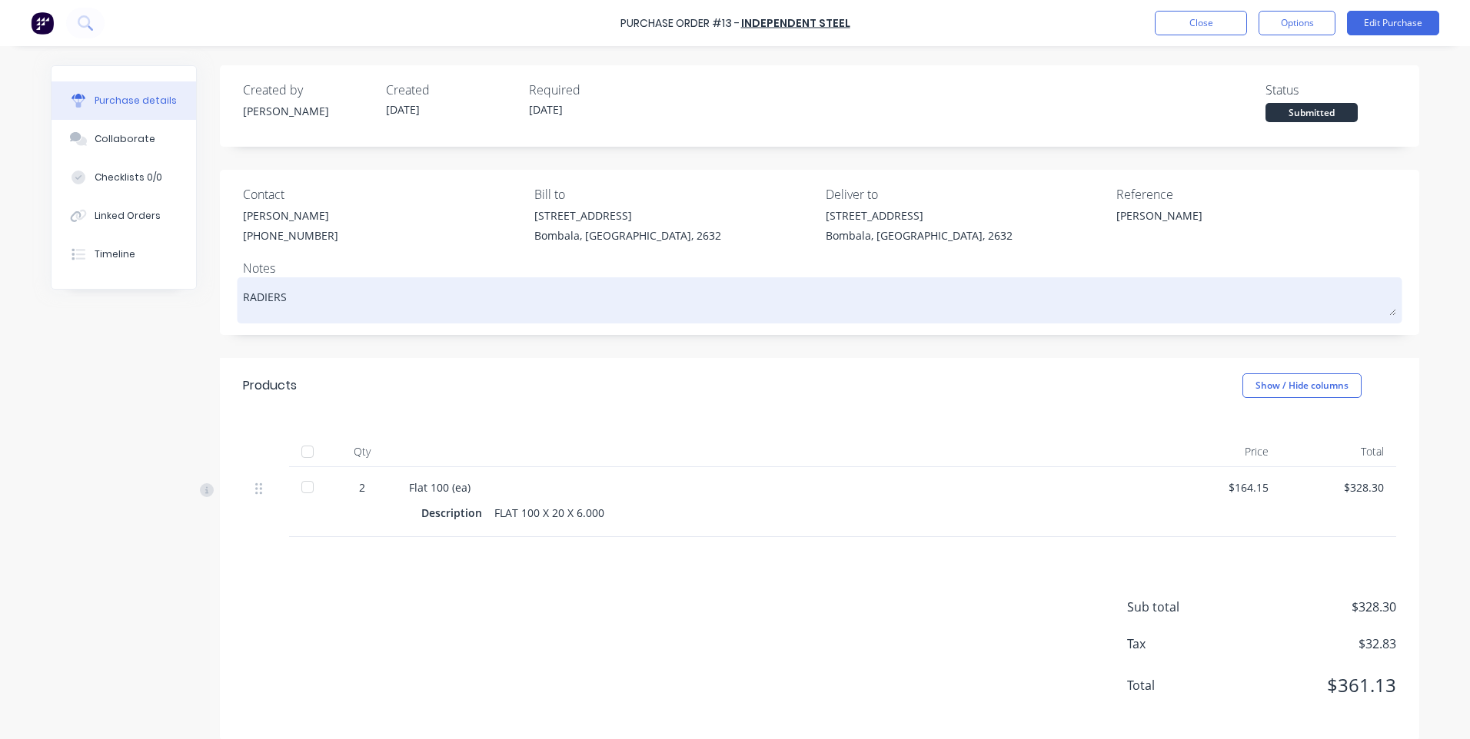
type textarea "x"
type textarea "RADIER"
type textarea "x"
type textarea "[PERSON_NAME]"
type textarea "x"
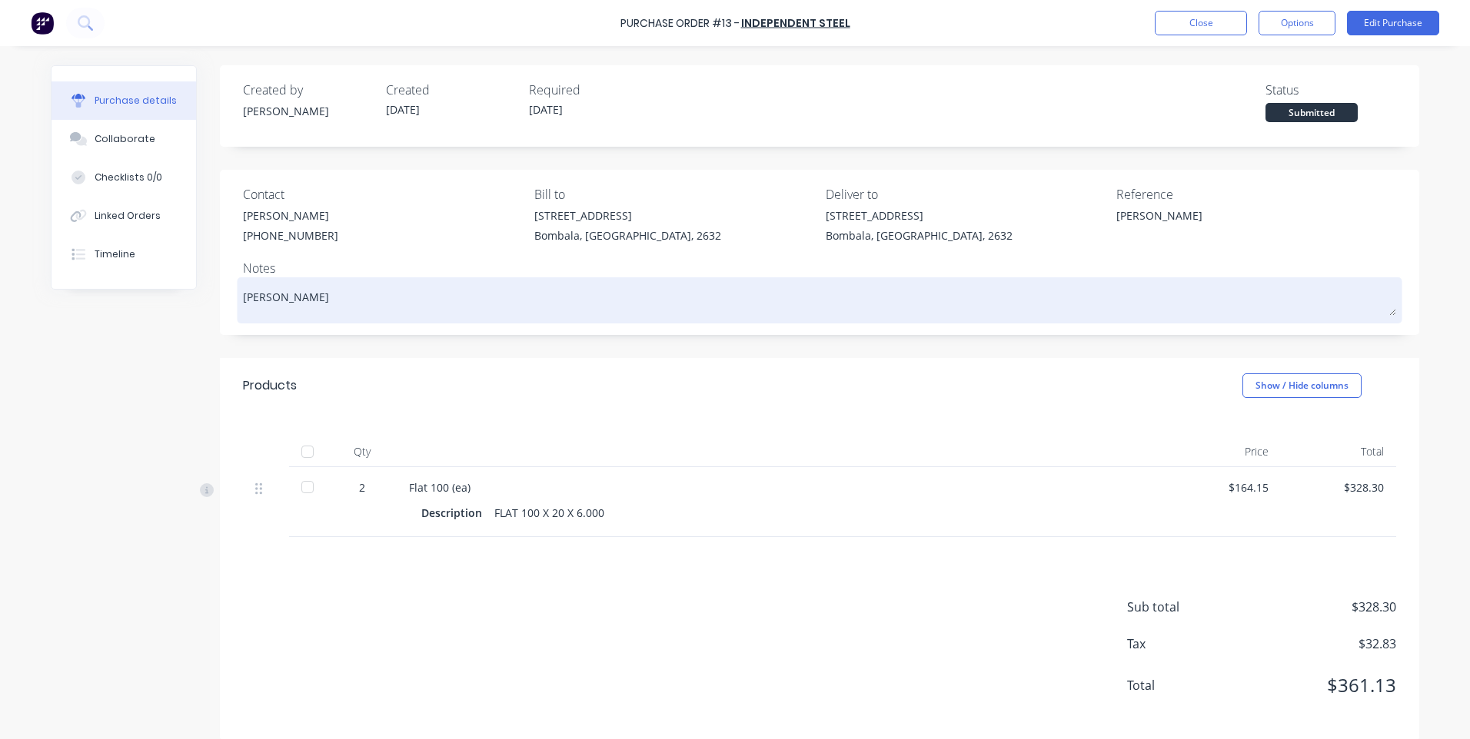
type textarea "RADI"
type textarea "x"
type textarea "RAD"
type textarea "x"
type textarea "RA"
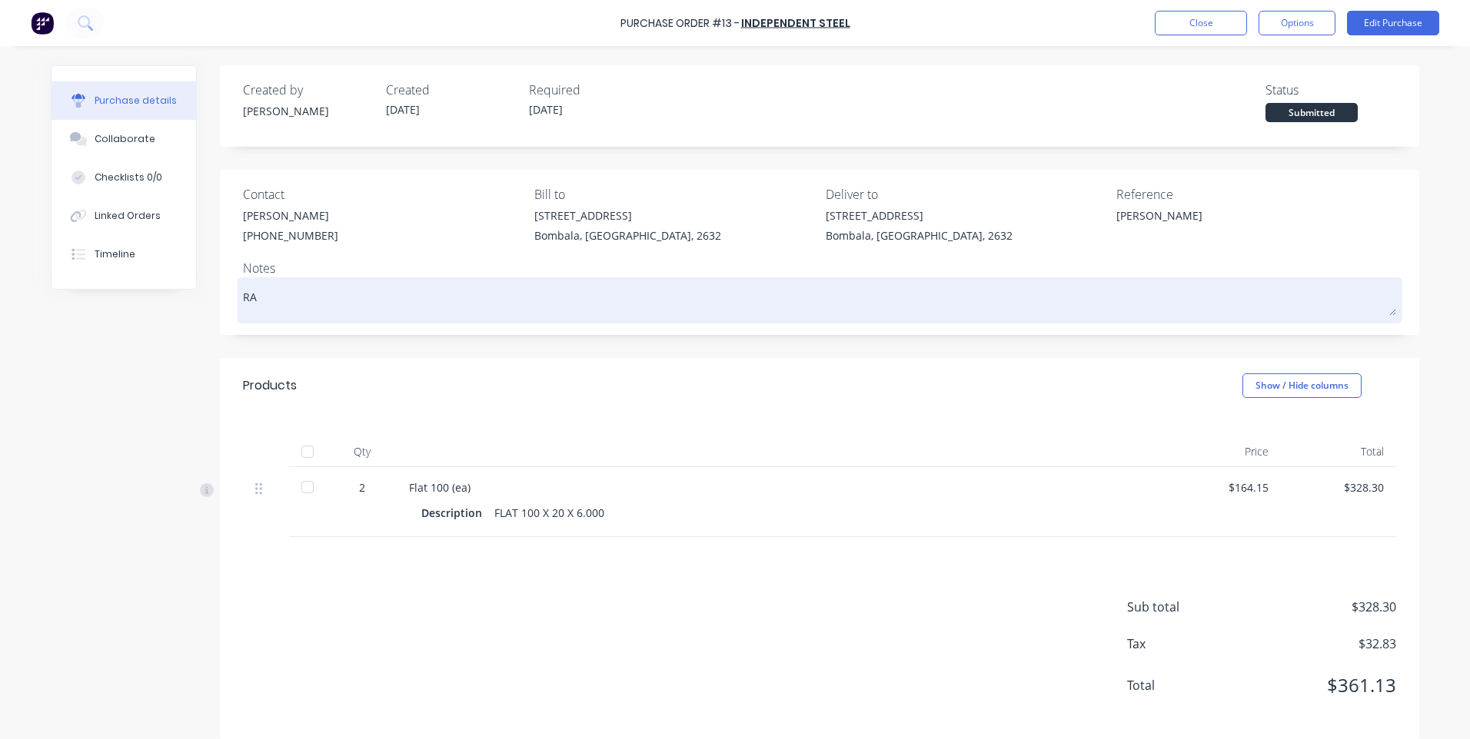
type textarea "x"
type textarea "RAI"
type textarea "x"
type textarea "RAID"
type textarea "x"
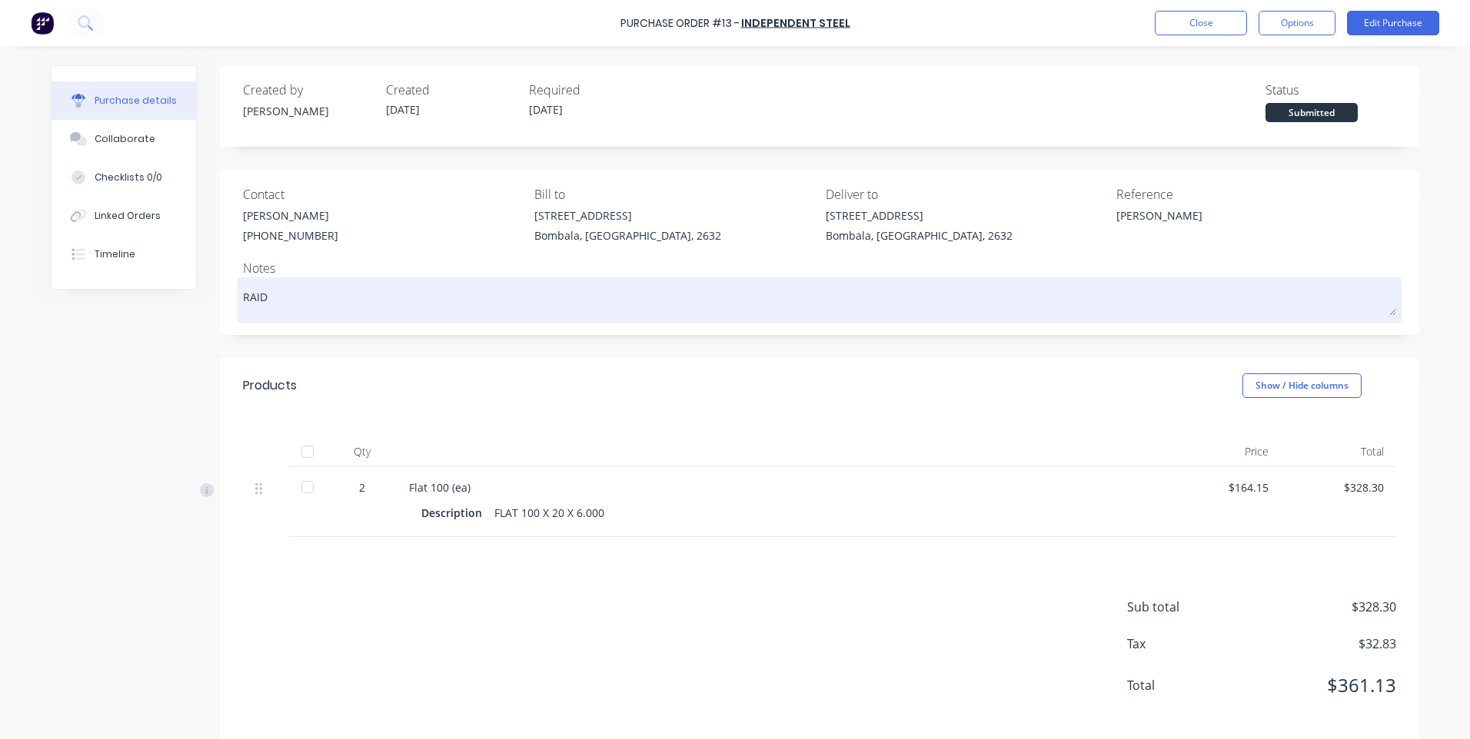
type textarea "RAIDE"
type textarea "x"
type textarea "RAIDER"
type textarea "x"
type textarea "RAIDERS"
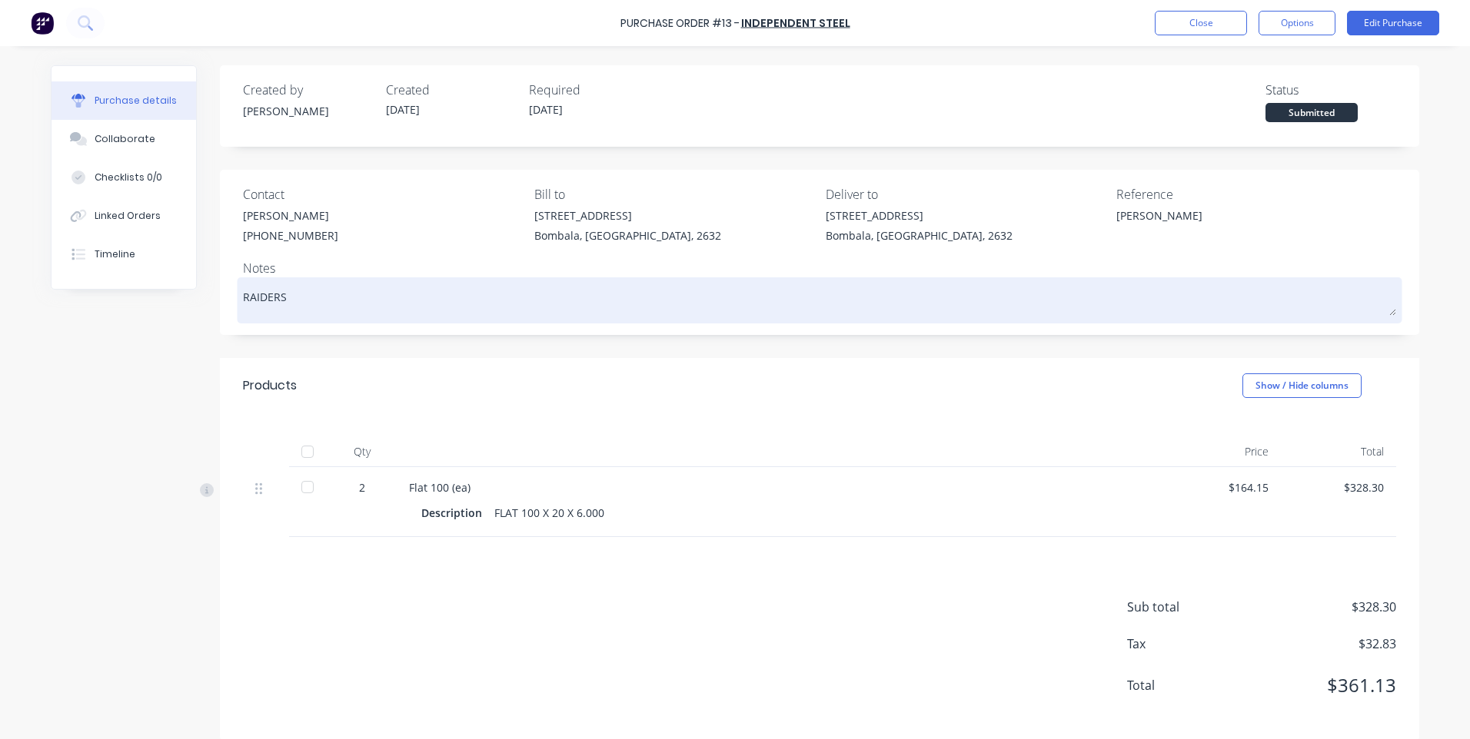
type textarea "x"
type textarea "RAIDERS"
type textarea "x"
type textarea "RAIDERS S"
type textarea "x"
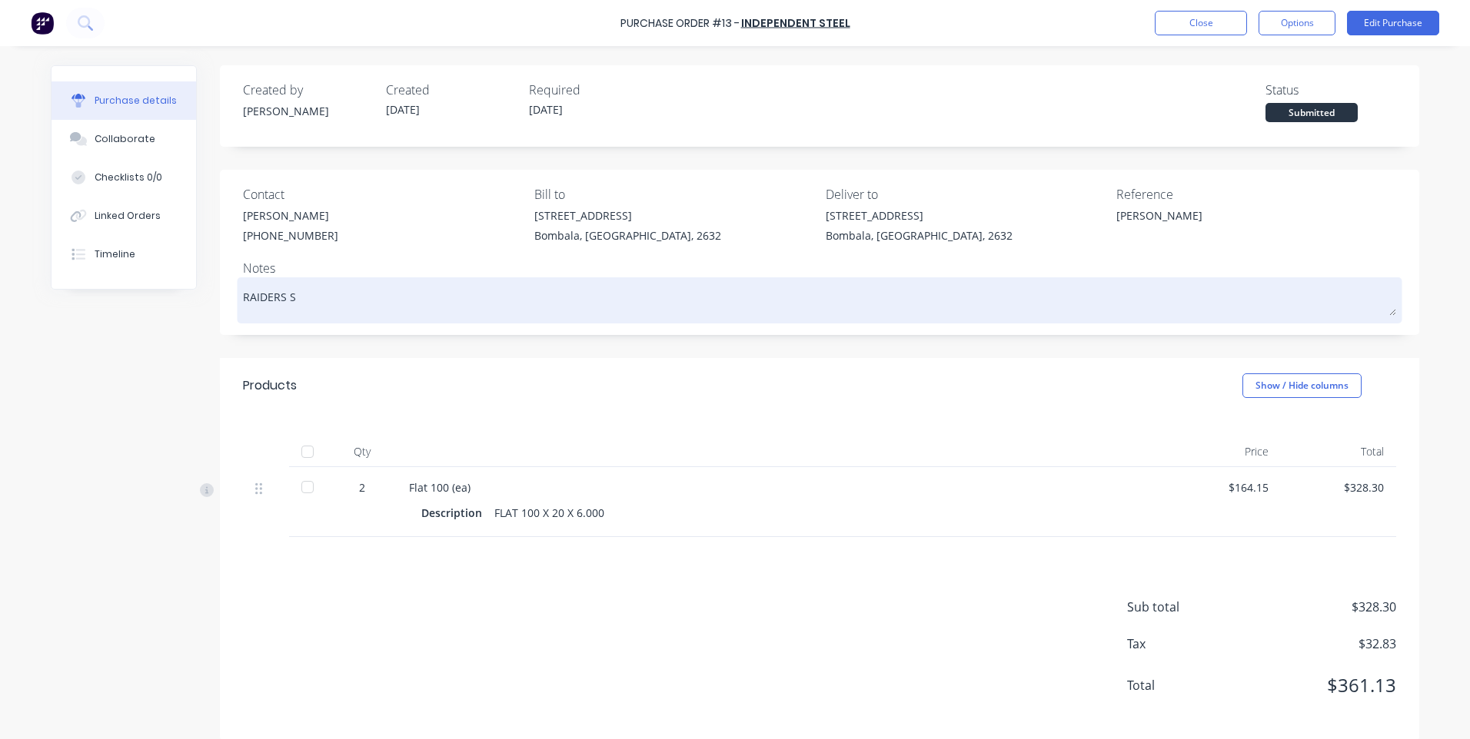
type textarea "RAIDERS SU"
type textarea "x"
type textarea "RAIDERS SUC"
type textarea "x"
type textarea "RAIDERS SUCK"
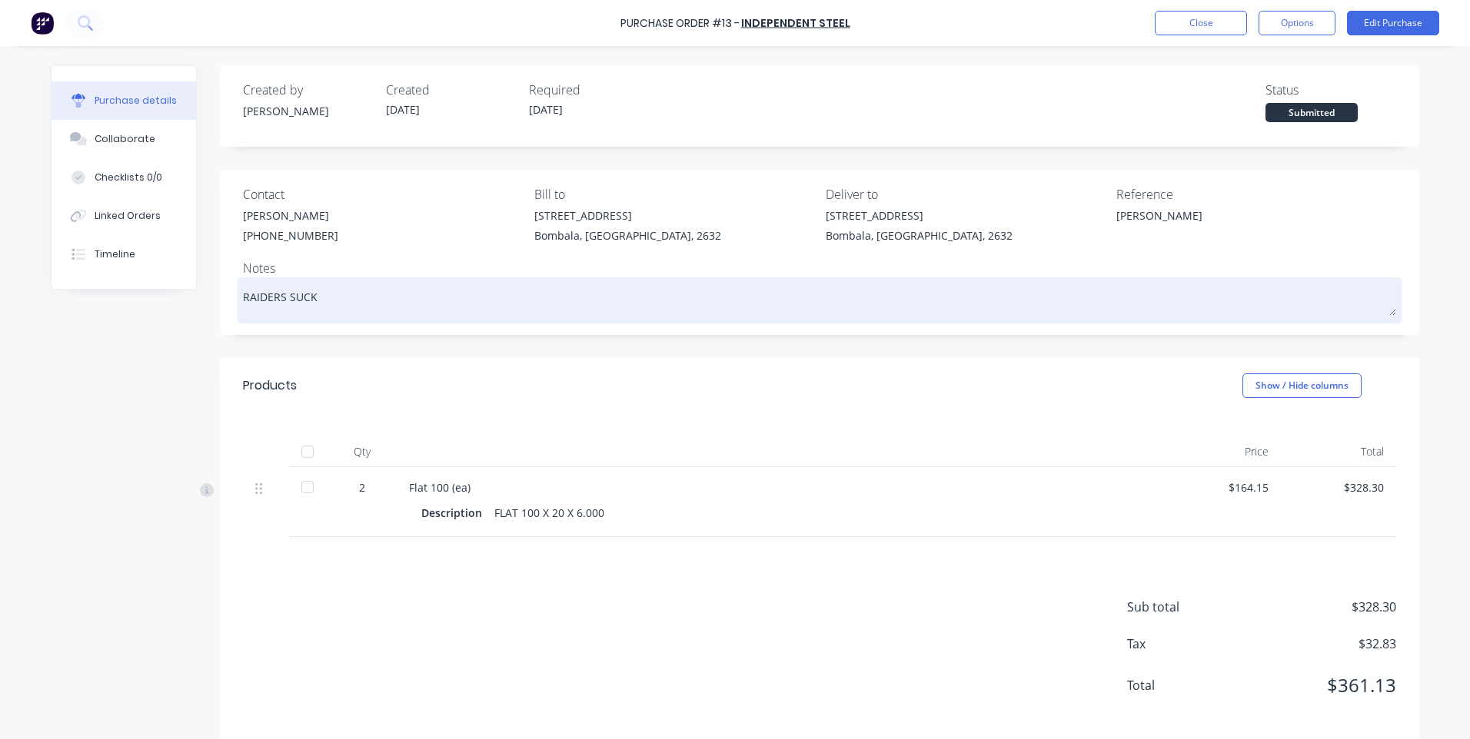
type textarea "x"
type textarea "RAIDERS SUCK"
type textarea "x"
type textarea "RAIDERS SUCK S"
type textarea "x"
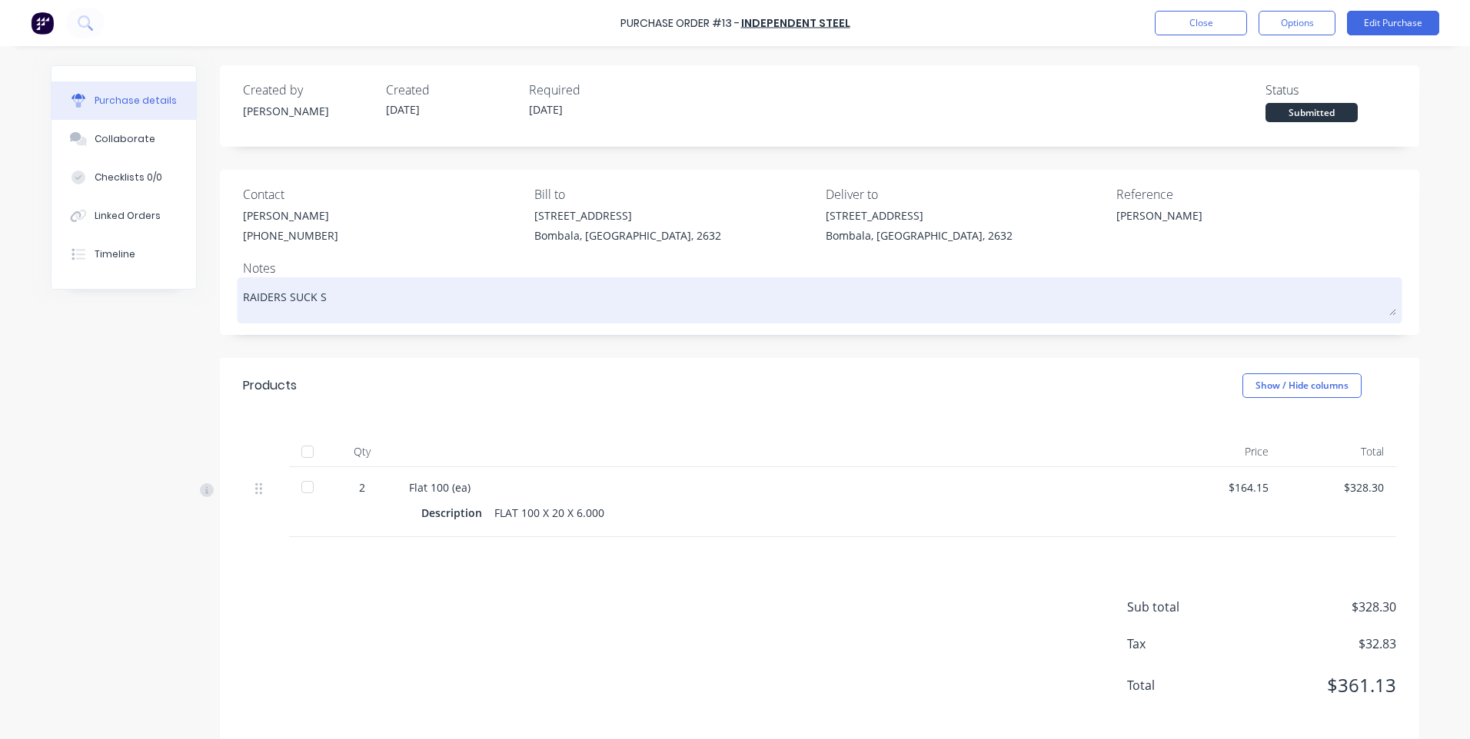
type textarea "RAIDERS SUCK SH"
type textarea "x"
type textarea "RAIDERS SUCK SHA"
type textarea "x"
type textarea "RAIDERS SUCK SHAR"
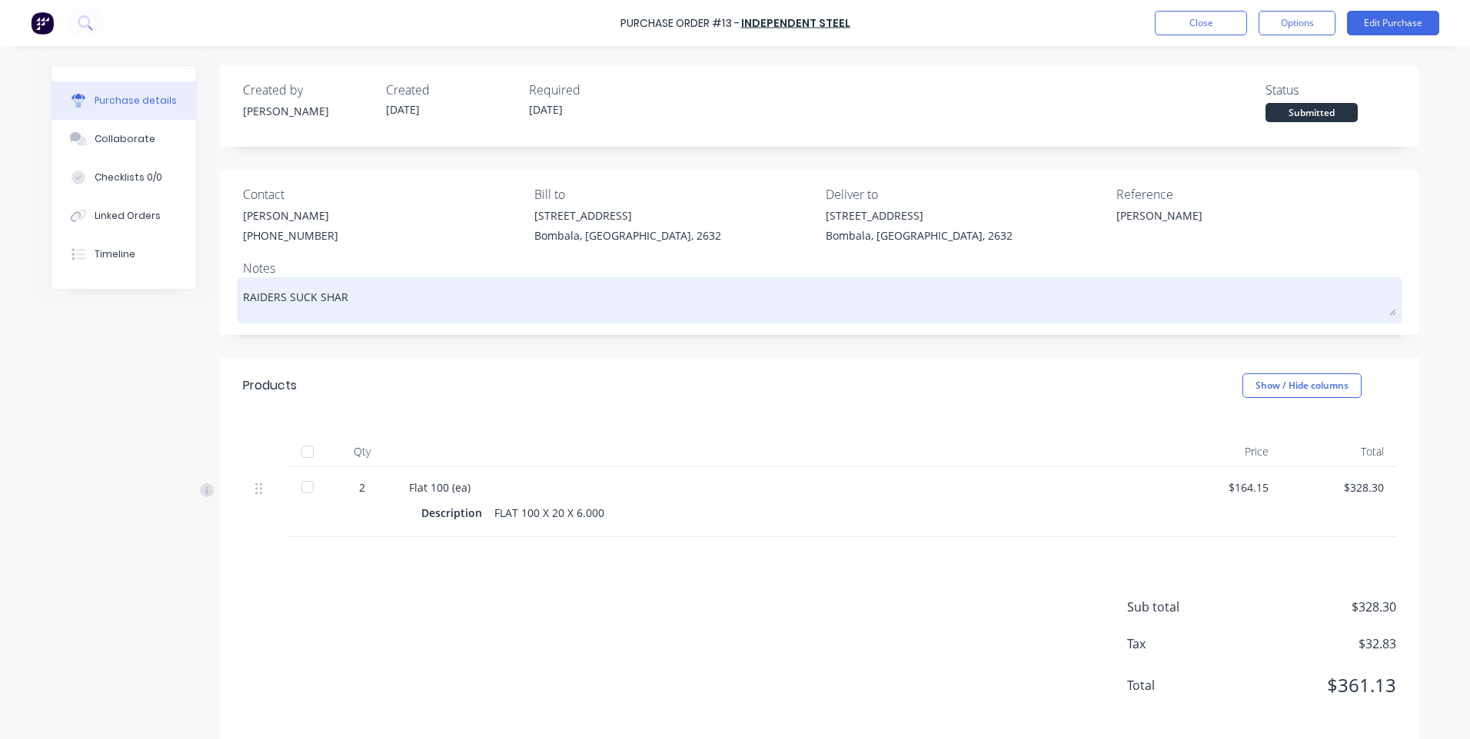
type textarea "x"
type textarea "RAIDERS SUCK SHARK"
type textarea "x"
type textarea "RAIDERS SUCK SHARKS"
type textarea "x"
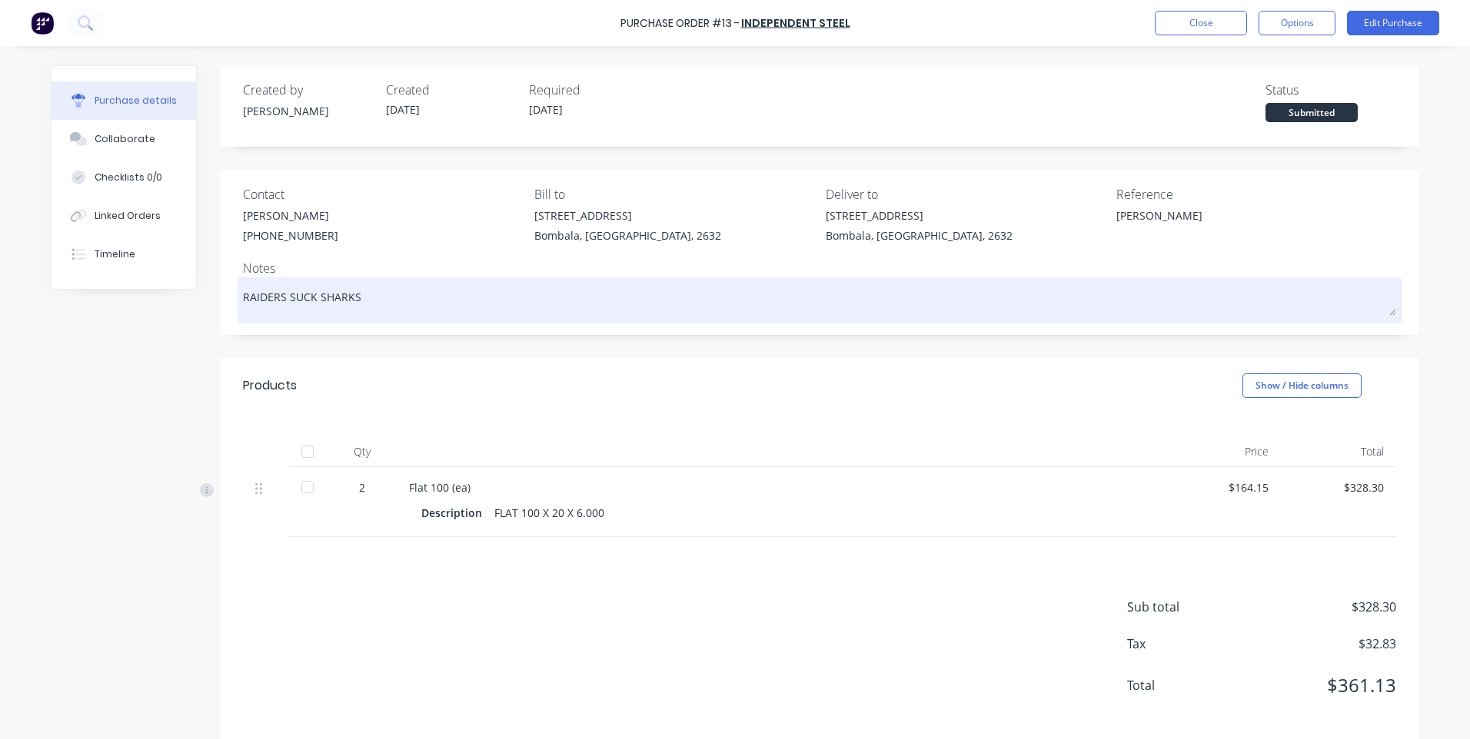
type textarea "RAIDERS SUCK SHARKS"
type textarea "x"
type textarea "RAIDERS SUCK SHARKS C"
type textarea "x"
type textarea "RAIDERS SUCK SHARKS CO"
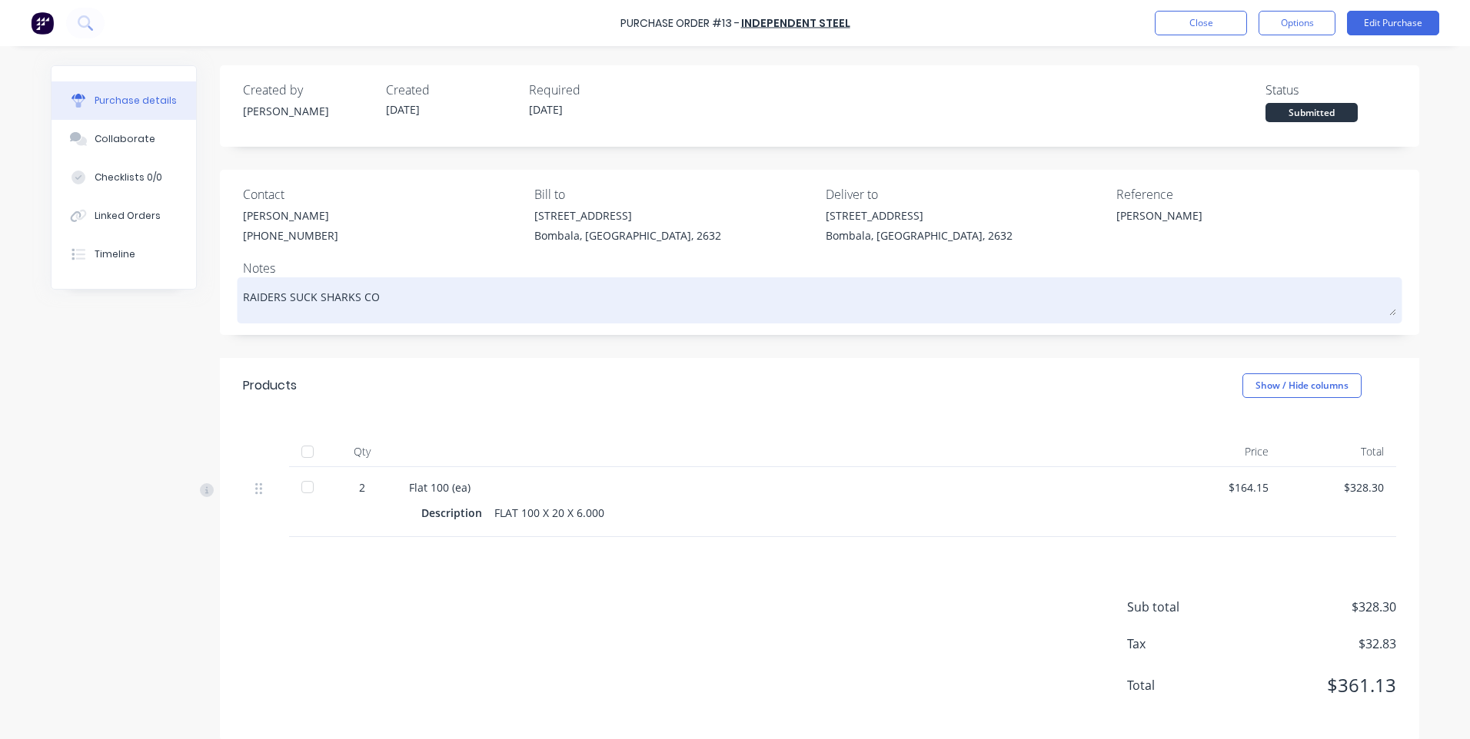
type textarea "x"
type textarea "RAIDERS SUCK SHARKS COC"
type textarea "x"
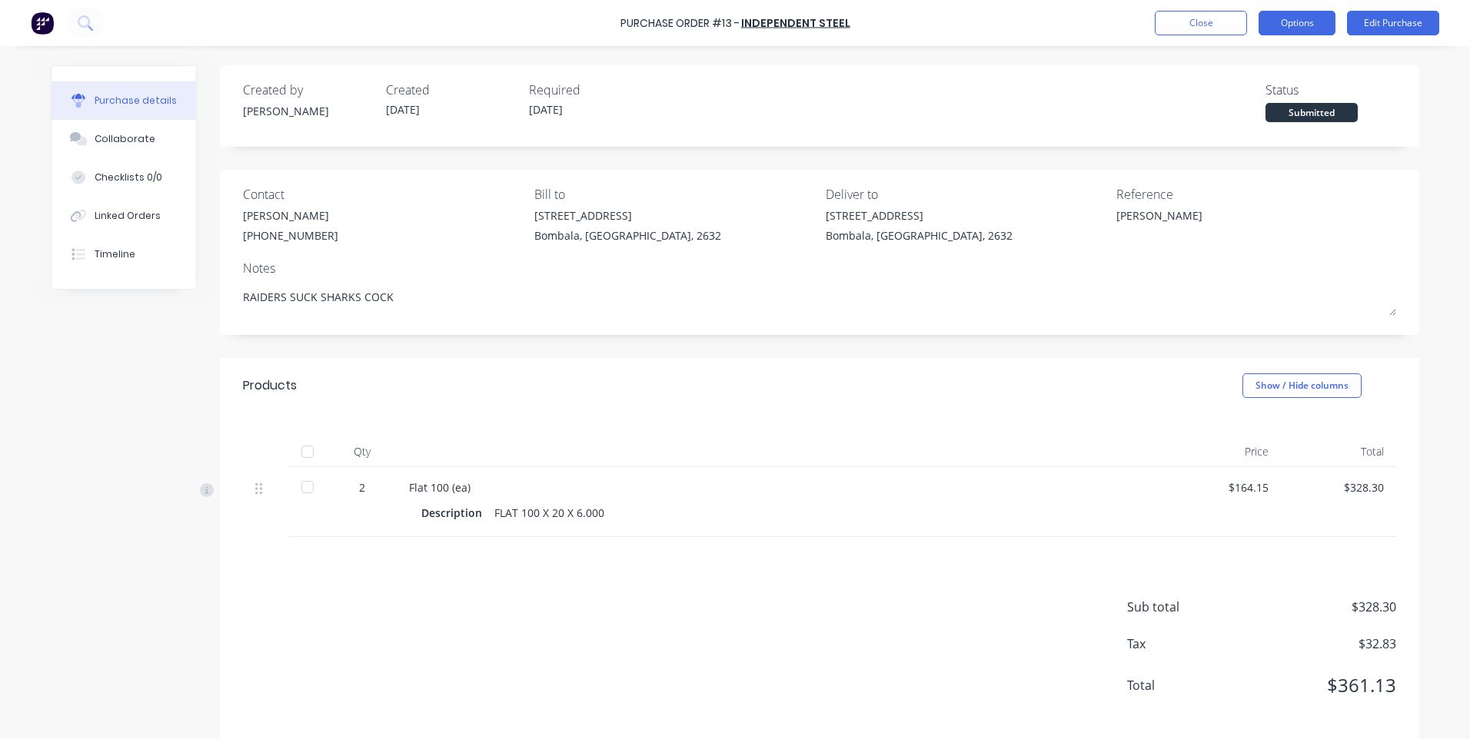
type textarea "RAIDERS SUCK SHARKS COCK"
type textarea "x"
type textarea "RAIDERS SUCK SHARKS COCK"
click at [1289, 25] on button "Options" at bounding box center [1296, 23] width 77 height 25
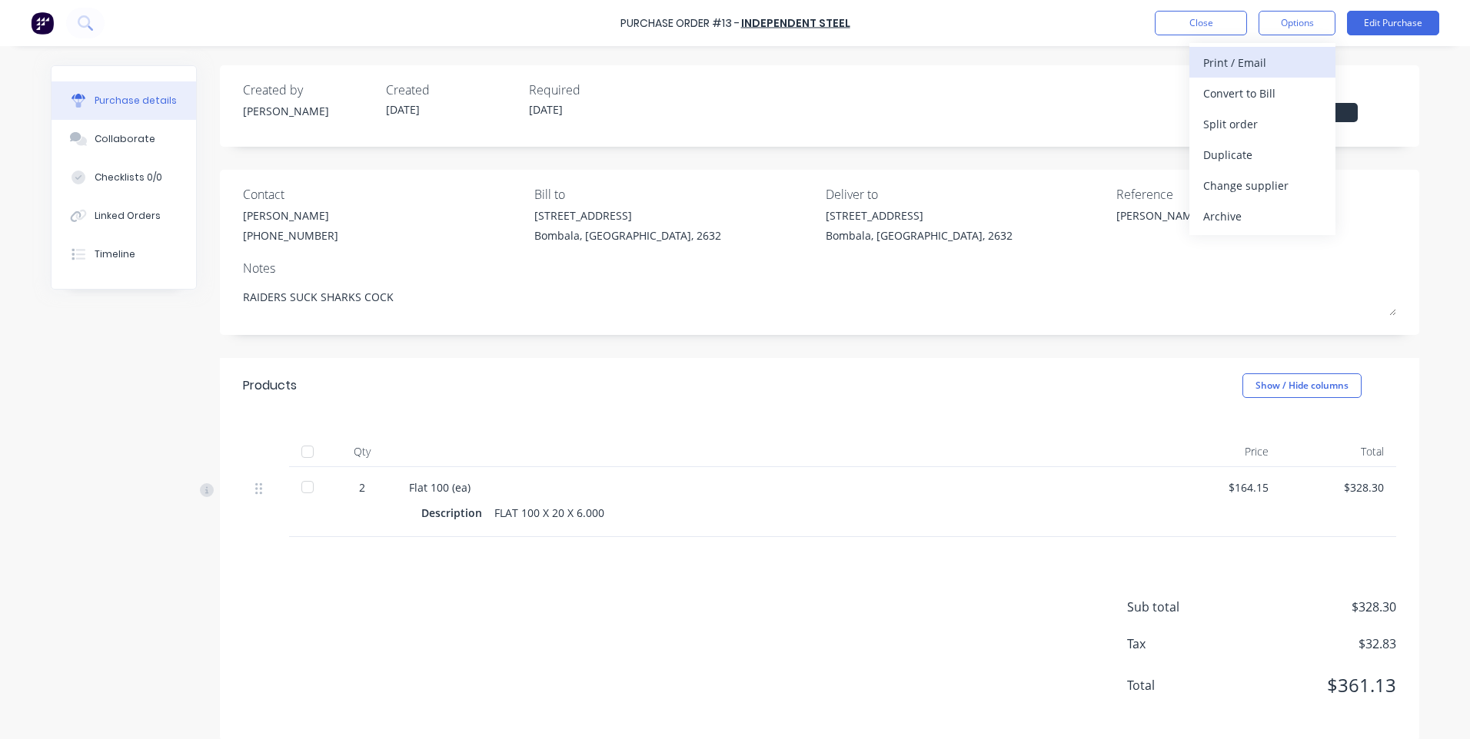
click at [1214, 56] on div "Print / Email" at bounding box center [1262, 62] width 118 height 22
click at [1231, 122] on div "Without pricing" at bounding box center [1262, 124] width 118 height 22
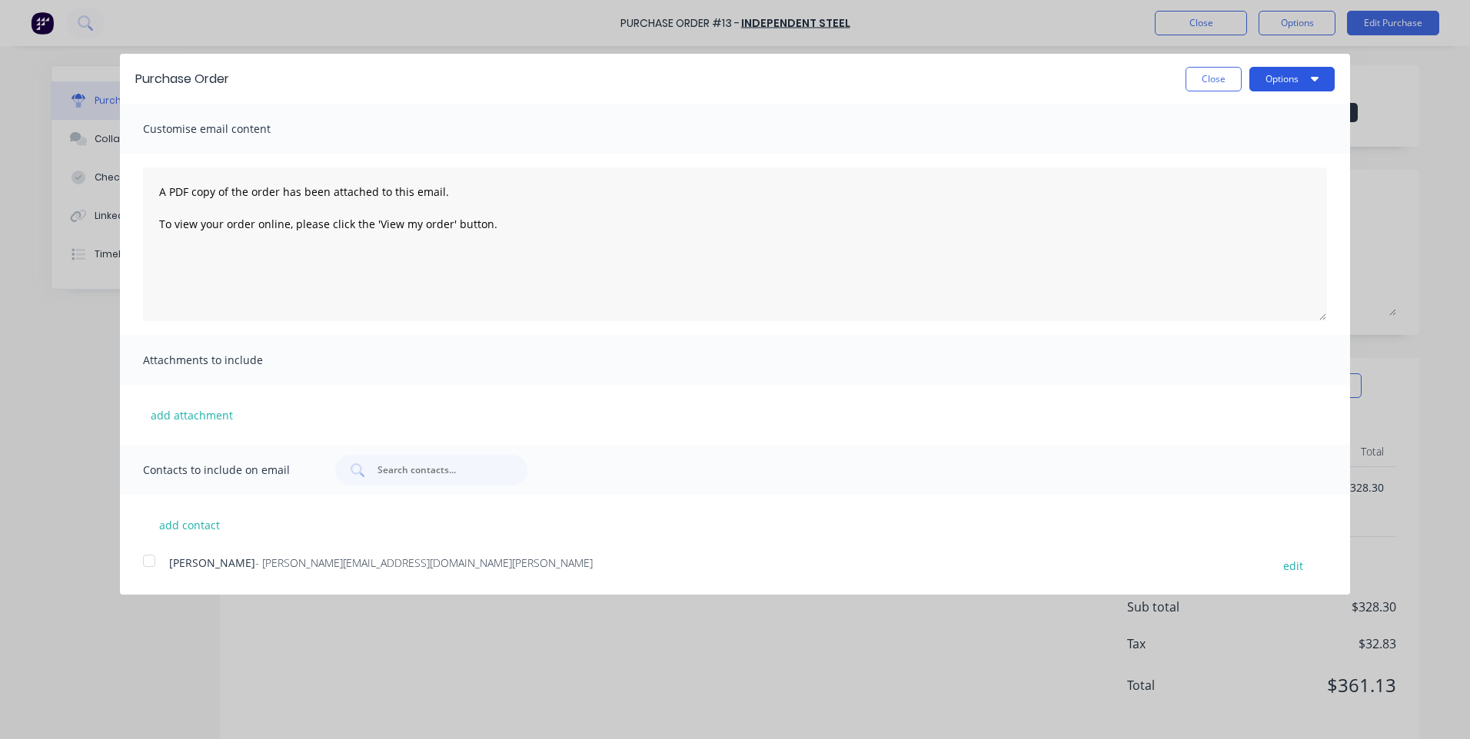
click at [1271, 75] on button "Options" at bounding box center [1291, 79] width 85 height 25
click at [1200, 114] on button "Print" at bounding box center [1261, 118] width 146 height 31
click at [1193, 75] on button "Close" at bounding box center [1213, 79] width 56 height 25
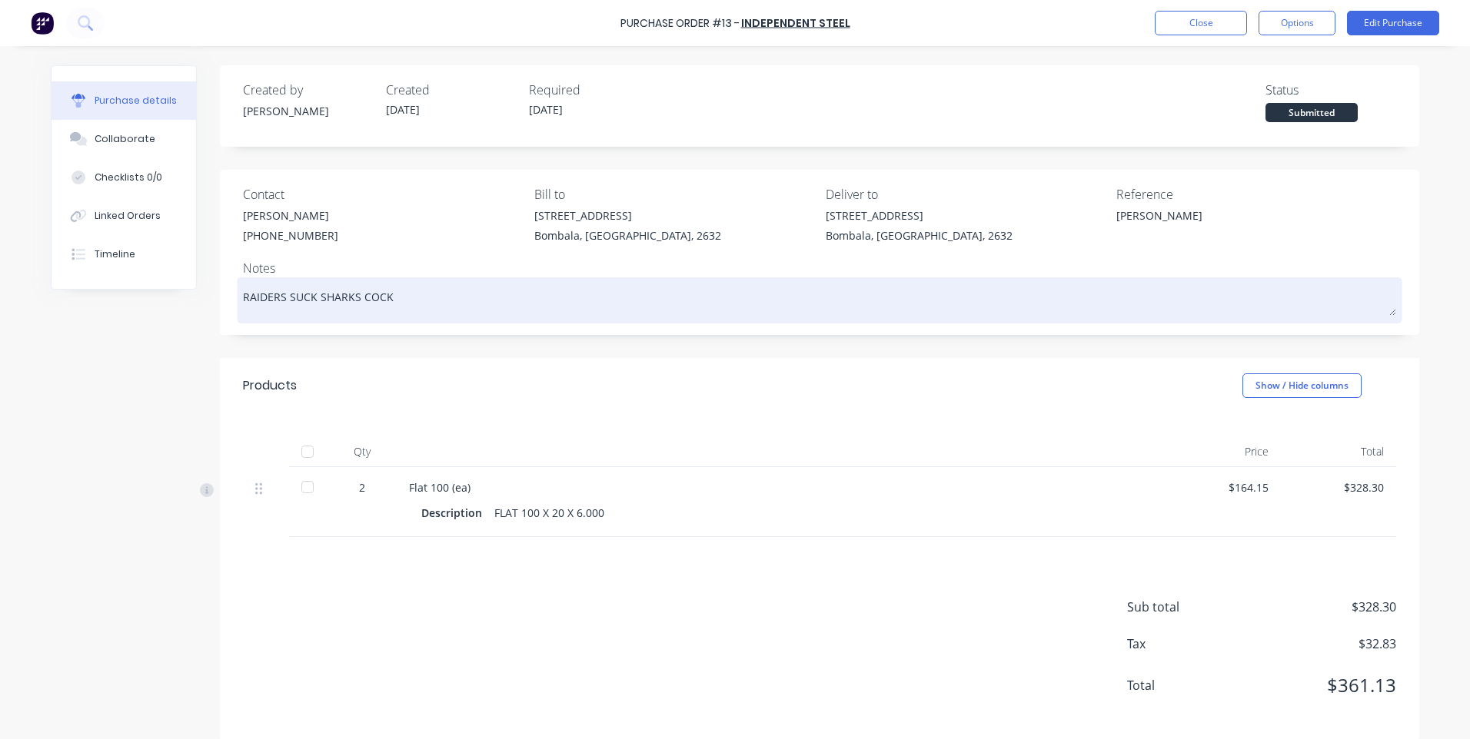
click at [406, 298] on textarea "RAIDERS SUCK SHARKS COCK" at bounding box center [819, 298] width 1153 height 35
type textarea "x"
type textarea "RAIDERS SUCK SHARKS COC"
type textarea "x"
type textarea "RAIDERS SUCK SHARKS CO"
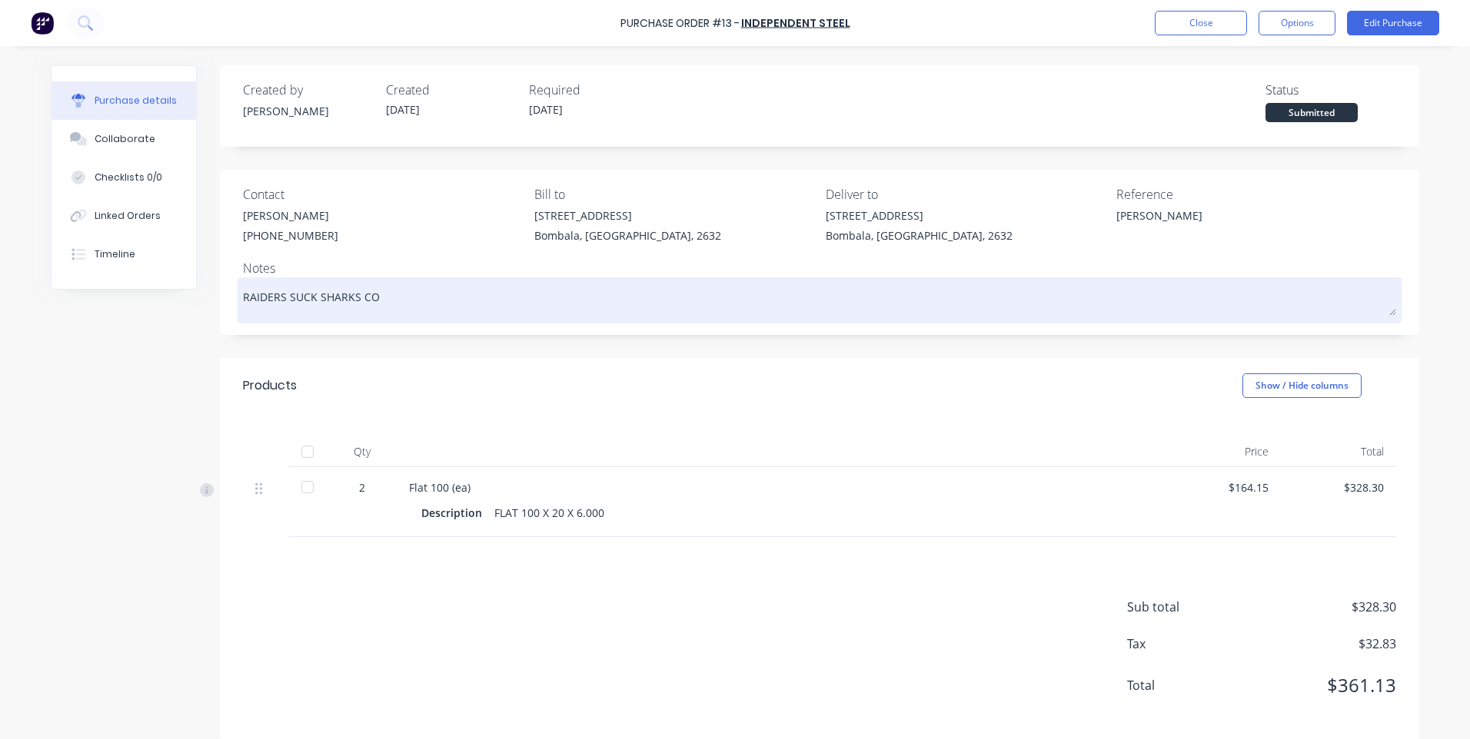
type textarea "x"
type textarea "RAIDERS SUCK SHARKS C"
type textarea "x"
type textarea "RAIDERS SUCK SHARKS"
type textarea "x"
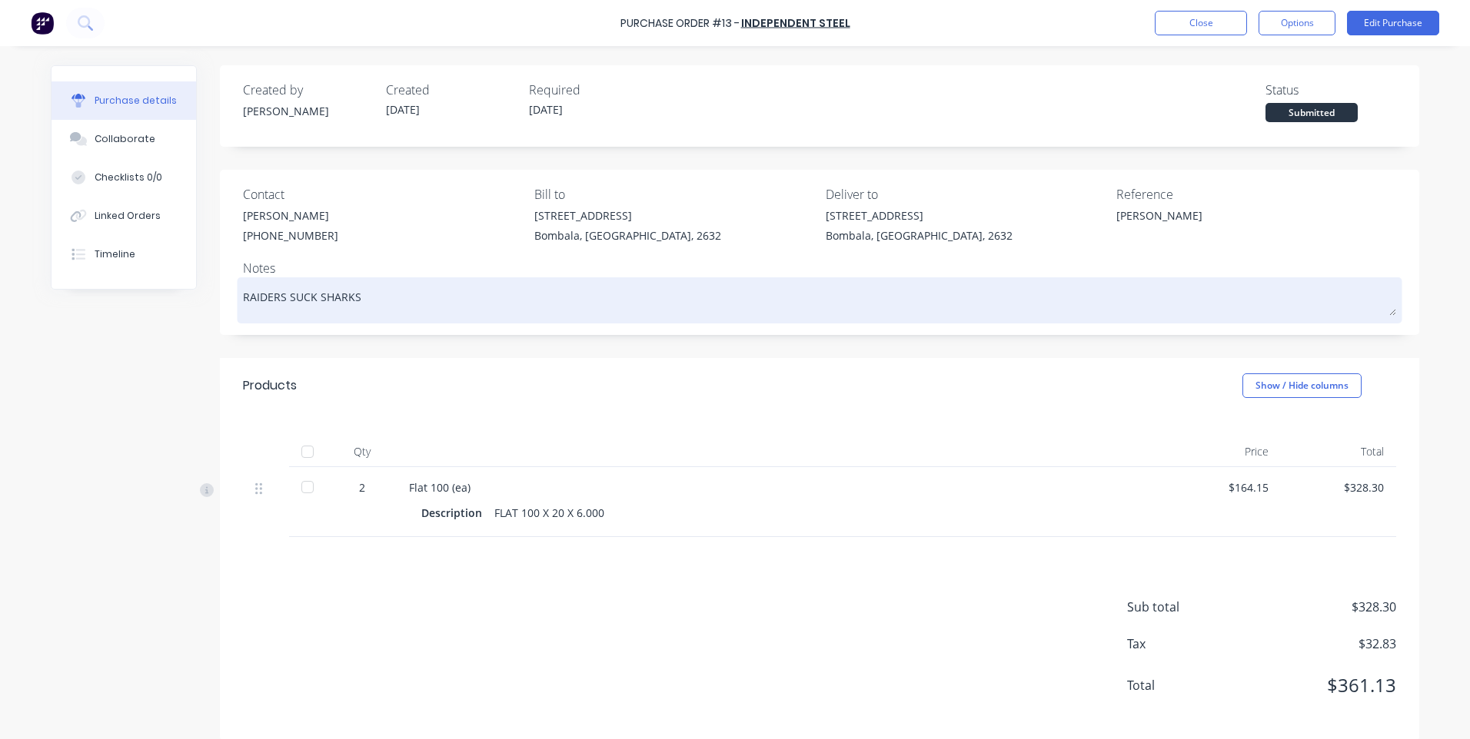
type textarea "RAIDERS SUCK SHARKS"
type textarea "x"
type textarea "RAIDERS SUCK SHARK"
type textarea "x"
type textarea "RAIDERS SUCK SHAR"
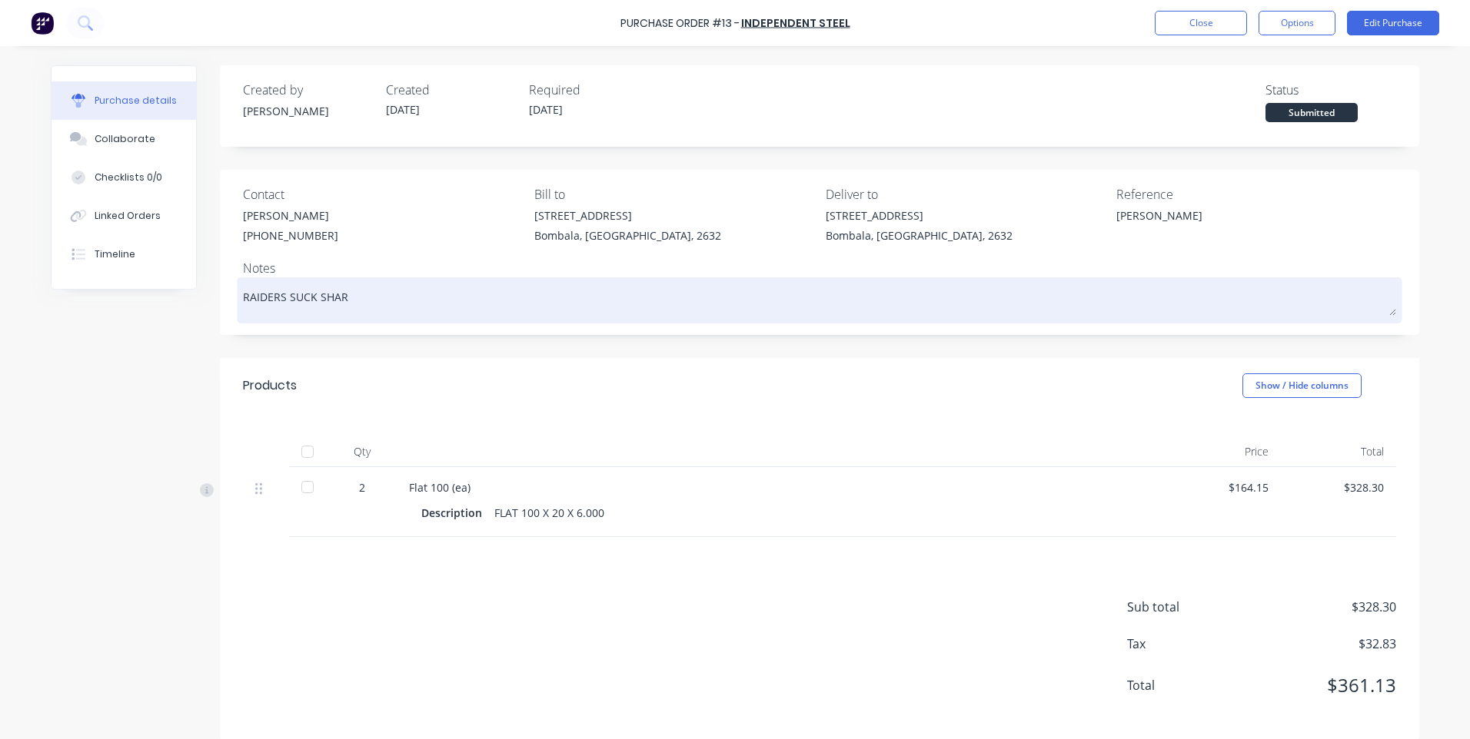
type textarea "x"
type textarea "RAIDERS SUCK SHA"
type textarea "x"
type textarea "RAIDERS SUCK SH"
type textarea "x"
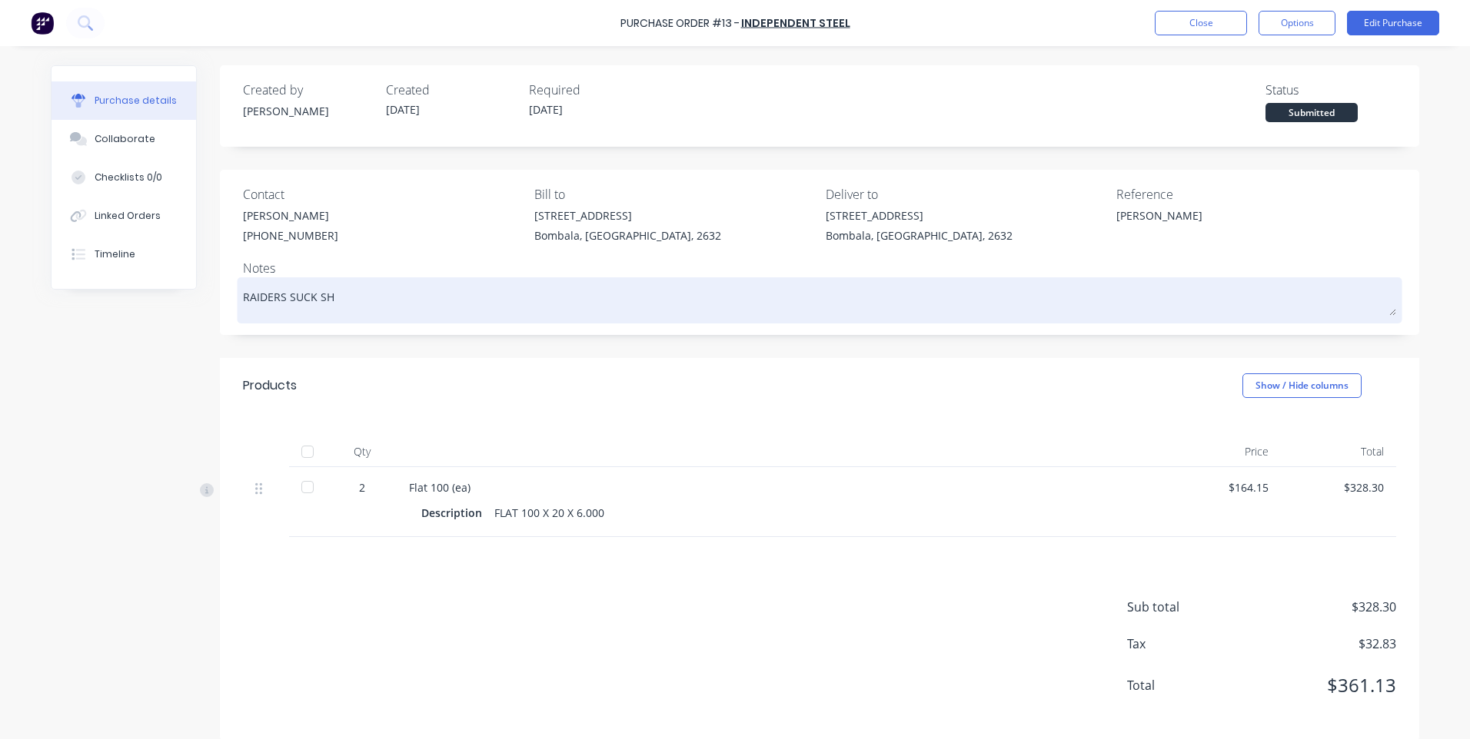
type textarea "RAIDERS SUCK S"
type textarea "x"
type textarea "RAIDERS SUCK"
type textarea "x"
type textarea "RAIDERS SUCK"
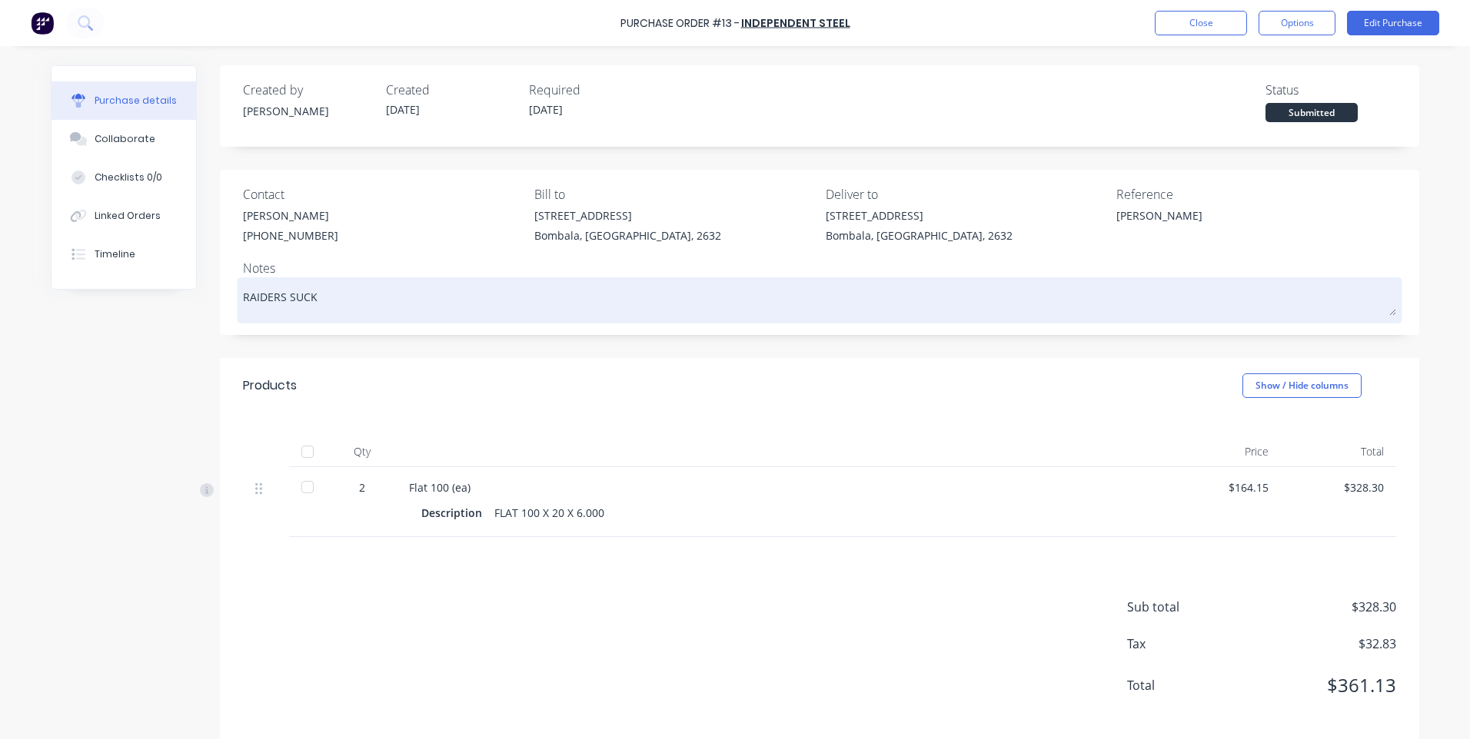
type textarea "x"
type textarea "RAIDERS SUC"
type textarea "x"
type textarea "RAIDERS SU"
type textarea "x"
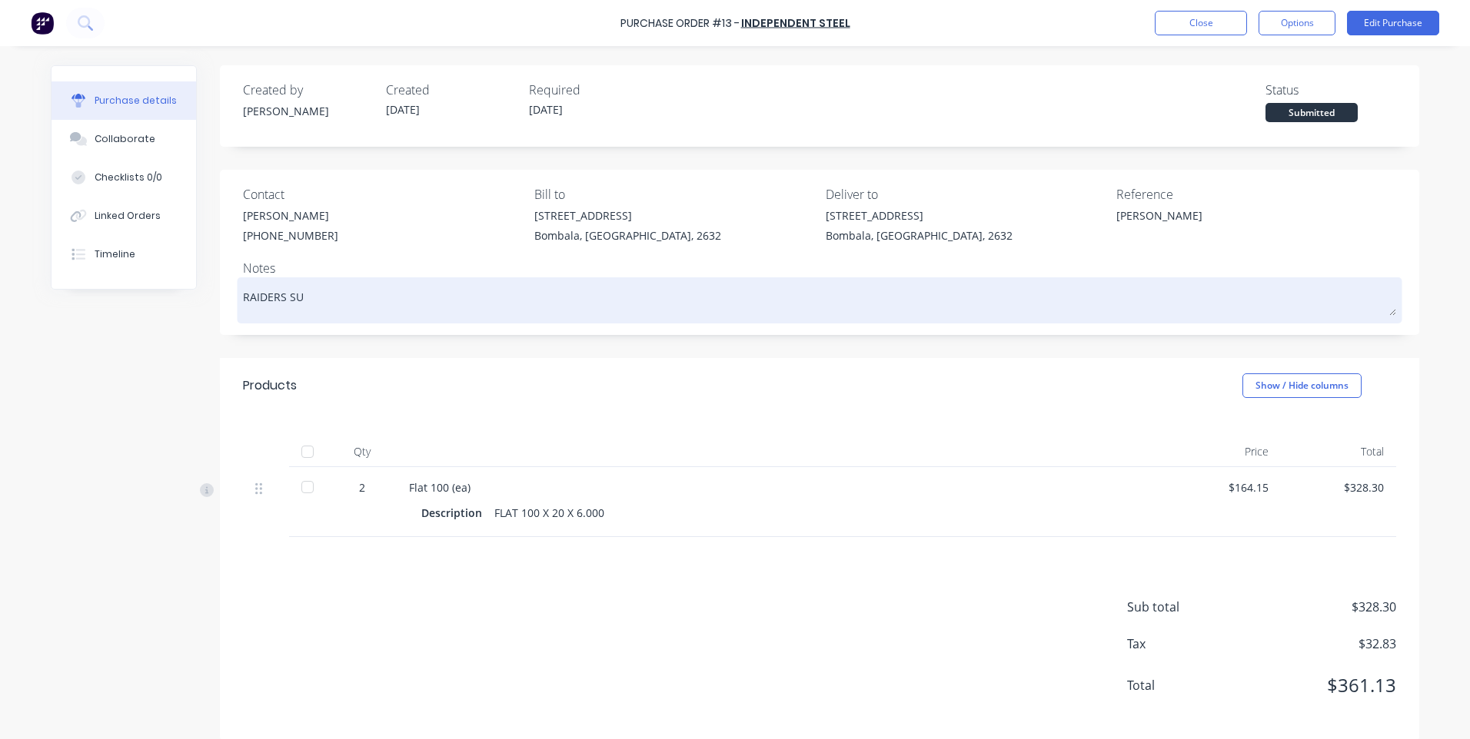
type textarea "RAIDERS S"
type textarea "x"
type textarea "RAIDERS"
type textarea "x"
type textarea "RAIDERS"
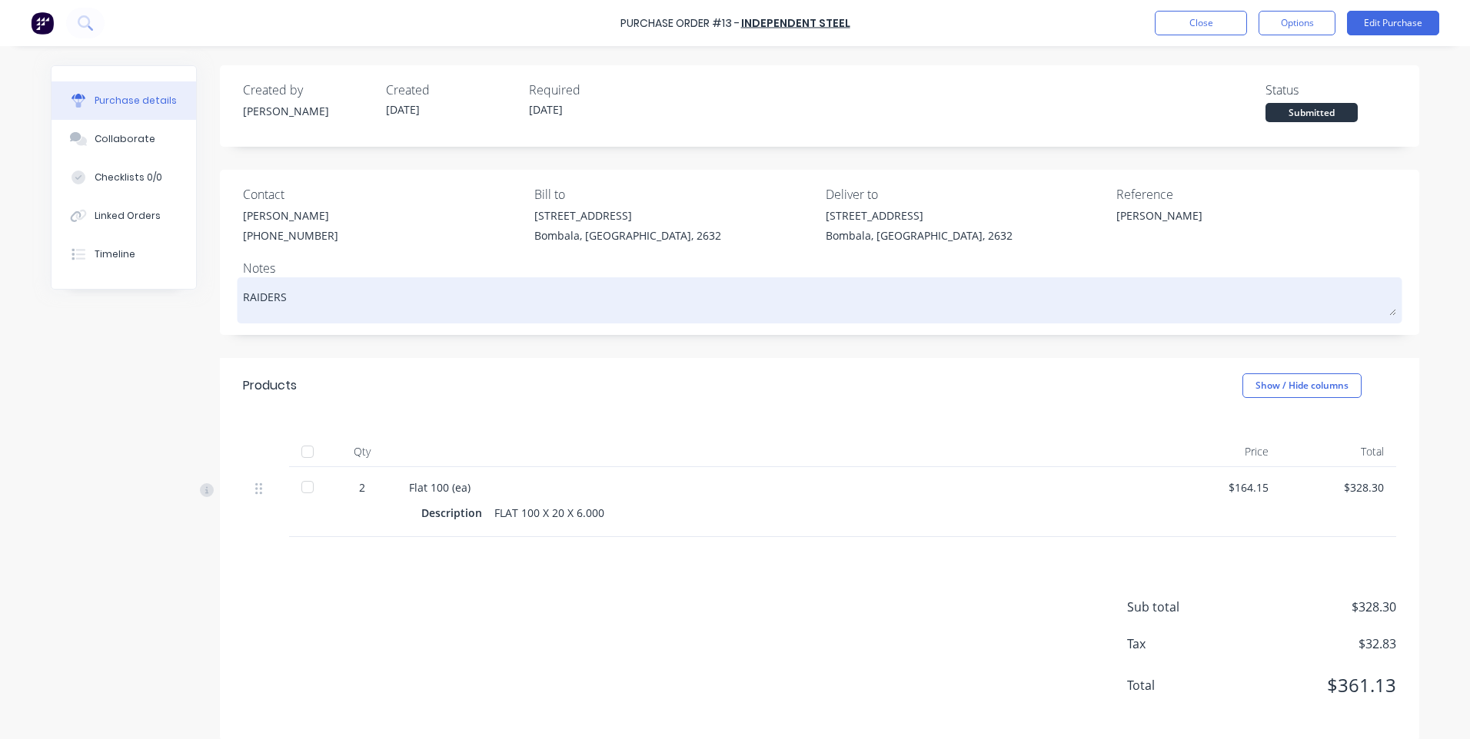
type textarea "x"
type textarea "RAIDER"
type textarea "x"
type textarea "RAIDE"
type textarea "x"
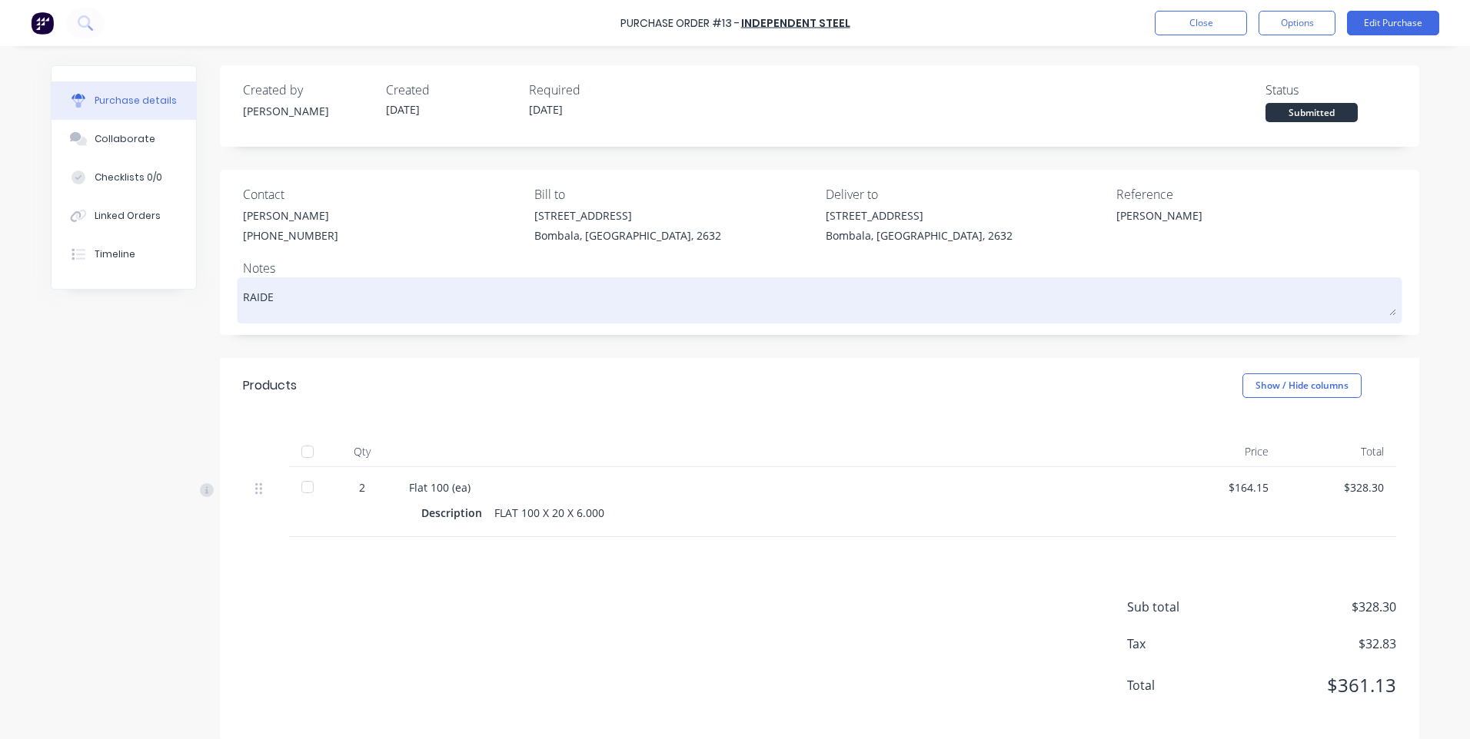
type textarea "RAID"
type textarea "x"
type textarea "RAI"
type textarea "x"
type textarea "RA"
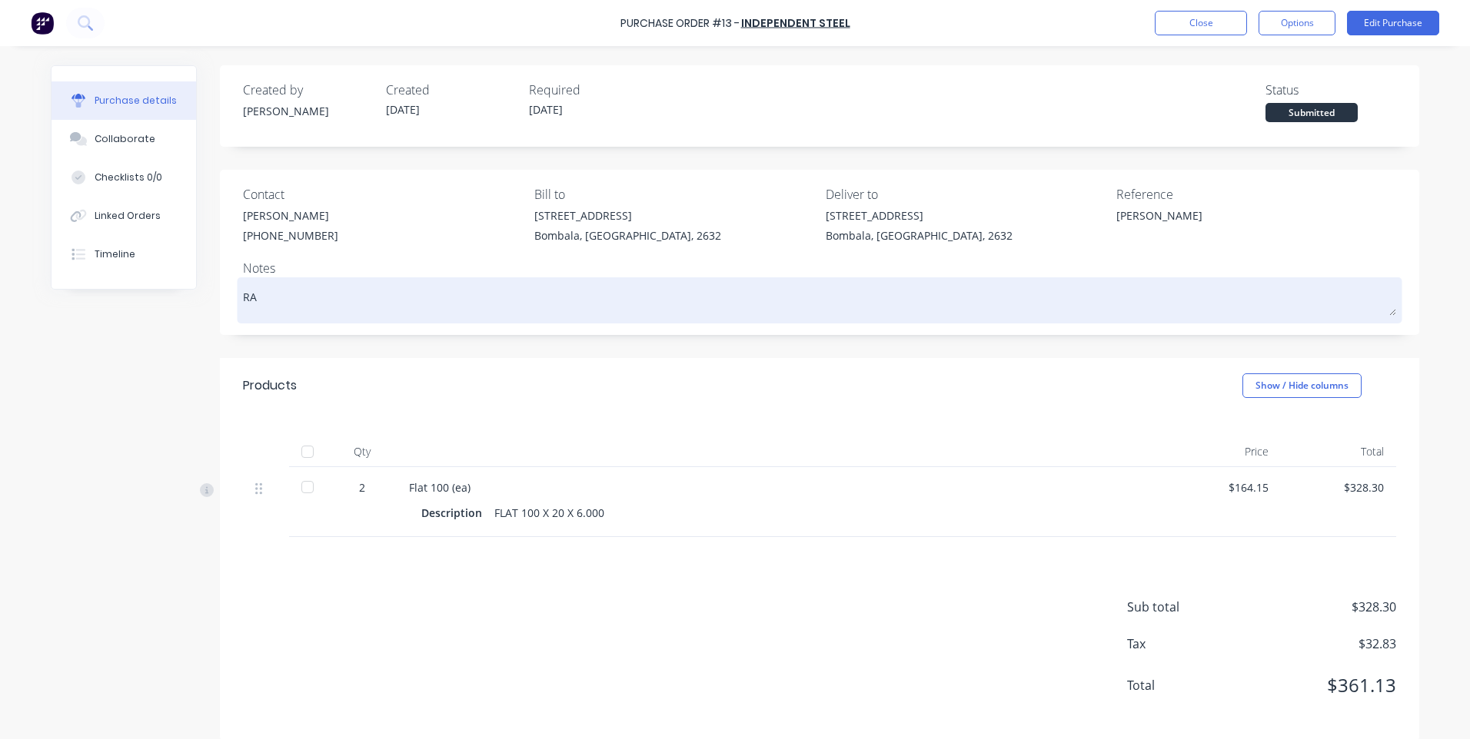
type textarea "x"
type textarea "R"
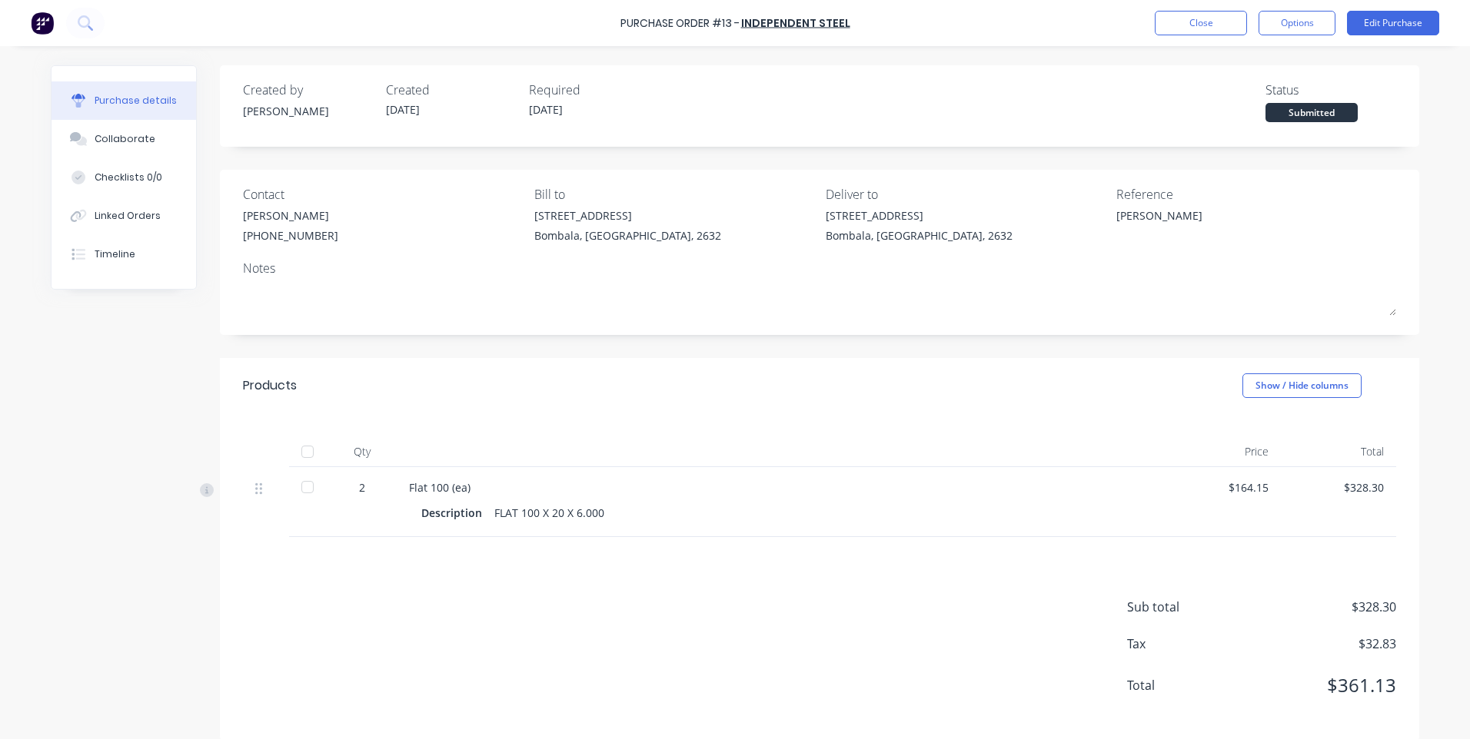
type textarea "x"
click at [1374, 22] on button "Edit Purchase" at bounding box center [1393, 23] width 92 height 25
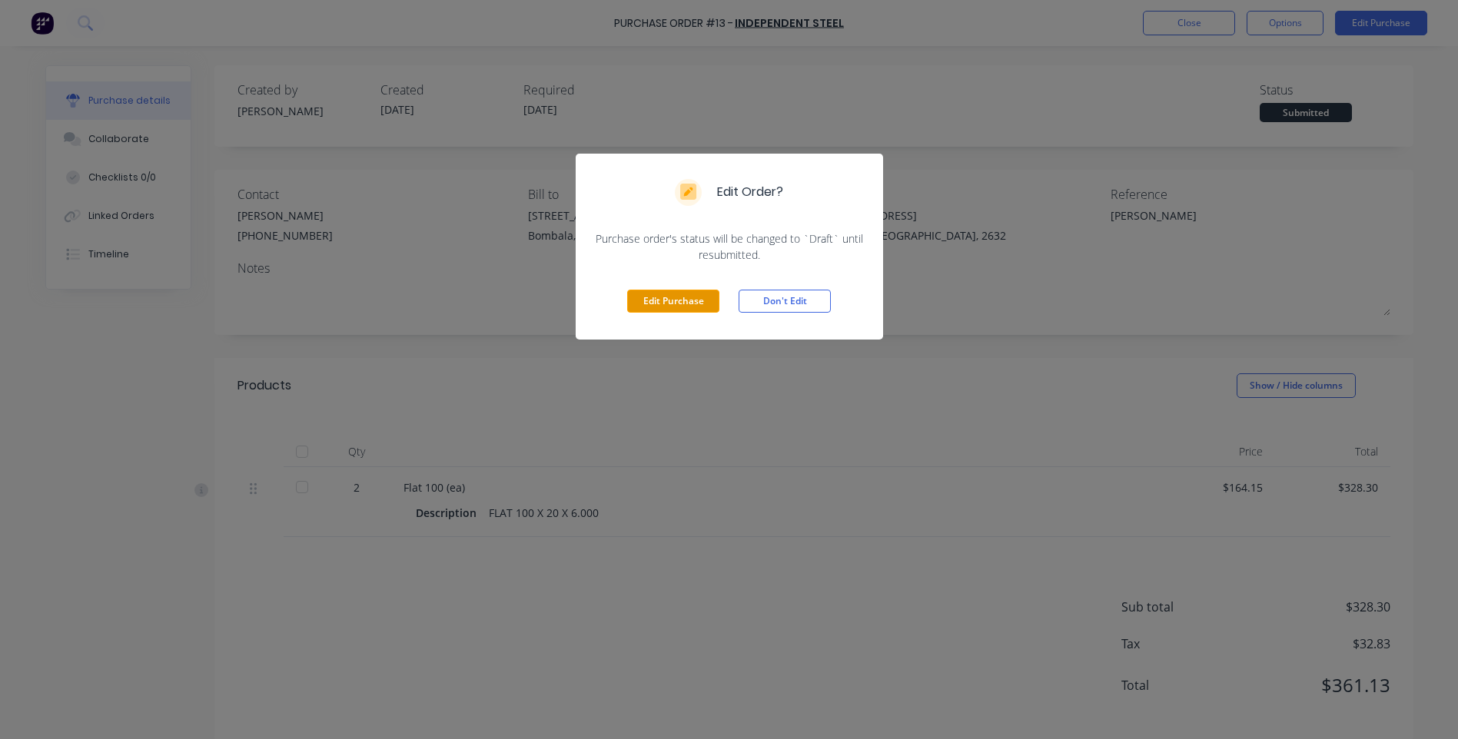
click at [701, 301] on button "Edit Purchase" at bounding box center [673, 301] width 92 height 23
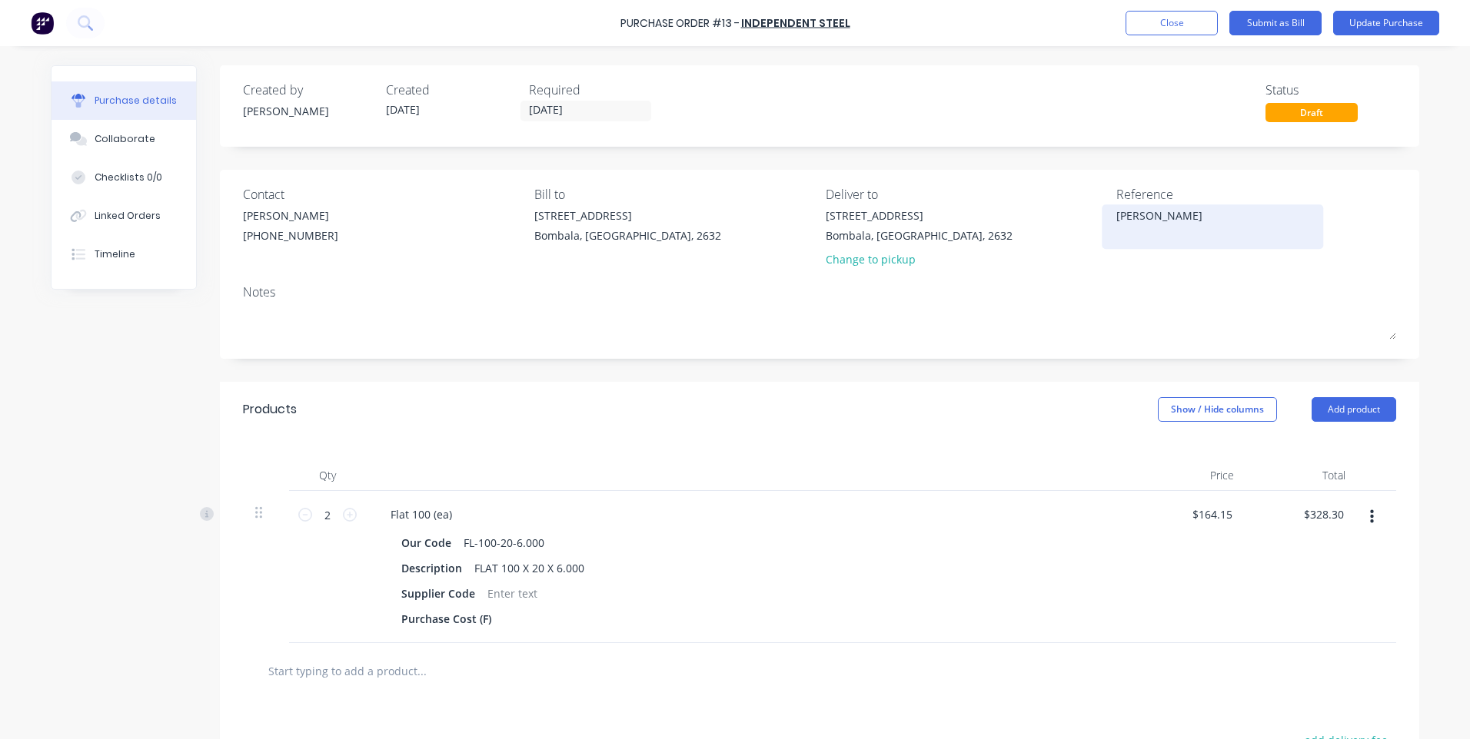
click at [1116, 234] on div "[PERSON_NAME]" at bounding box center [1212, 227] width 192 height 38
click at [1135, 237] on textarea "[PERSON_NAME]" at bounding box center [1212, 225] width 192 height 35
type textarea "x"
click at [1190, 221] on textarea "[PERSON_NAME]" at bounding box center [1212, 225] width 192 height 35
type textarea "[PERSON_NAME] PS - RAIDERS SUCK SHARKS BALLS"
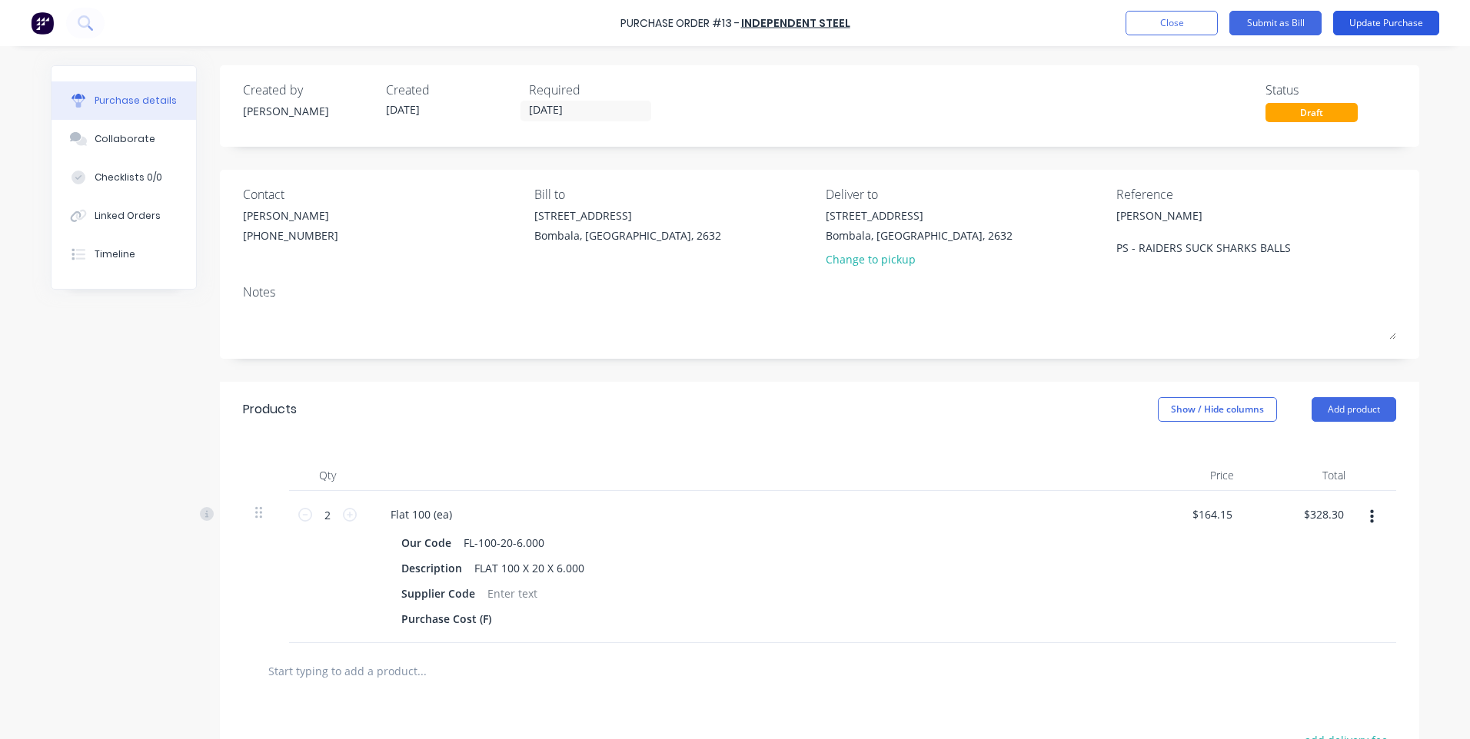
type textarea "x"
type textarea "[PERSON_NAME] PS - RAIDERS SUCK SHARKS BALLS"
click at [1364, 24] on button "Update Purchase" at bounding box center [1386, 23] width 106 height 25
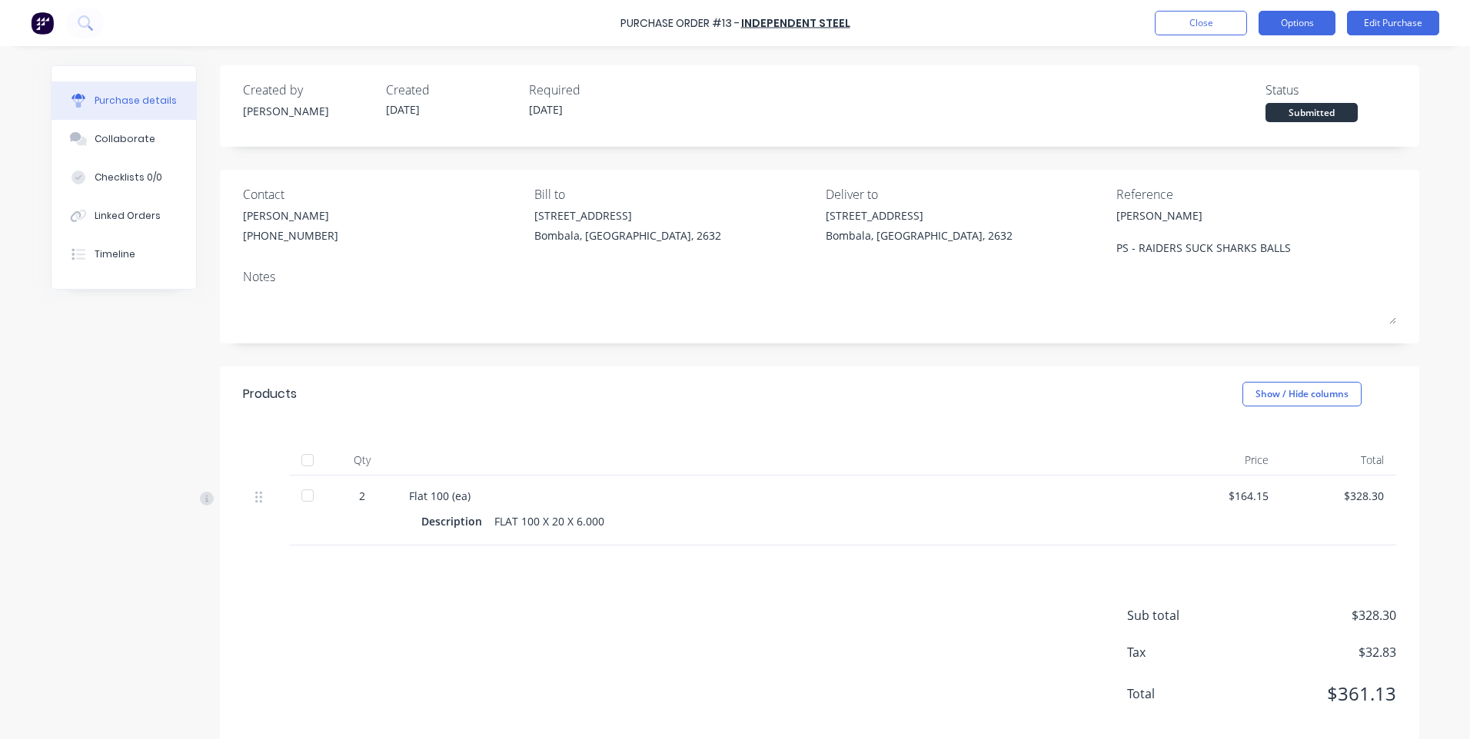
click at [1294, 28] on button "Options" at bounding box center [1296, 23] width 77 height 25
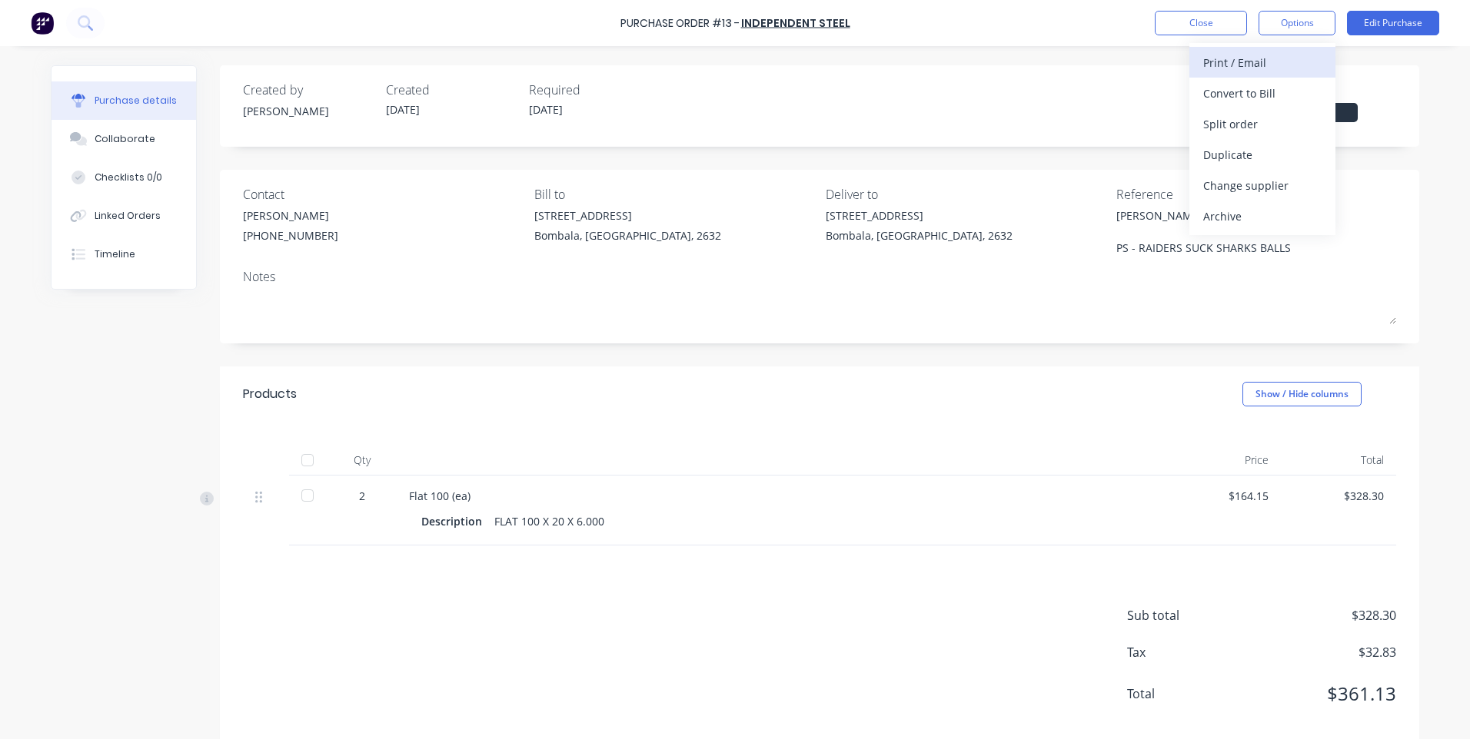
click at [1228, 56] on div "Print / Email" at bounding box center [1262, 62] width 118 height 22
click at [1229, 125] on div "Without pricing" at bounding box center [1262, 124] width 118 height 22
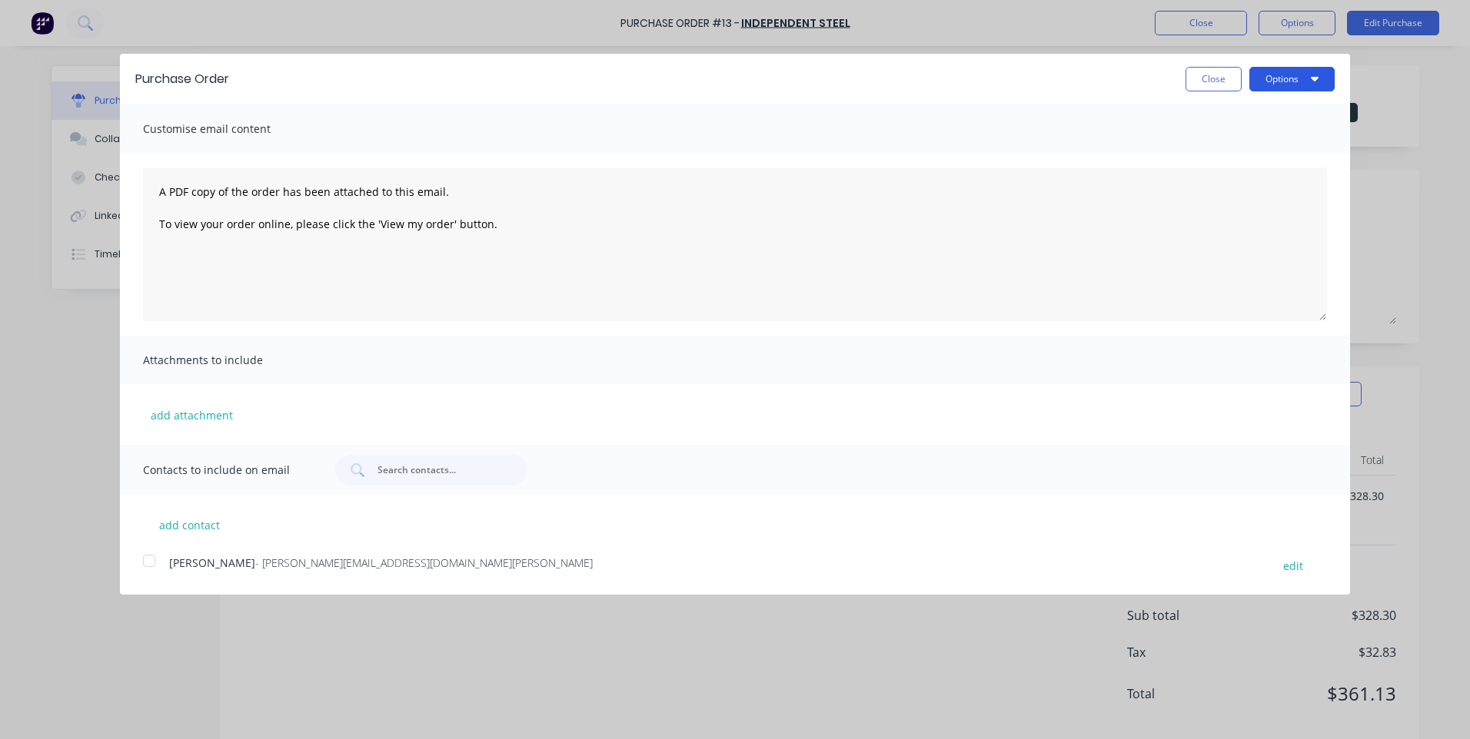
click at [1290, 78] on button "Options" at bounding box center [1291, 79] width 85 height 25
click at [1207, 108] on div "Print" at bounding box center [1261, 118] width 118 height 22
click at [147, 565] on div at bounding box center [149, 561] width 31 height 31
click at [1292, 79] on button "Options" at bounding box center [1291, 79] width 85 height 25
click at [1214, 145] on div "Email" at bounding box center [1261, 149] width 118 height 22
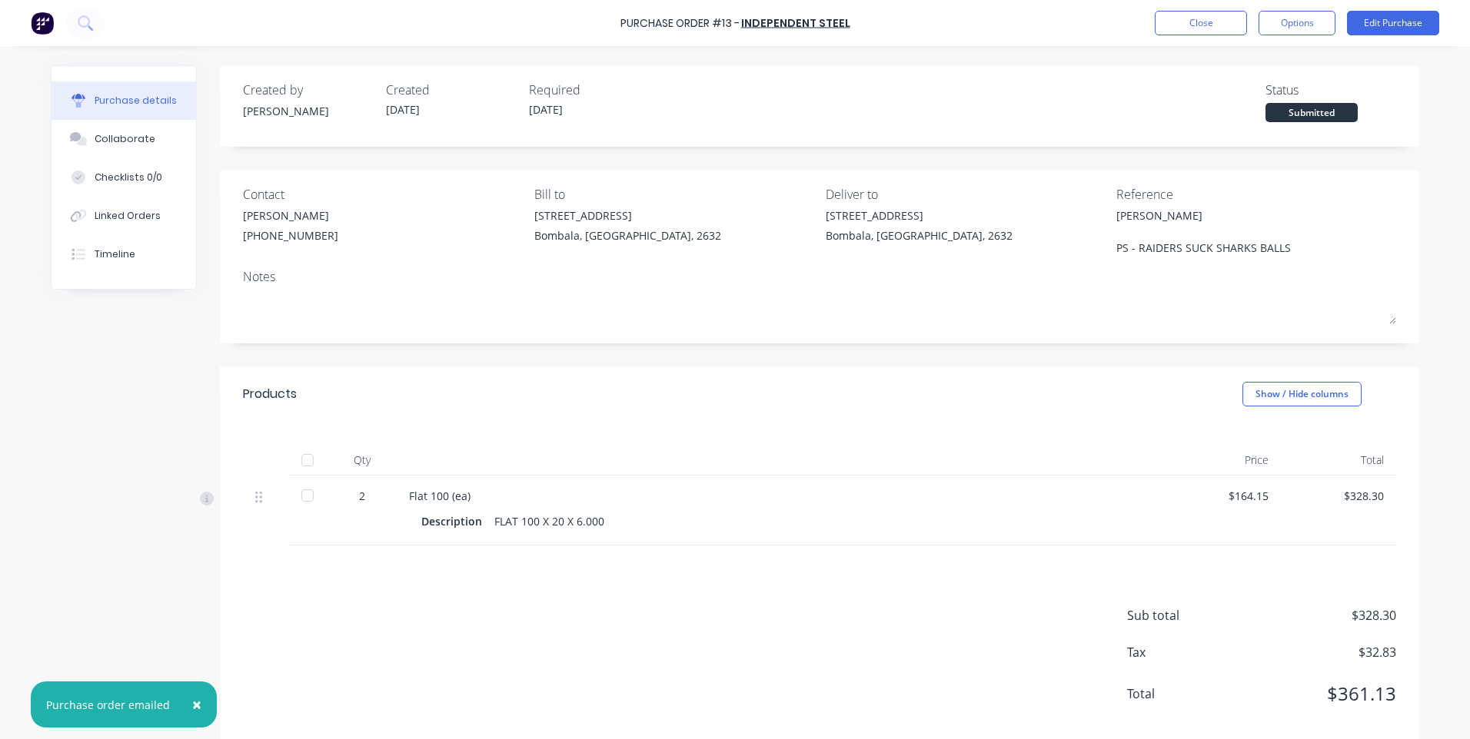
type textarea "x"
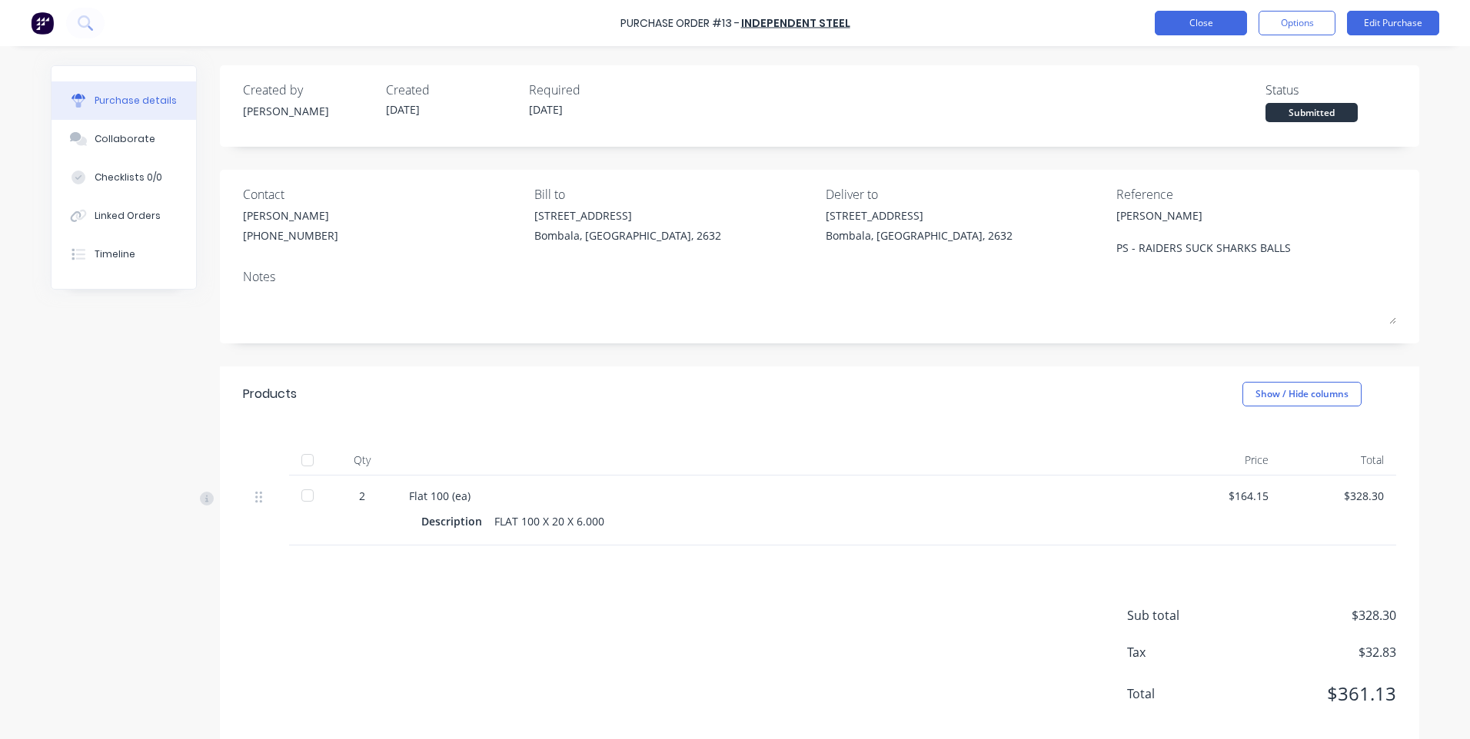
click at [1190, 23] on button "Close" at bounding box center [1201, 23] width 92 height 25
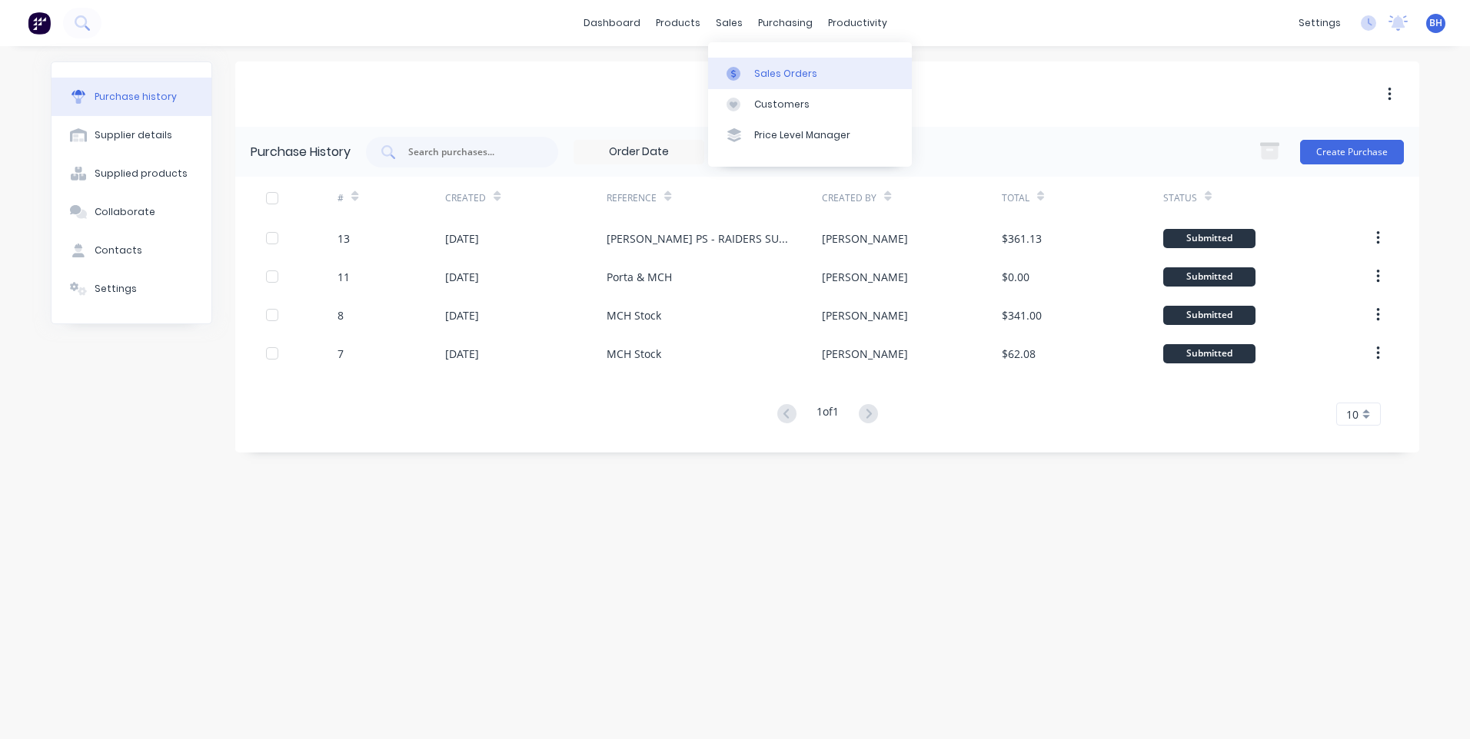
click at [775, 65] on link "Sales Orders" at bounding box center [810, 73] width 204 height 31
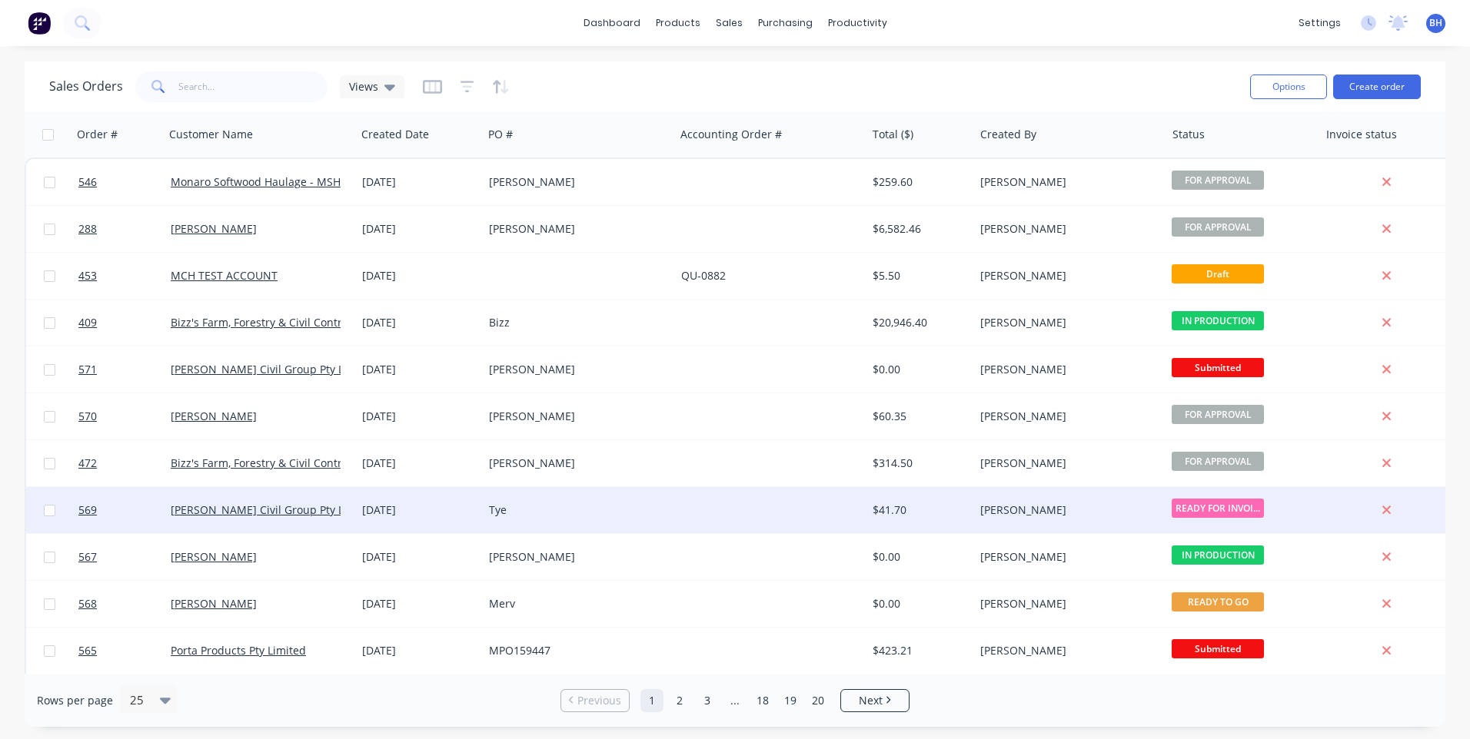
click at [624, 503] on div "Tye" at bounding box center [574, 510] width 171 height 15
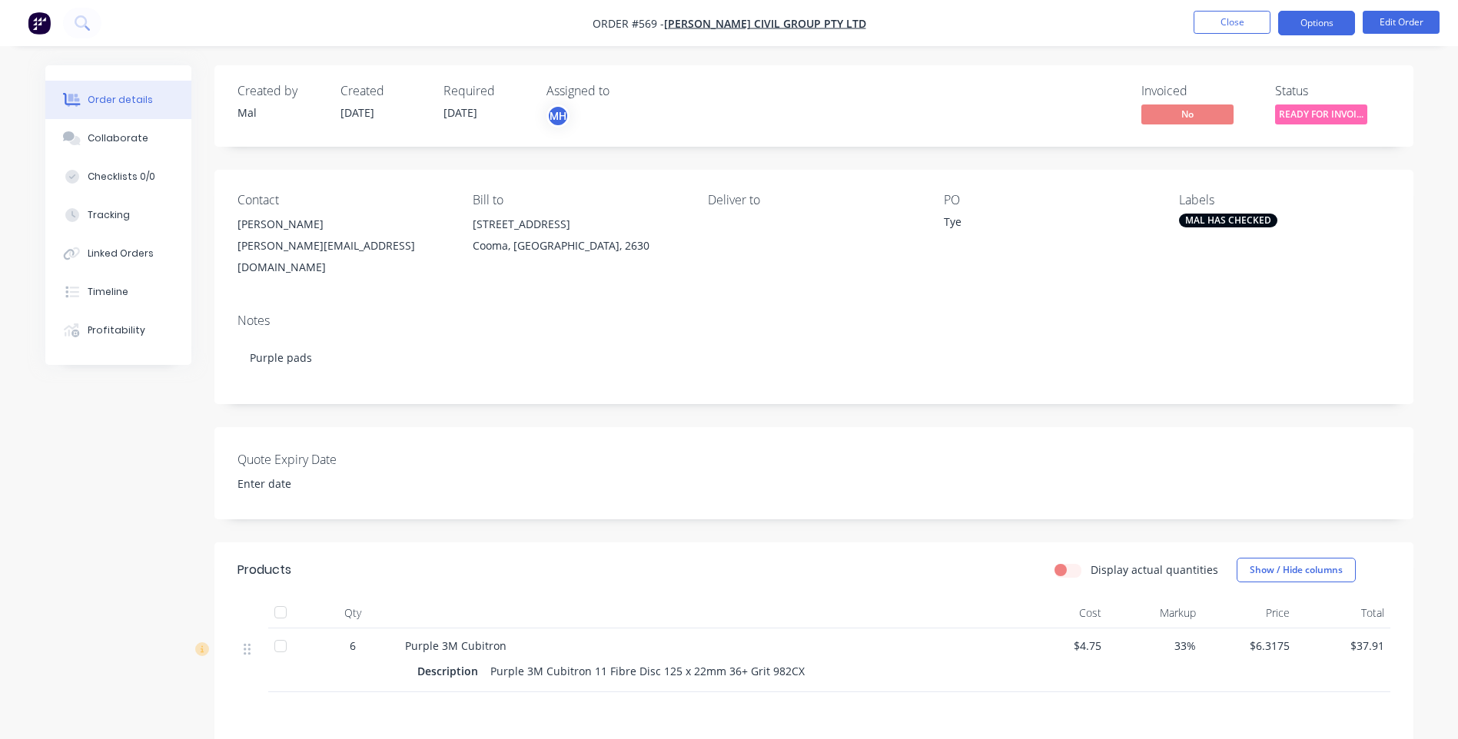
click at [1323, 25] on button "Options" at bounding box center [1316, 23] width 77 height 25
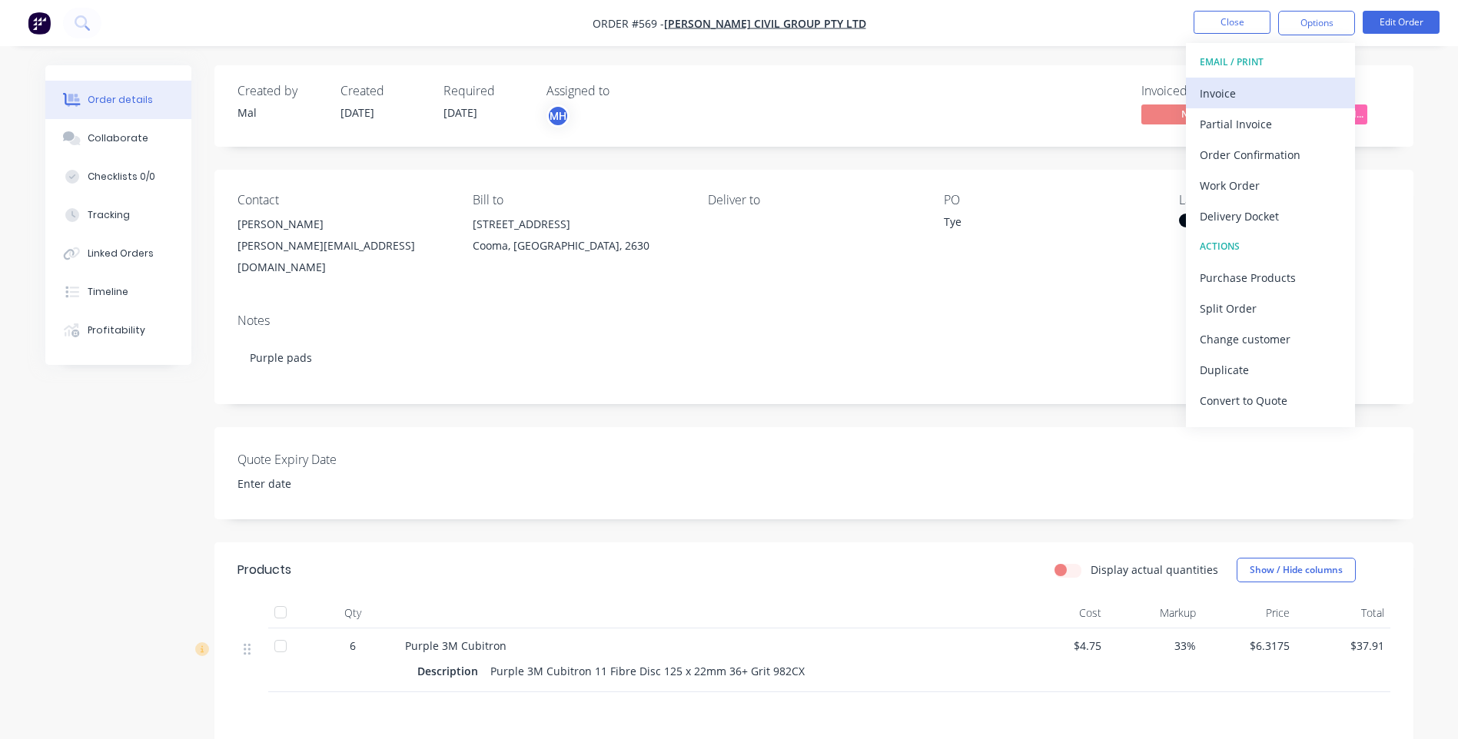
click at [1204, 90] on div "Invoice" at bounding box center [1270, 93] width 141 height 22
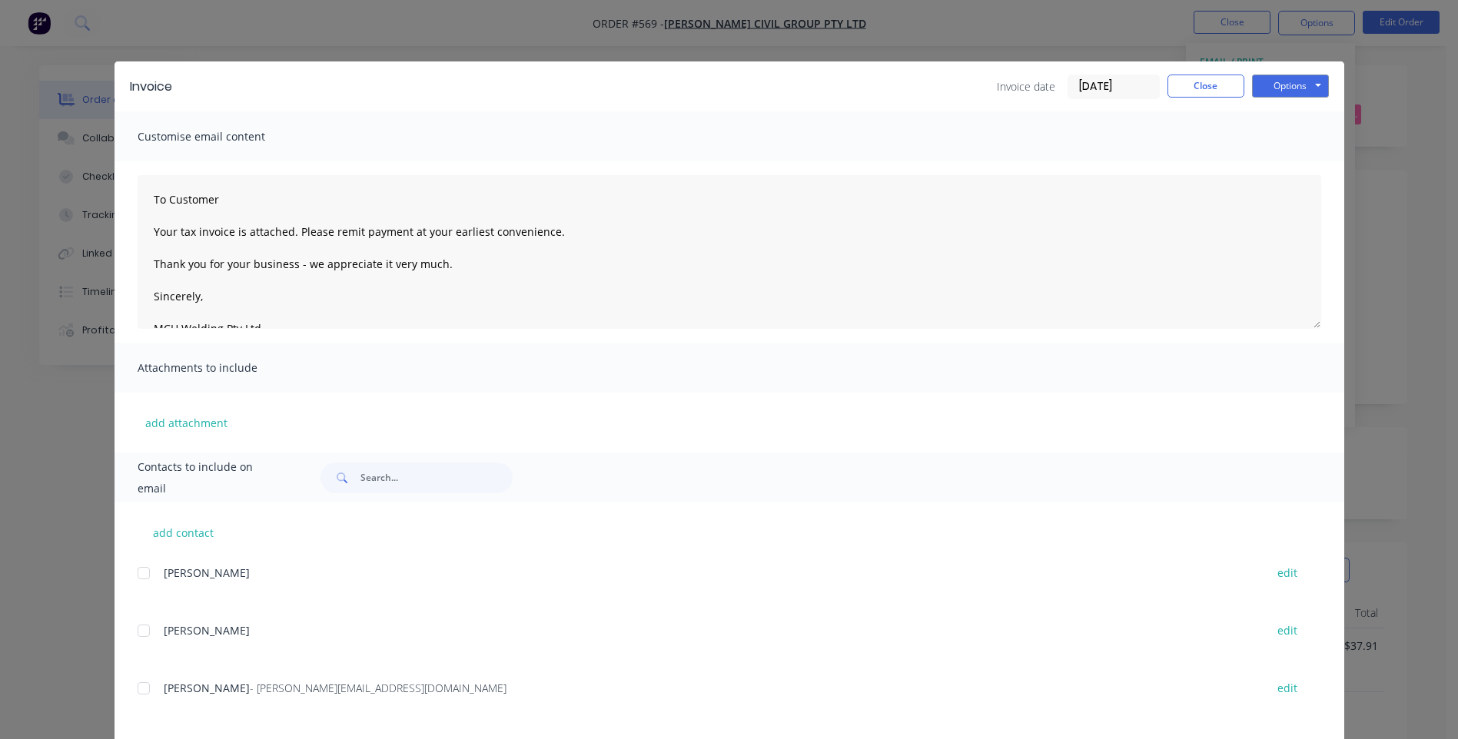
click at [142, 693] on div at bounding box center [143, 688] width 31 height 31
click at [1277, 85] on button "Options" at bounding box center [1290, 86] width 77 height 23
click at [1272, 162] on button "Email" at bounding box center [1301, 163] width 98 height 25
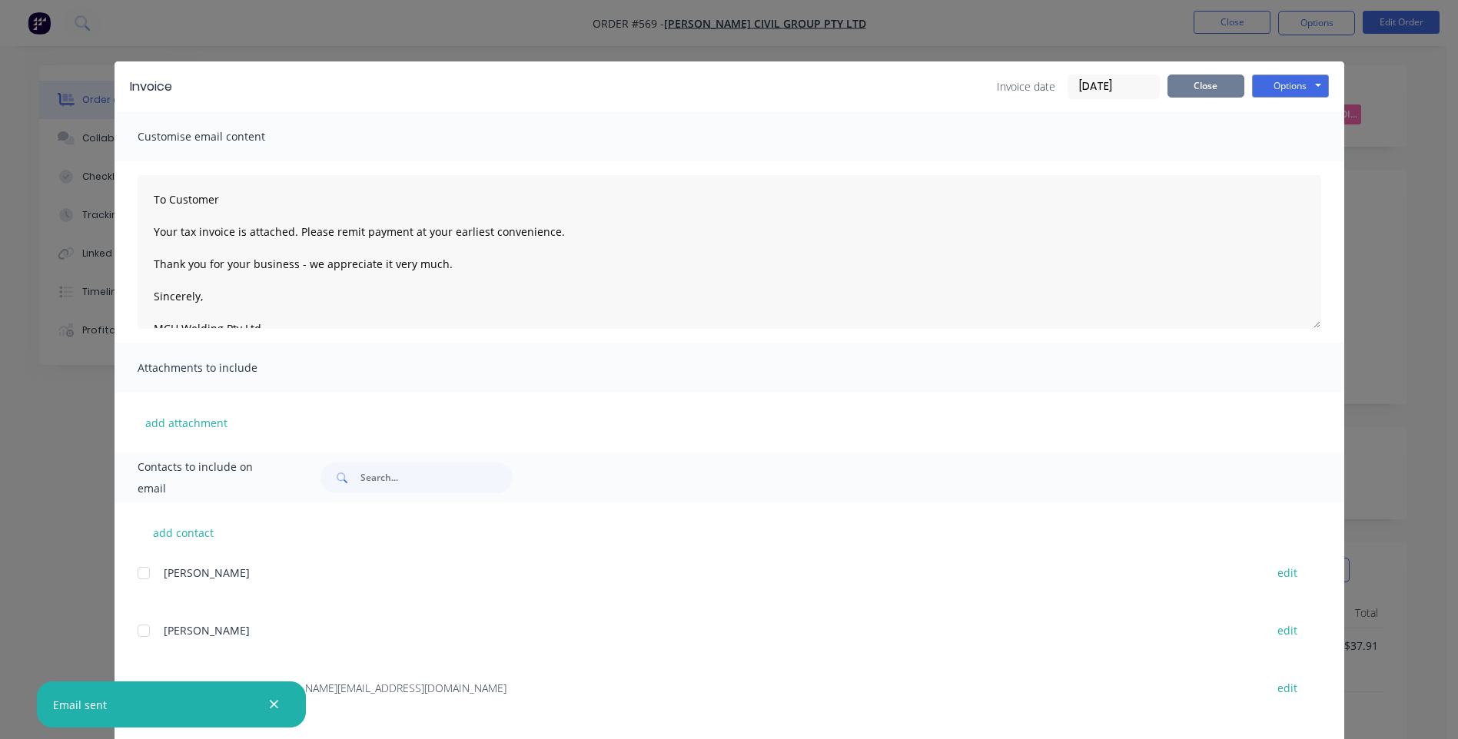
click at [1181, 85] on button "Close" at bounding box center [1206, 86] width 77 height 23
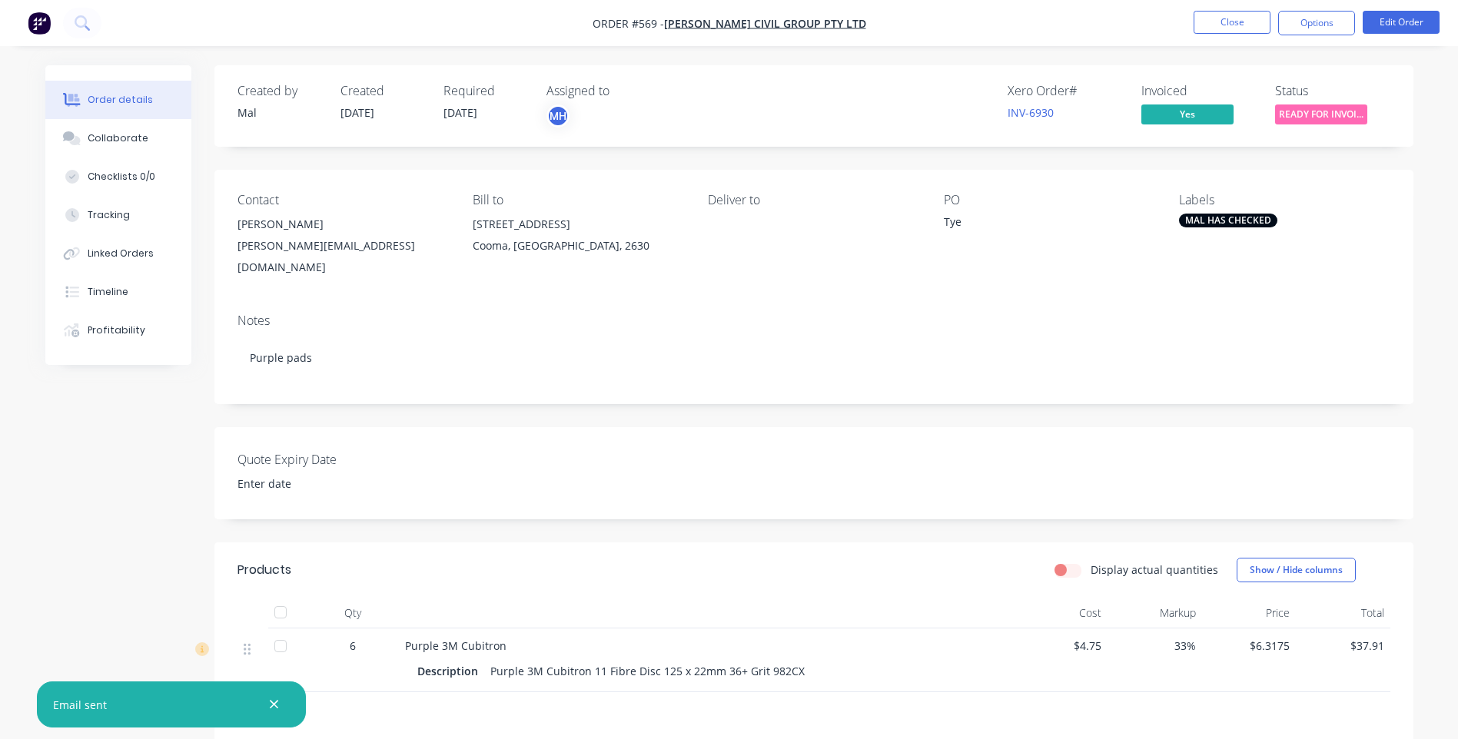
click at [1333, 118] on span "READY FOR INVOI..." at bounding box center [1321, 114] width 92 height 19
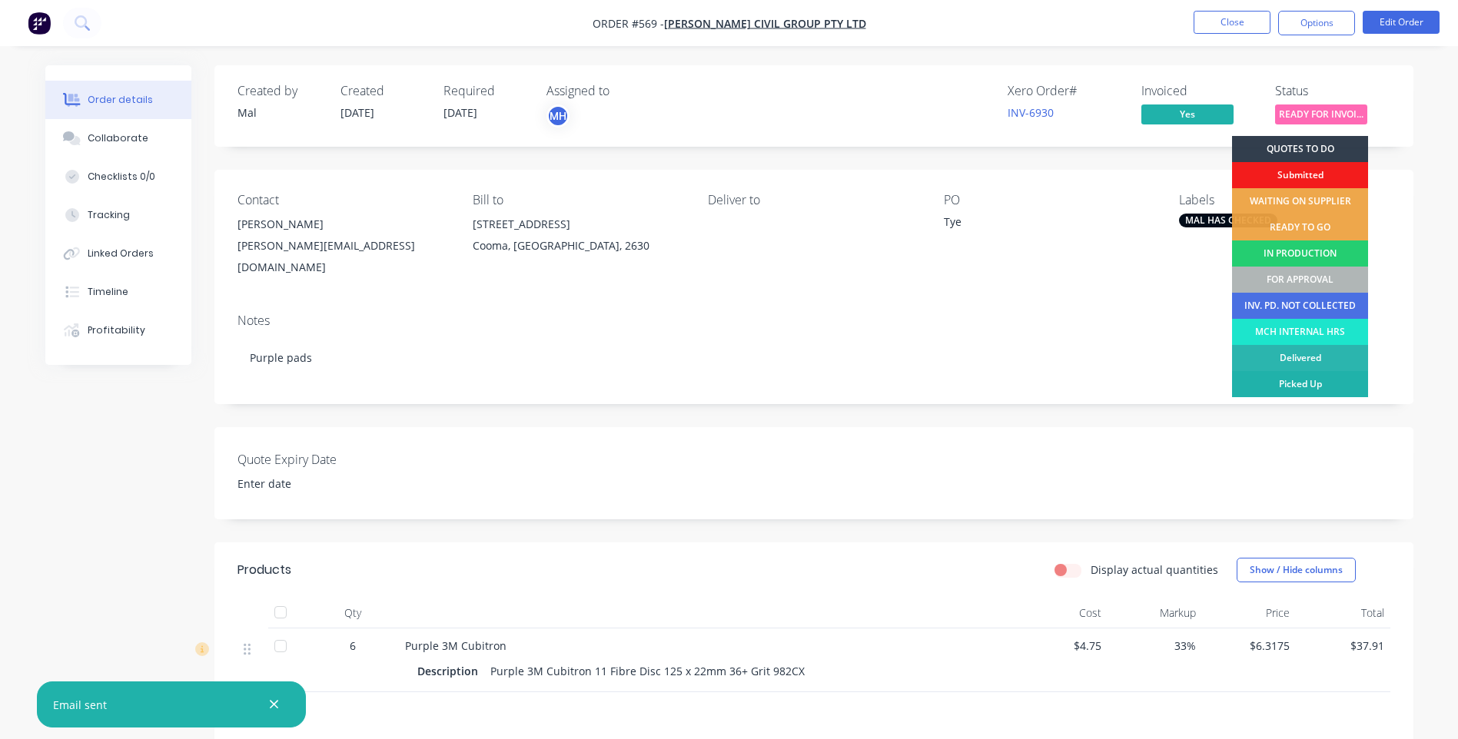
click at [1277, 379] on div "Picked Up" at bounding box center [1300, 384] width 136 height 26
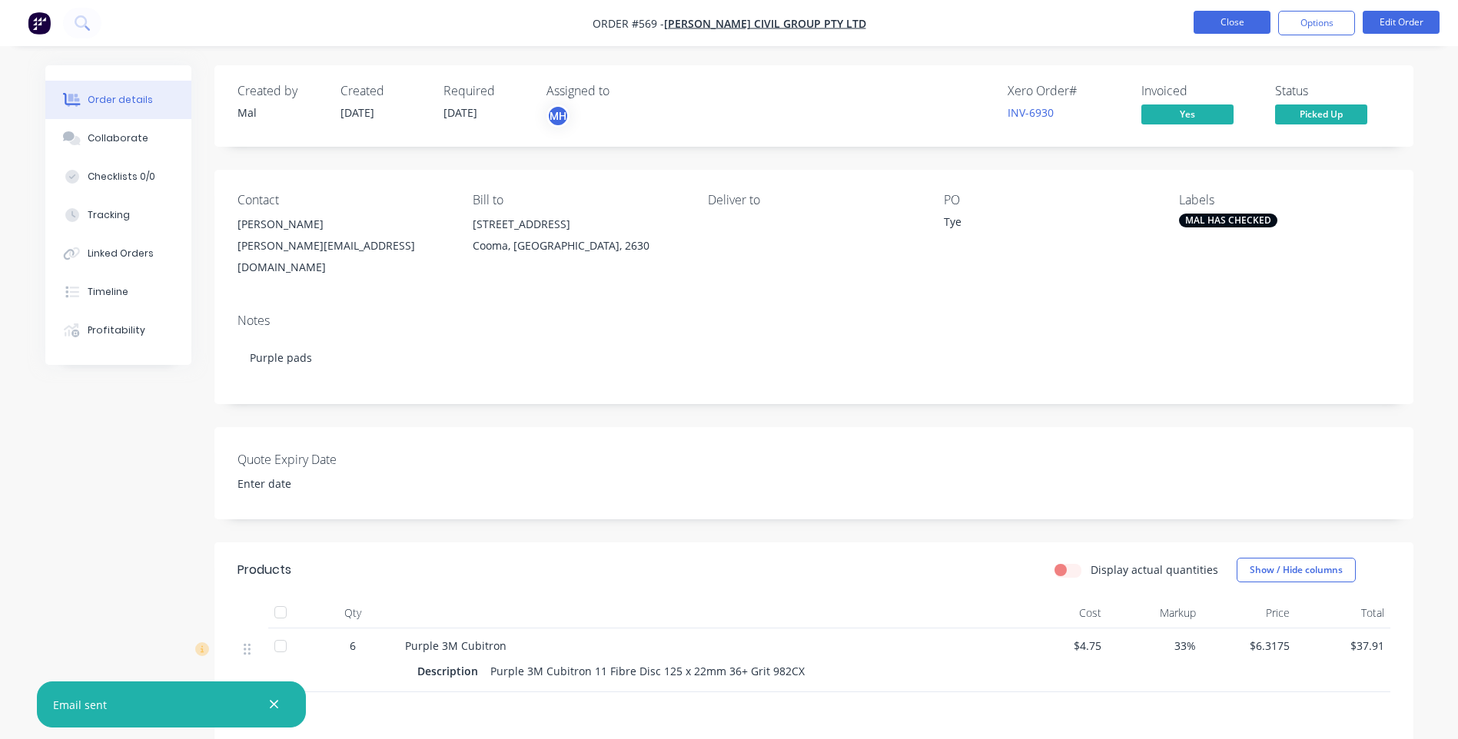
click at [1218, 19] on button "Close" at bounding box center [1232, 22] width 77 height 23
